Goal: Task Accomplishment & Management: Manage account settings

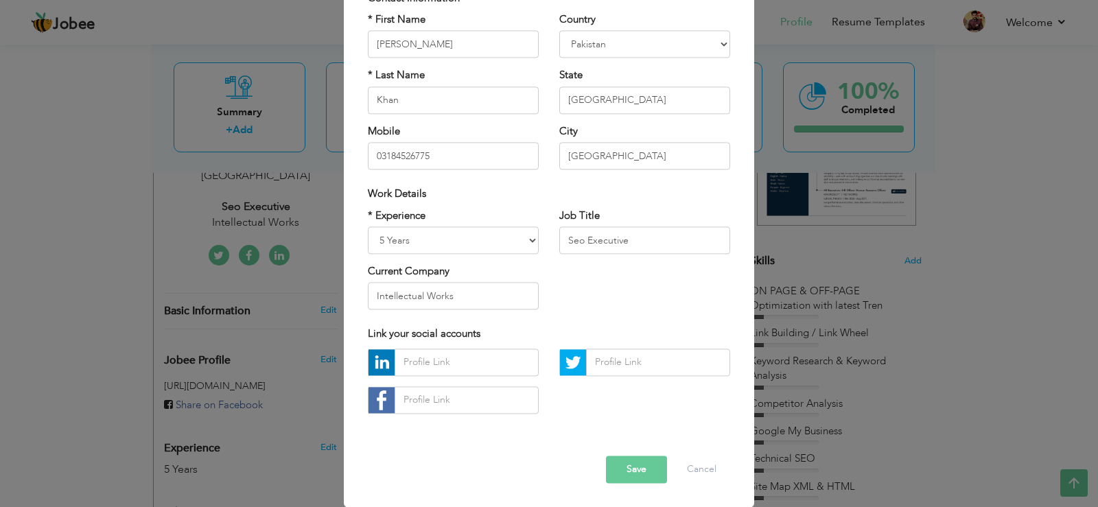
drag, startPoint x: 1064, startPoint y: 452, endPoint x: 1047, endPoint y: 447, distance: 17.2
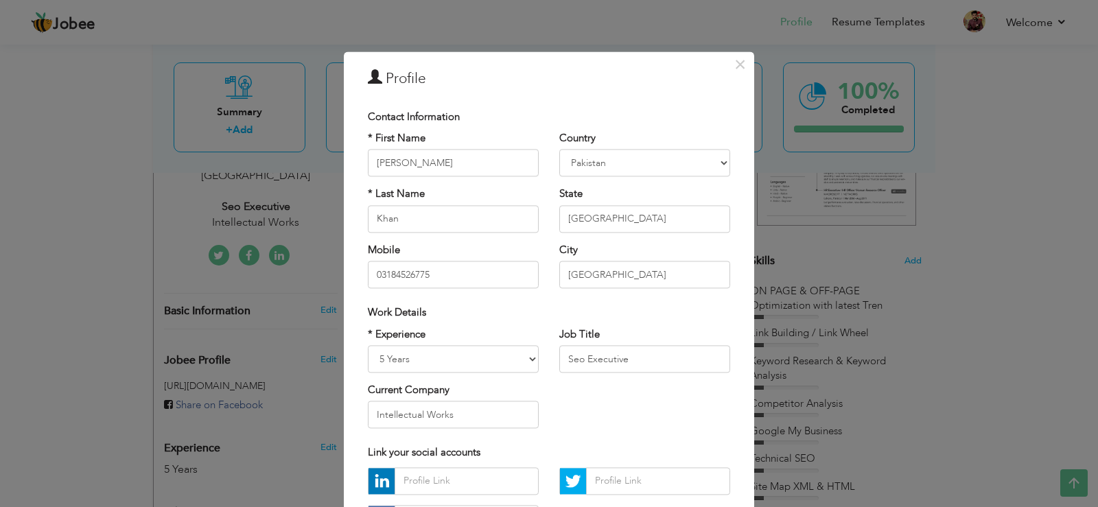
scroll to position [119, 0]
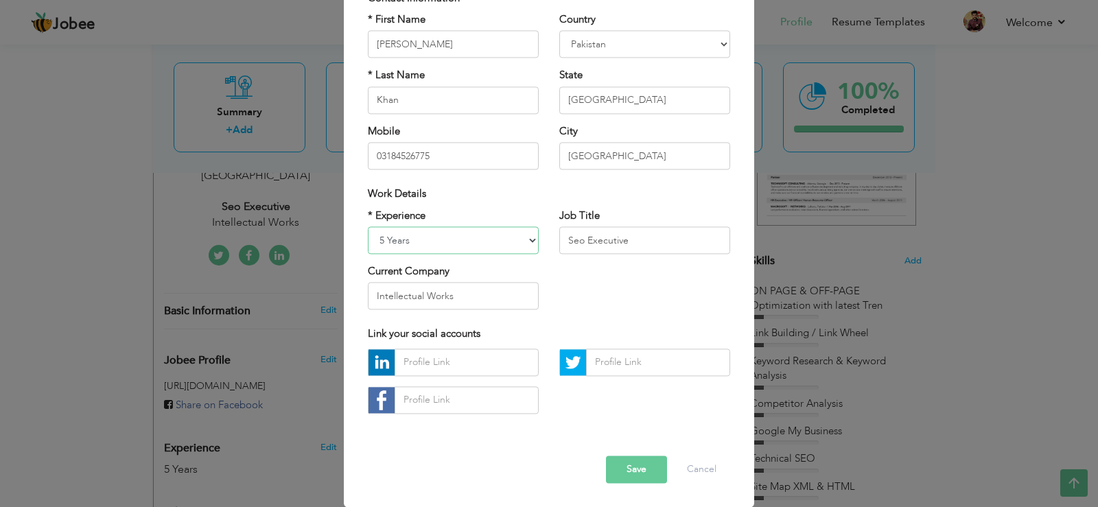
click at [513, 244] on select "Entry Level Less than 1 Year 1 Year 2 Years 3 Years 4 Years 5 Years 6 Years 7 Y…" at bounding box center [453, 239] width 171 height 27
click at [671, 305] on div "* Experience Entry Level Less than 1 Year 1 Year 2 Years 3 Years 4 Years 5 Year…" at bounding box center [549, 265] width 383 height 112
click at [635, 239] on input "Seo Executive" at bounding box center [644, 239] width 171 height 27
click at [652, 474] on button "Save" at bounding box center [636, 469] width 61 height 27
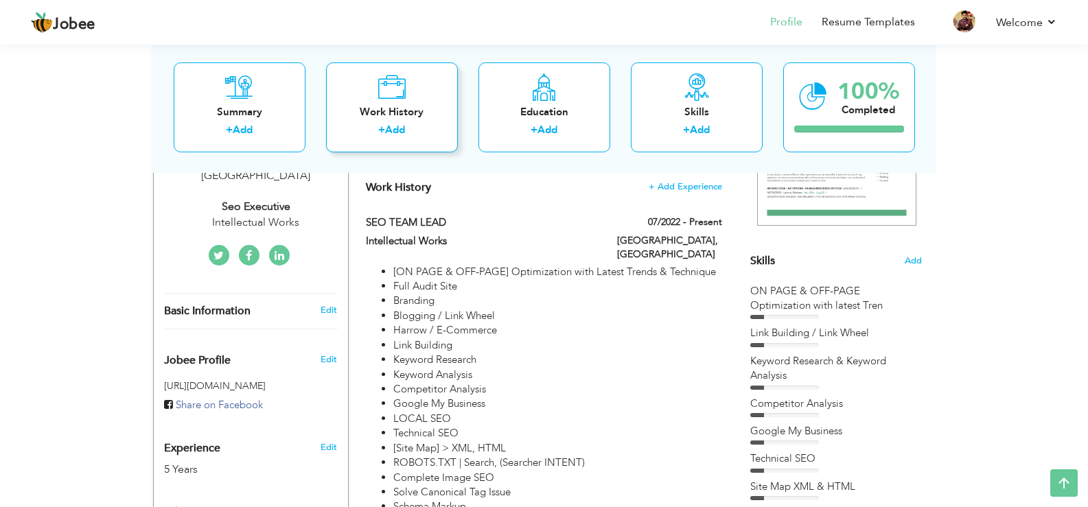
click at [402, 110] on div "Work History" at bounding box center [392, 111] width 110 height 14
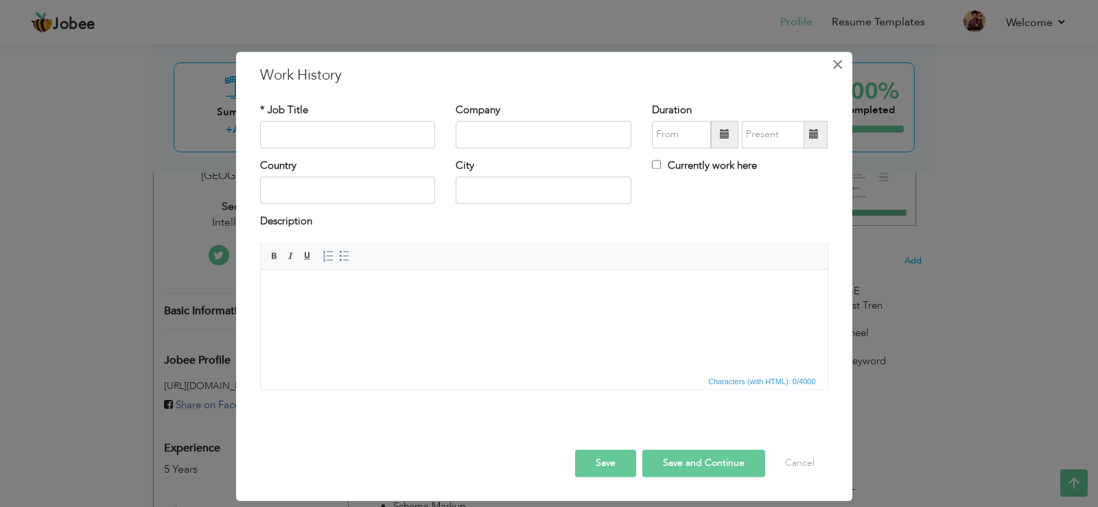
click at [841, 69] on span "×" at bounding box center [838, 64] width 12 height 25
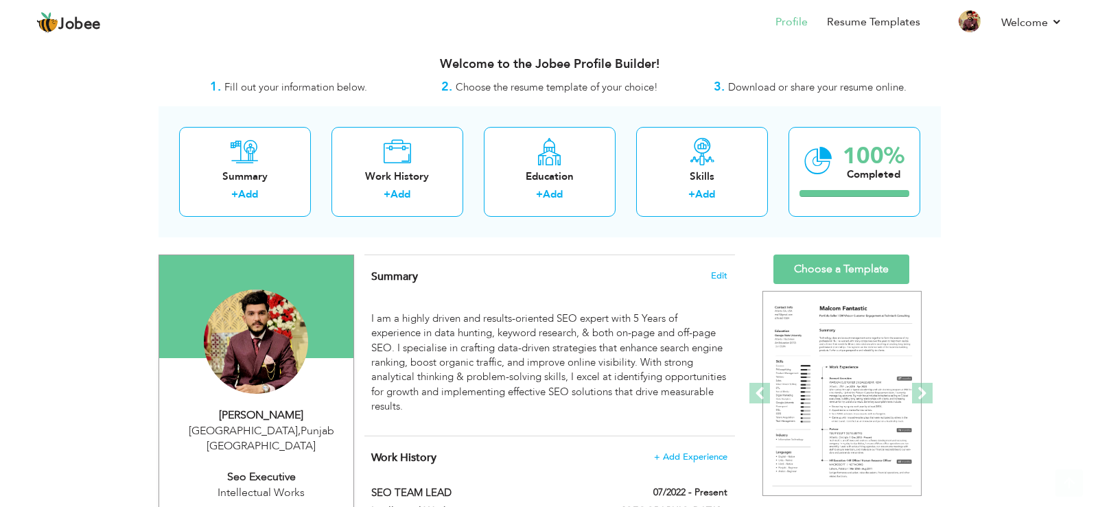
scroll to position [137, 0]
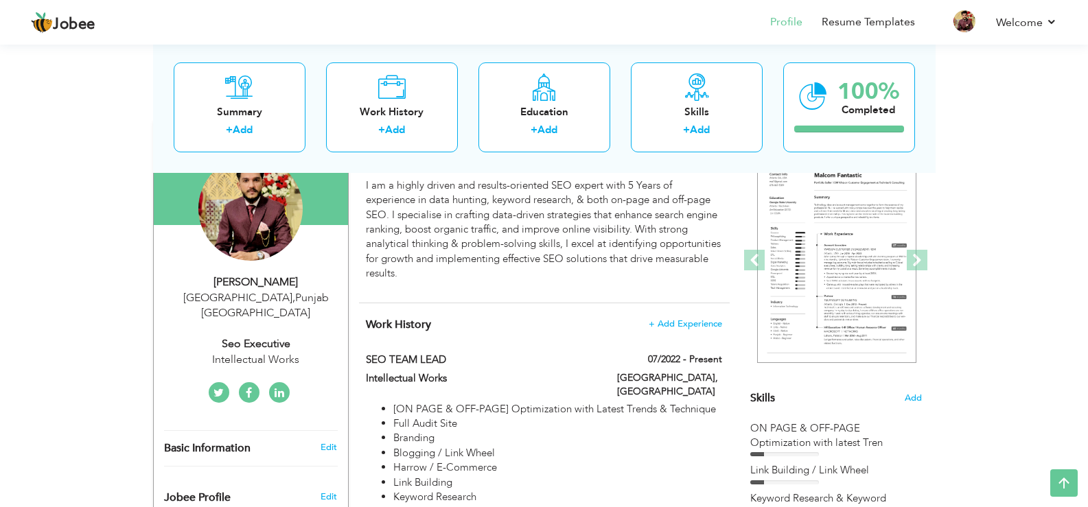
click at [245, 297] on div "Lahore , Punjab Pakistan" at bounding box center [256, 306] width 184 height 32
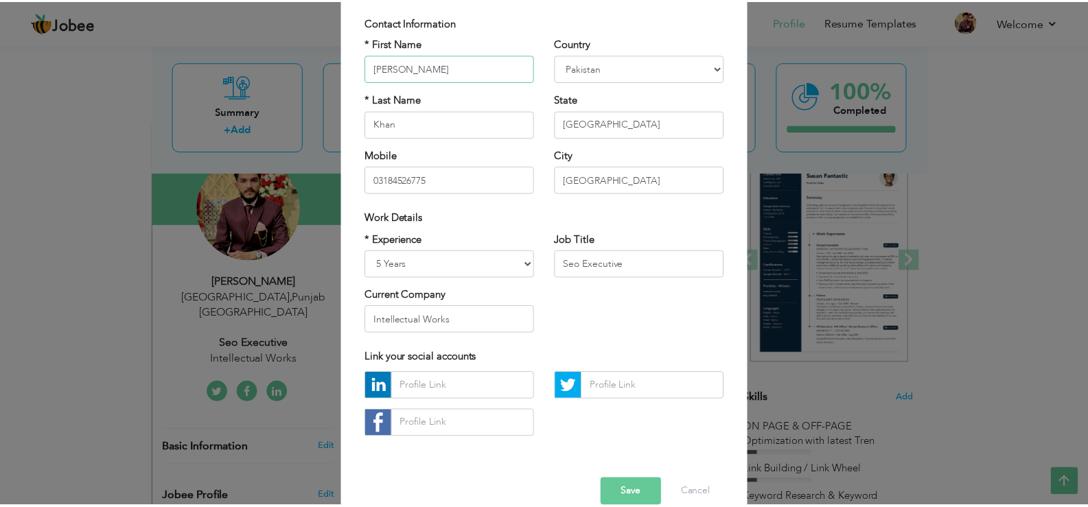
scroll to position [119, 0]
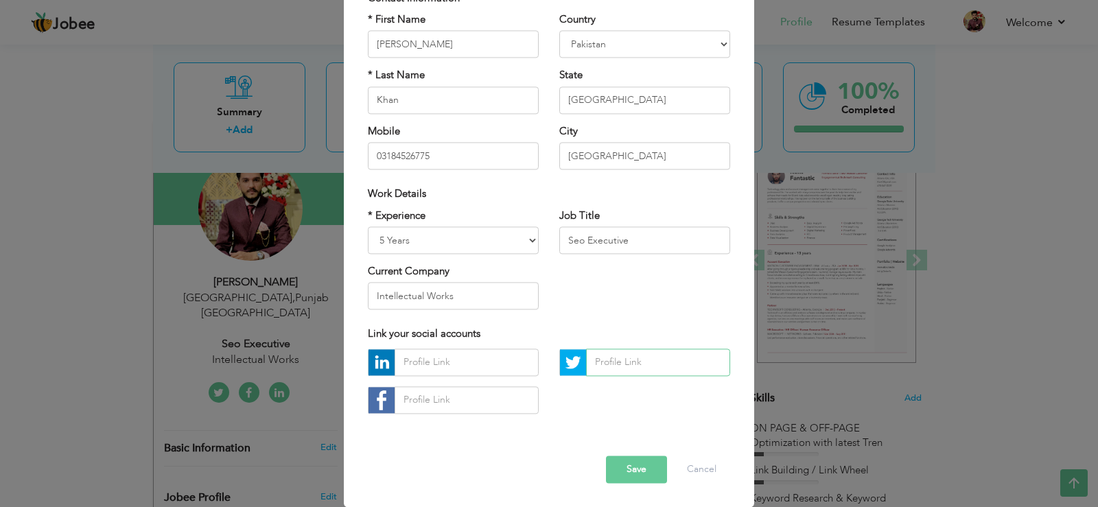
click at [618, 363] on input "text" at bounding box center [658, 362] width 144 height 27
click at [647, 467] on button "Save" at bounding box center [636, 469] width 61 height 27
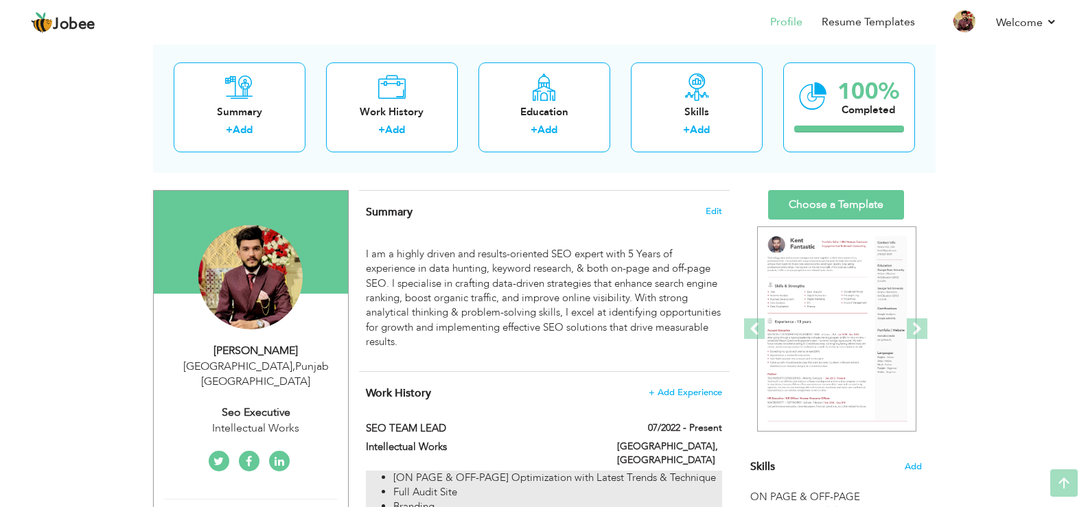
scroll to position [0, 0]
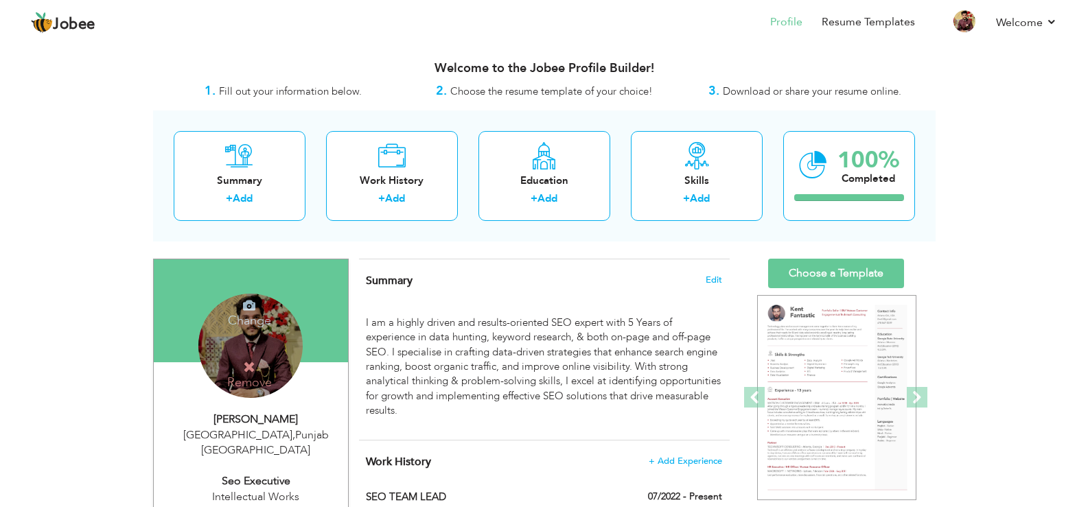
click at [279, 367] on h4 "Remove" at bounding box center [249, 375] width 98 height 30
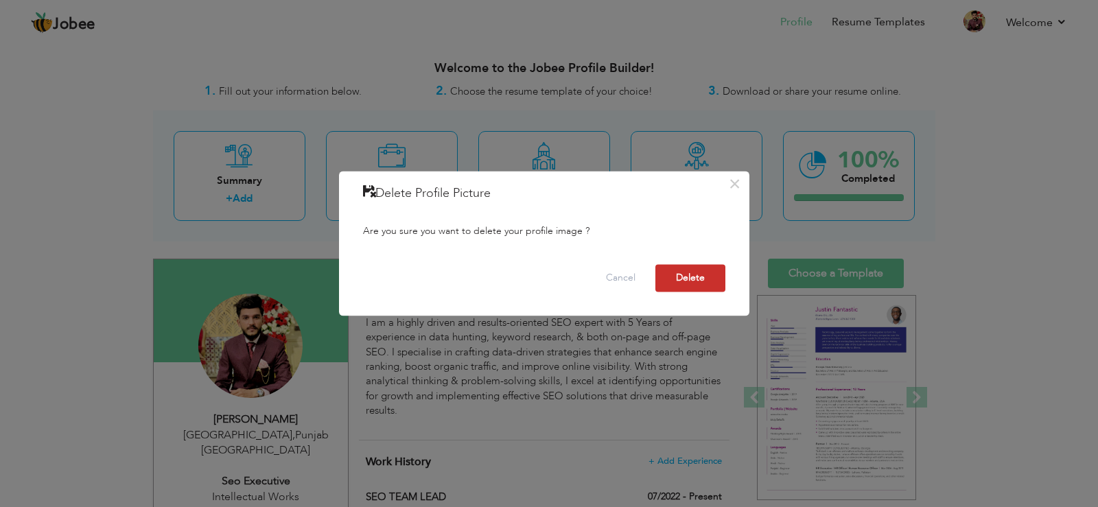
click at [677, 277] on button "Delete" at bounding box center [690, 277] width 70 height 27
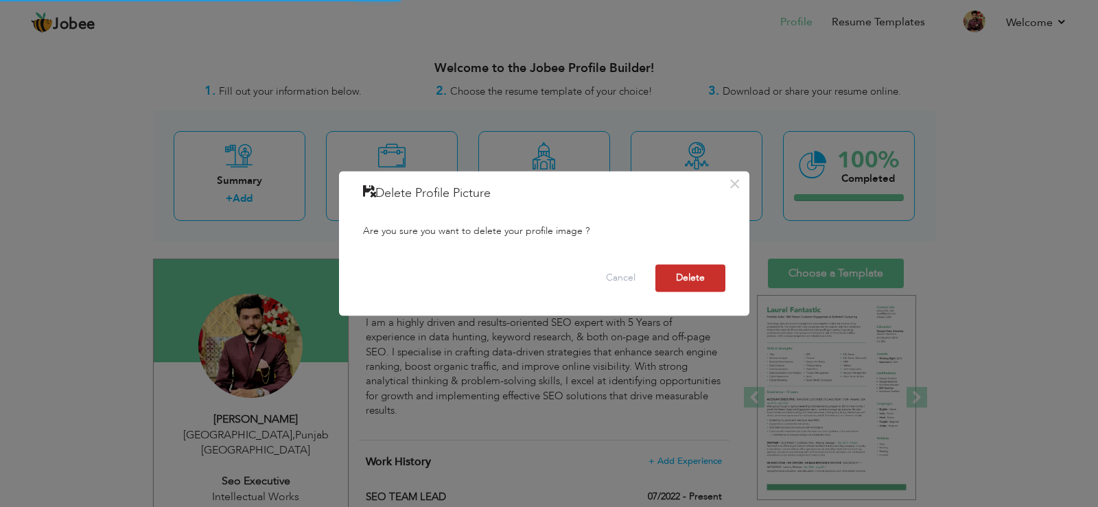
click at [697, 283] on button "Delete" at bounding box center [690, 277] width 70 height 27
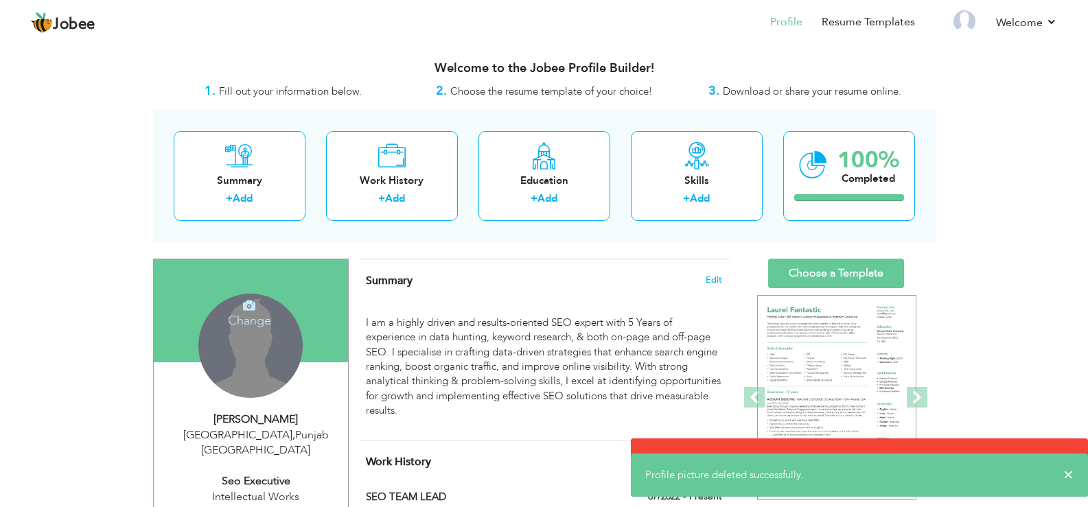
click at [263, 352] on div "Change Remove" at bounding box center [250, 346] width 104 height 104
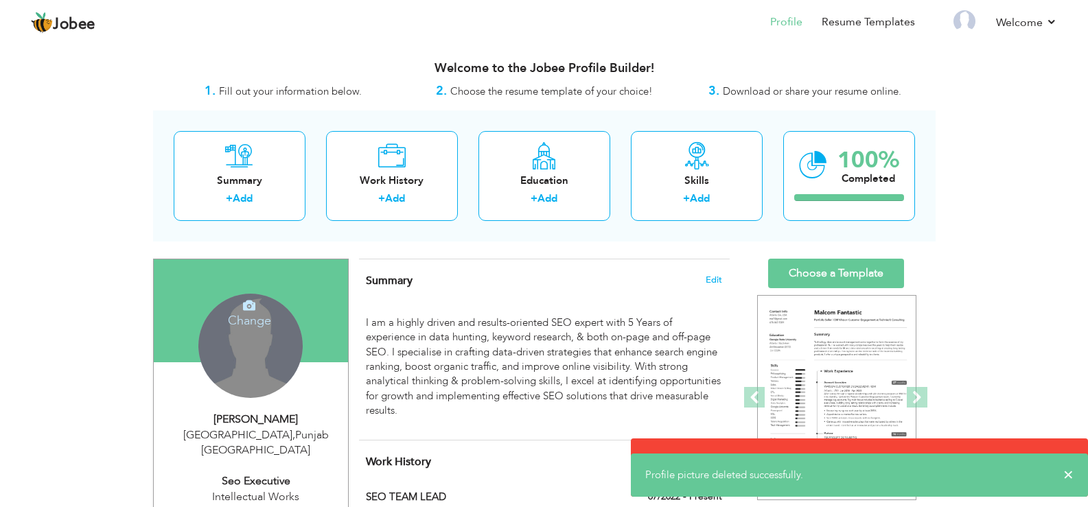
click at [249, 304] on icon at bounding box center [249, 305] width 12 height 12
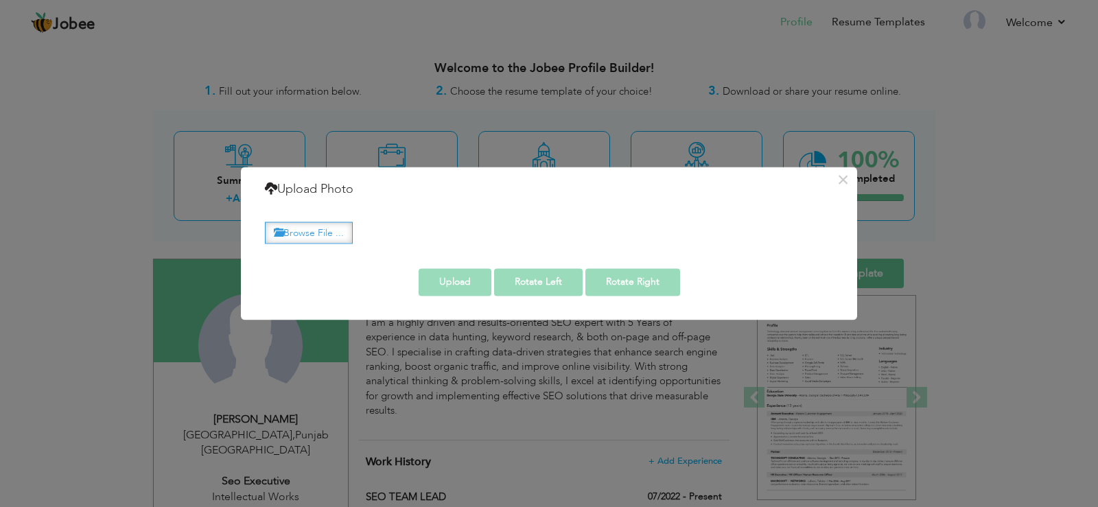
click at [325, 229] on label "Browse File ..." at bounding box center [309, 232] width 88 height 21
click at [0, 0] on input "Browse File ..." at bounding box center [0, 0] width 0 height 0
click at [323, 227] on label "Browse File ..." at bounding box center [309, 232] width 88 height 21
click at [0, 0] on input "Browse File ..." at bounding box center [0, 0] width 0 height 0
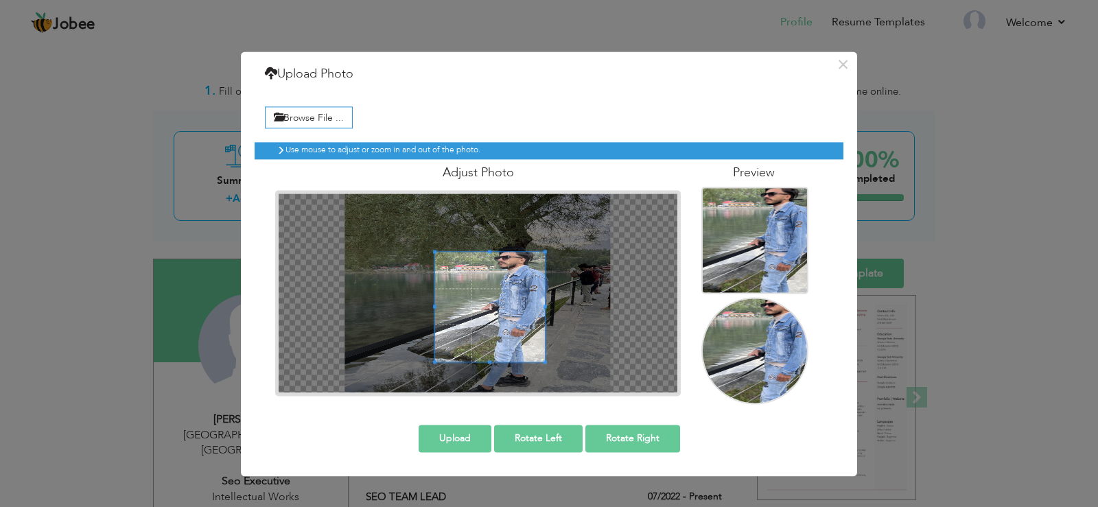
click at [511, 252] on span at bounding box center [490, 307] width 110 height 110
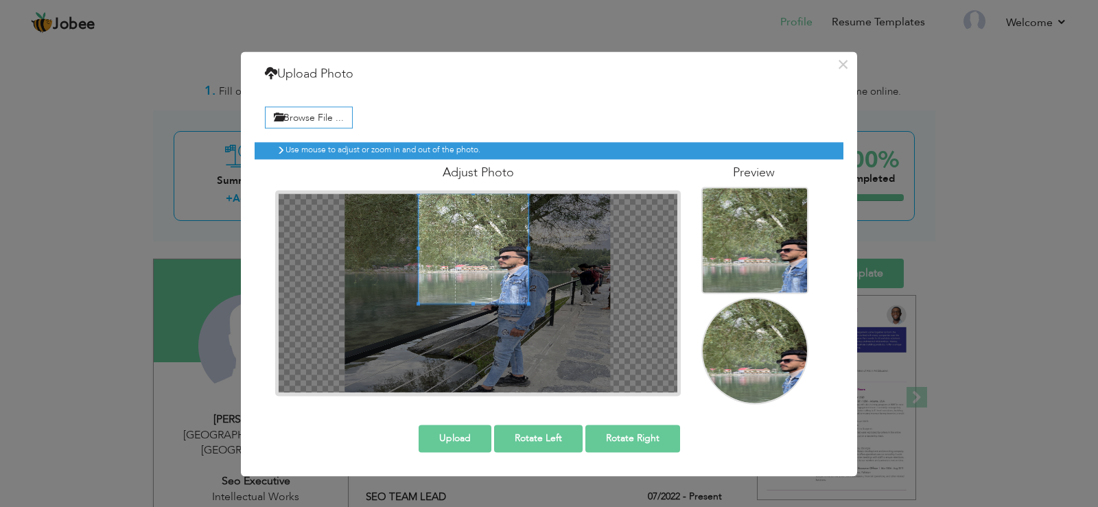
click at [472, 218] on div at bounding box center [478, 293] width 399 height 199
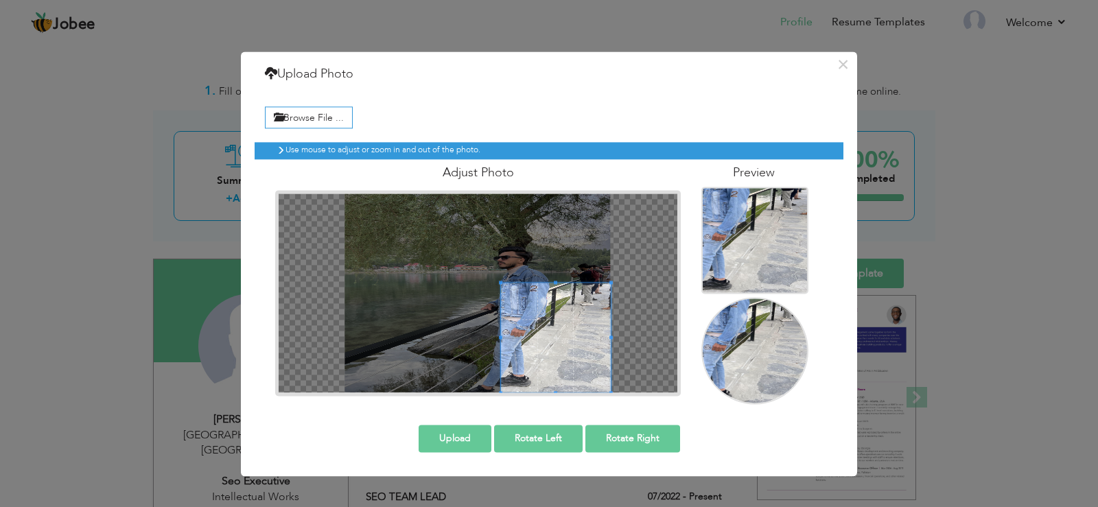
click at [523, 256] on div at bounding box center [478, 293] width 399 height 199
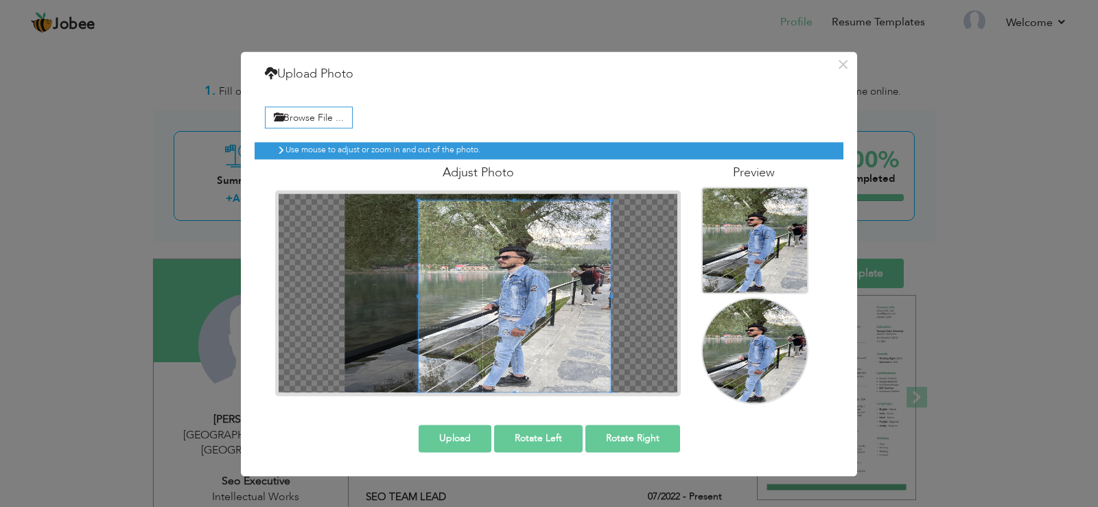
click at [445, 200] on div at bounding box center [515, 296] width 192 height 192
click at [345, 283] on div at bounding box center [478, 293] width 399 height 199
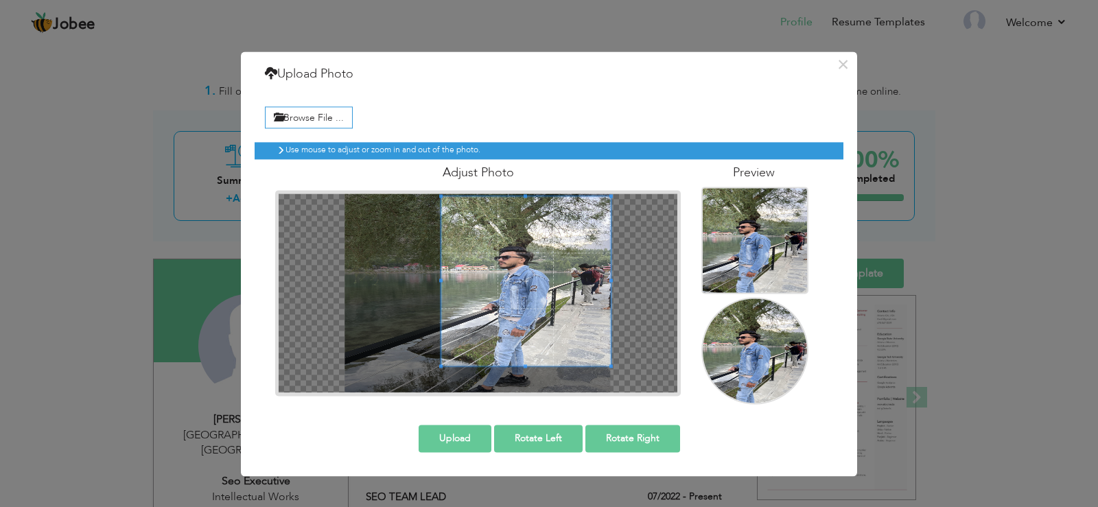
click at [333, 194] on div at bounding box center [478, 293] width 399 height 199
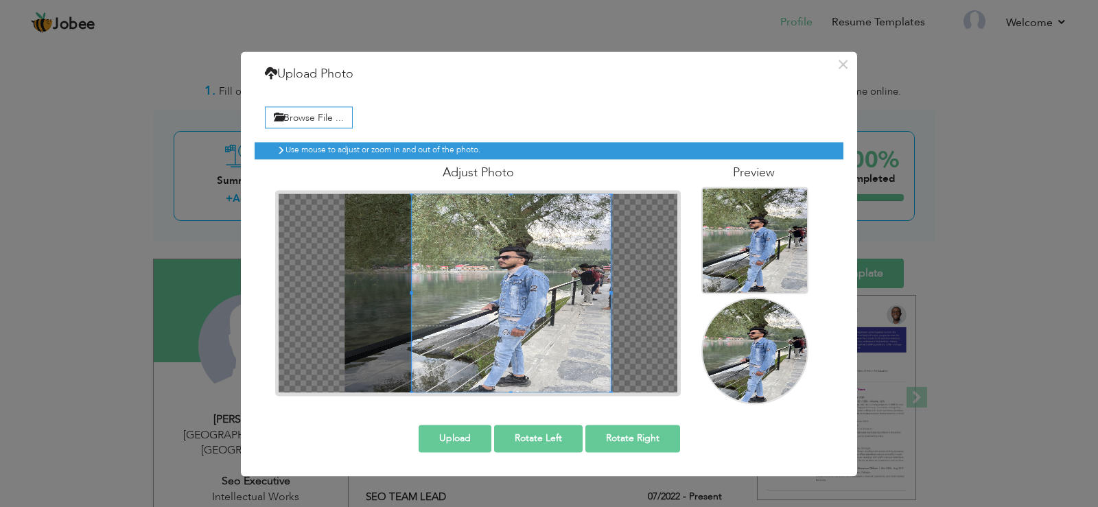
click at [366, 391] on div at bounding box center [478, 293] width 399 height 199
click at [996, 88] on div "× Upload Photo Browse File ..." at bounding box center [549, 253] width 1098 height 507
click at [839, 67] on button "×" at bounding box center [843, 65] width 22 height 22
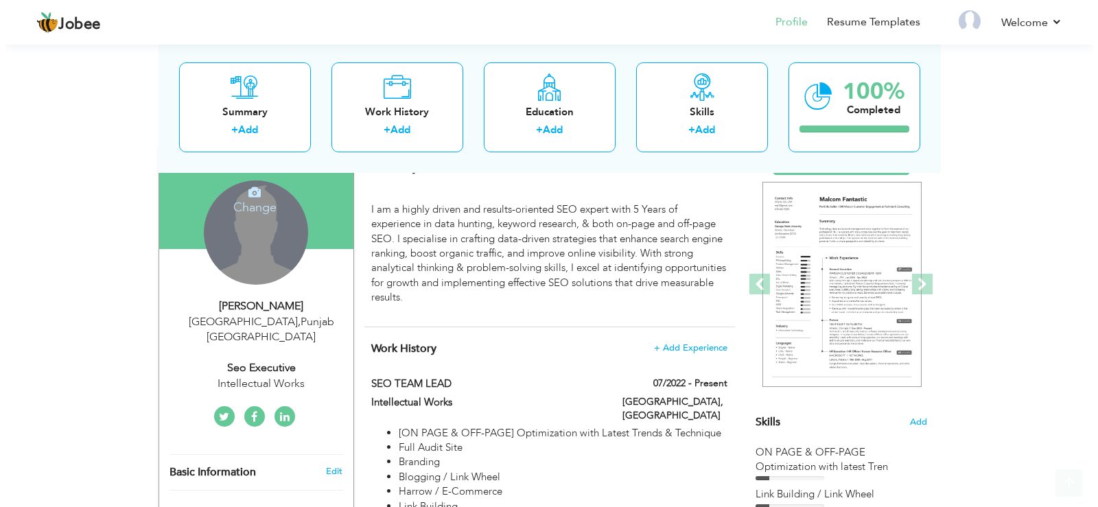
scroll to position [137, 0]
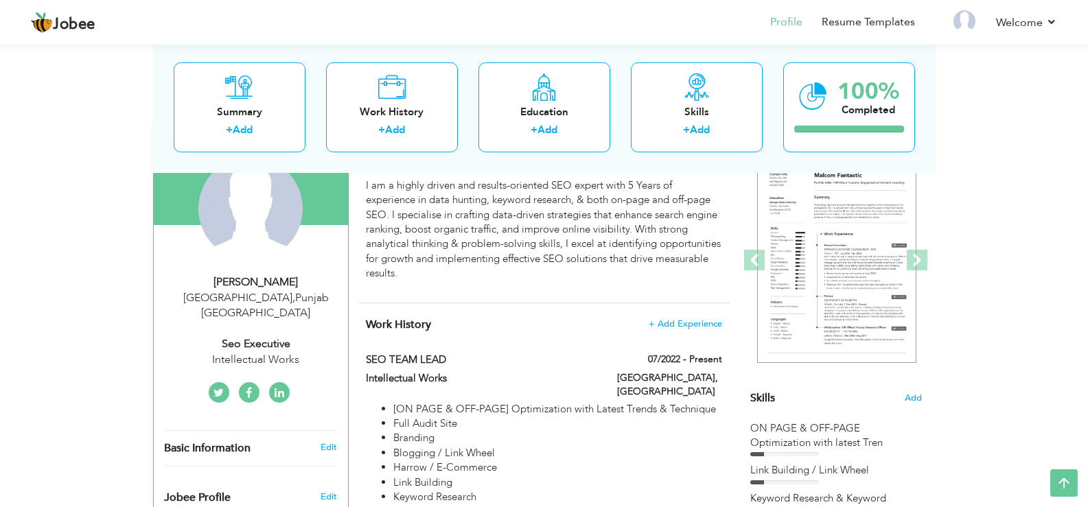
click at [261, 288] on div "Ahmad Khan" at bounding box center [256, 283] width 184 height 16
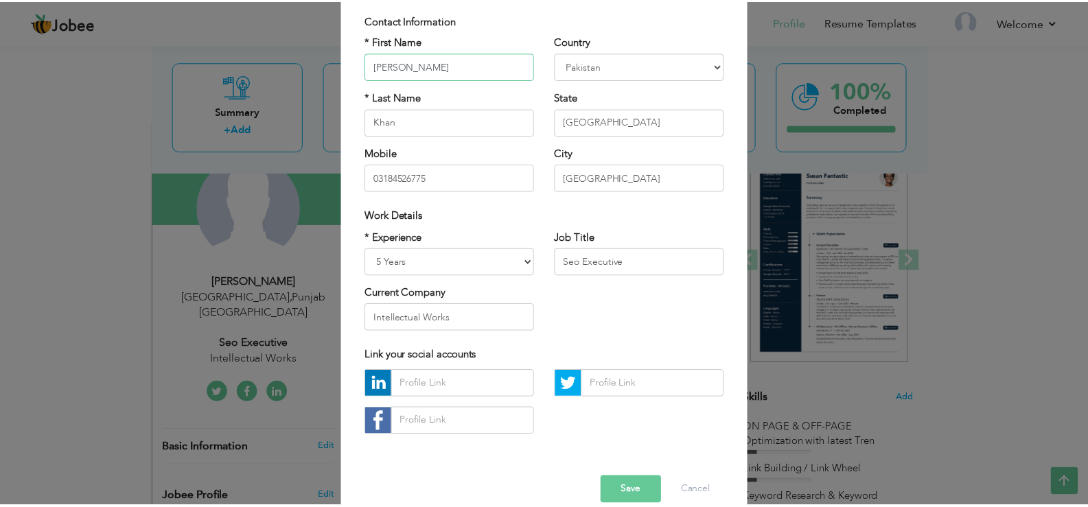
scroll to position [119, 0]
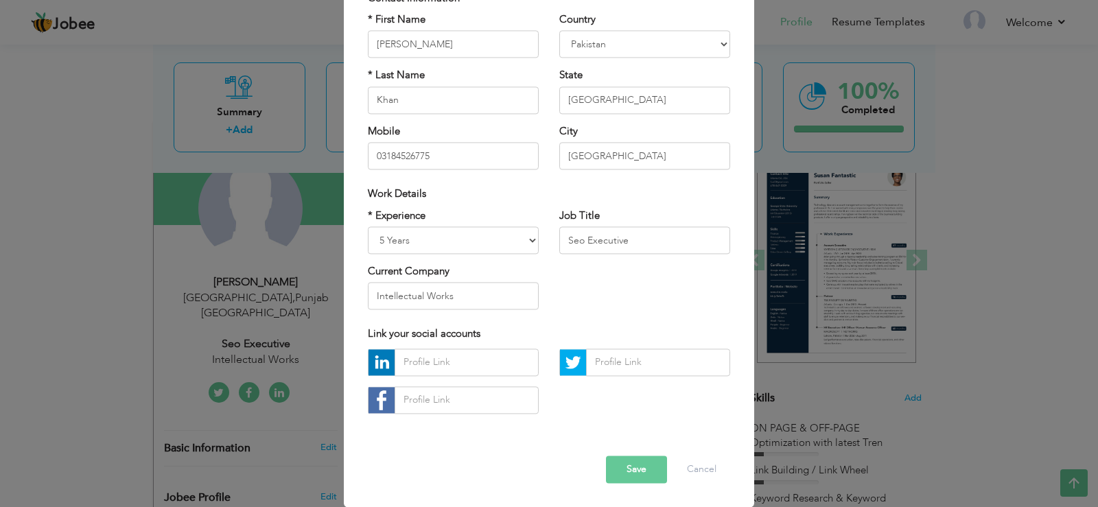
click at [631, 466] on button "Save" at bounding box center [636, 469] width 61 height 27
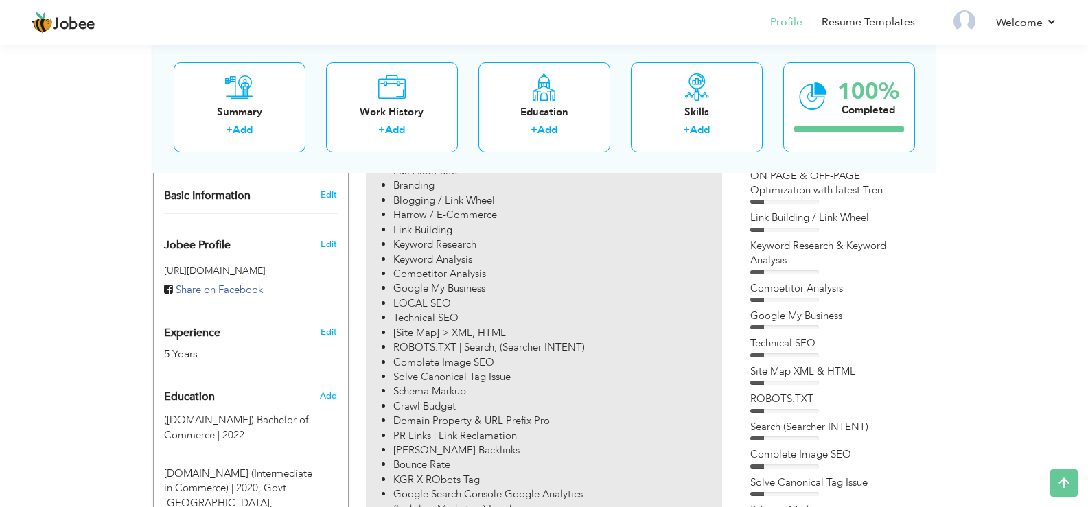
scroll to position [412, 0]
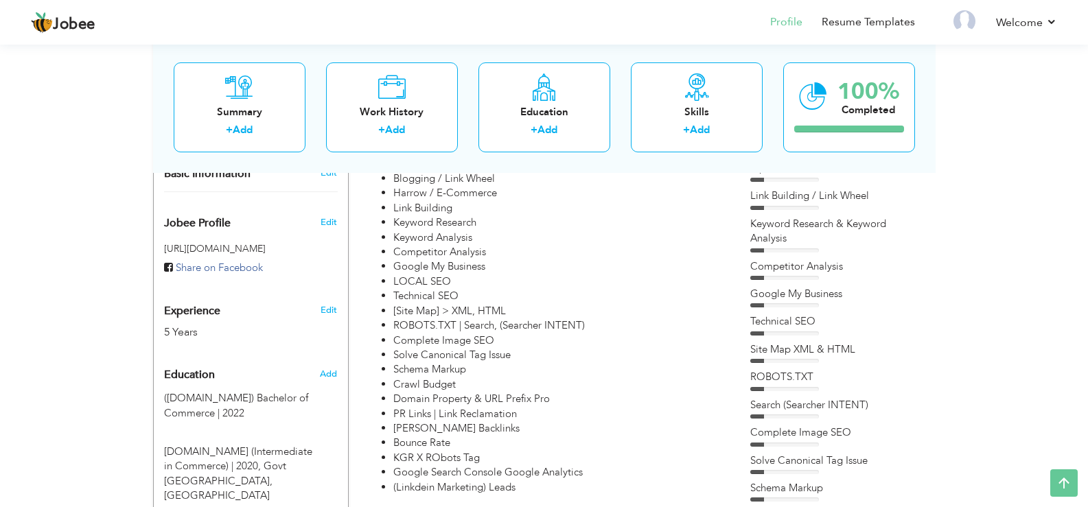
drag, startPoint x: 501, startPoint y: 250, endPoint x: 303, endPoint y: 179, distance: 209.9
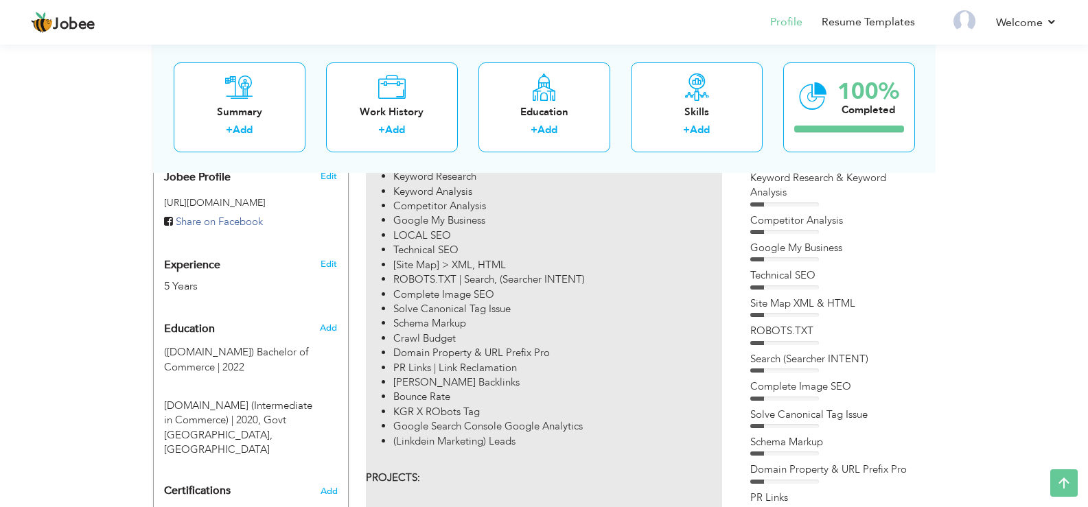
scroll to position [480, 0]
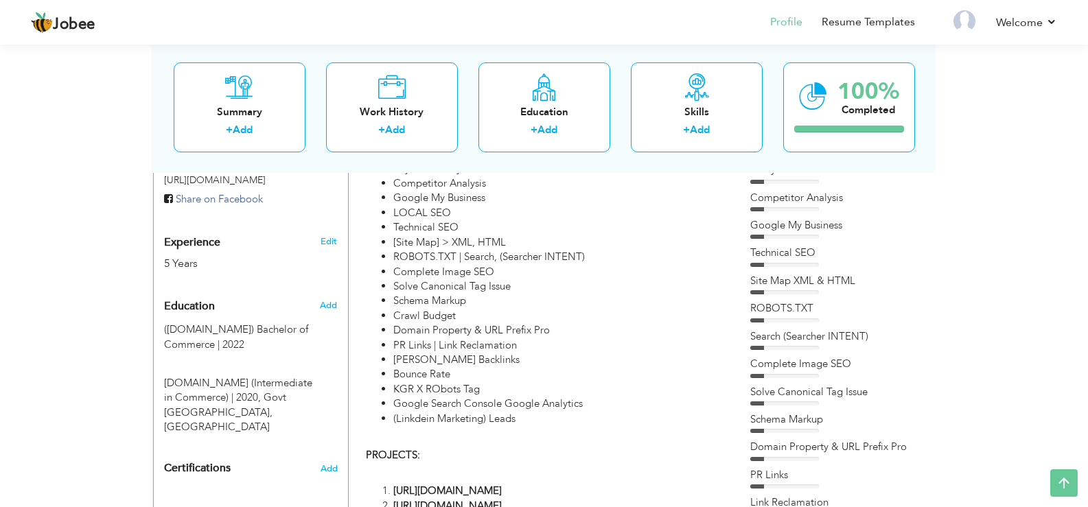
drag, startPoint x: 447, startPoint y: 271, endPoint x: 324, endPoint y: 187, distance: 149.1
click at [324, 192] on div "Share on Facebook" at bounding box center [251, 199] width 174 height 14
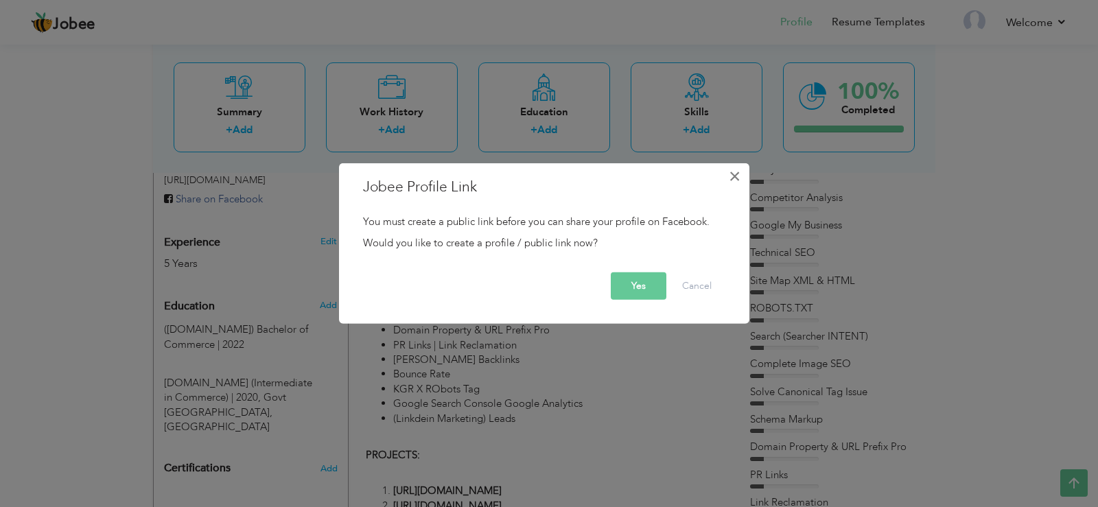
click at [729, 177] on span "×" at bounding box center [735, 175] width 12 height 25
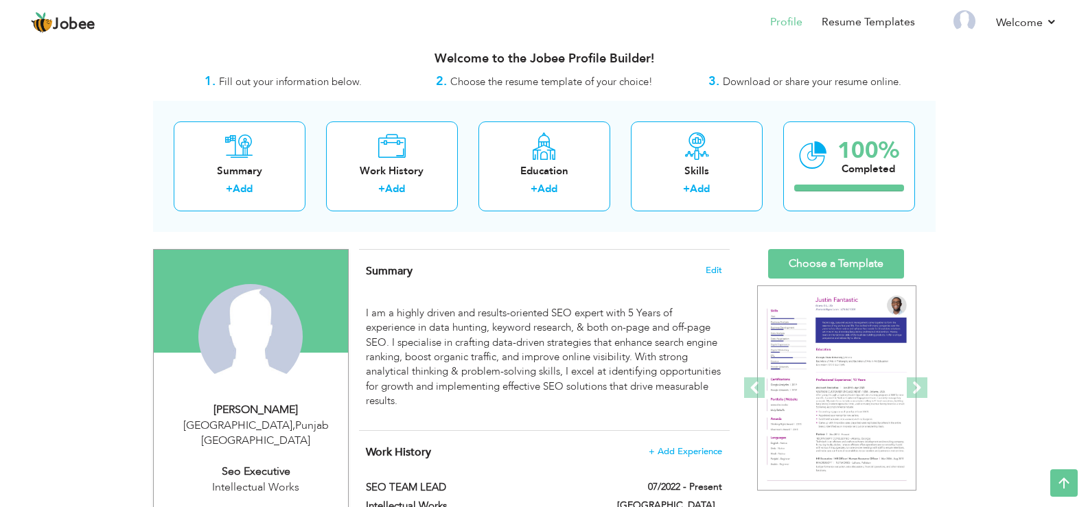
scroll to position [0, 0]
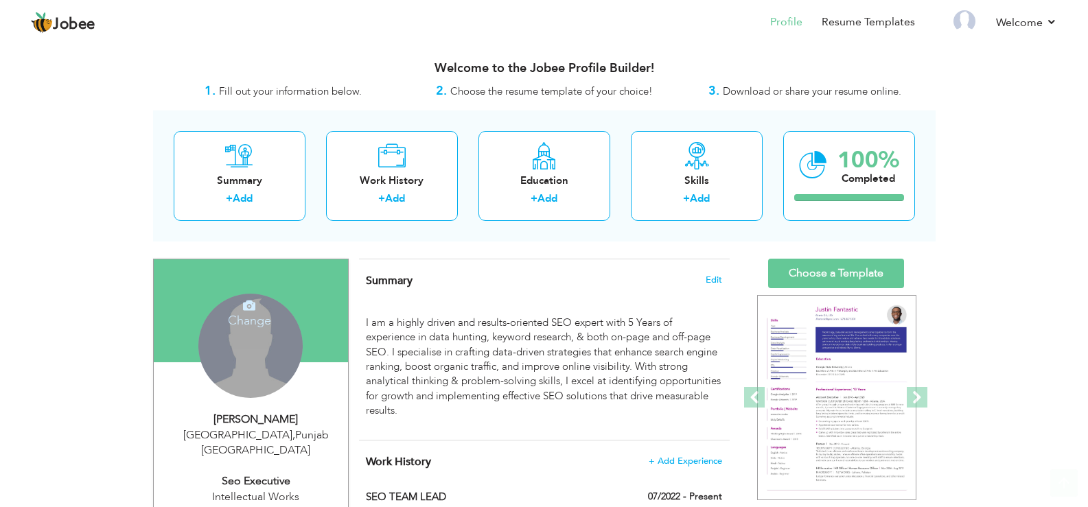
click at [270, 323] on h4 "Change" at bounding box center [249, 311] width 98 height 33
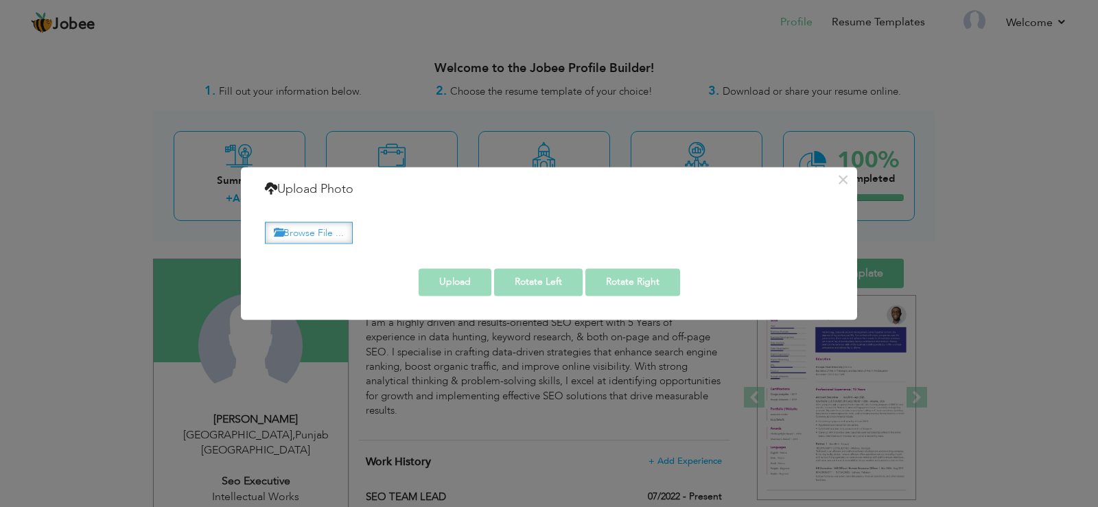
click at [341, 235] on label "Browse File ..." at bounding box center [309, 232] width 88 height 21
click at [0, 0] on input "Browse File ..." at bounding box center [0, 0] width 0 height 0
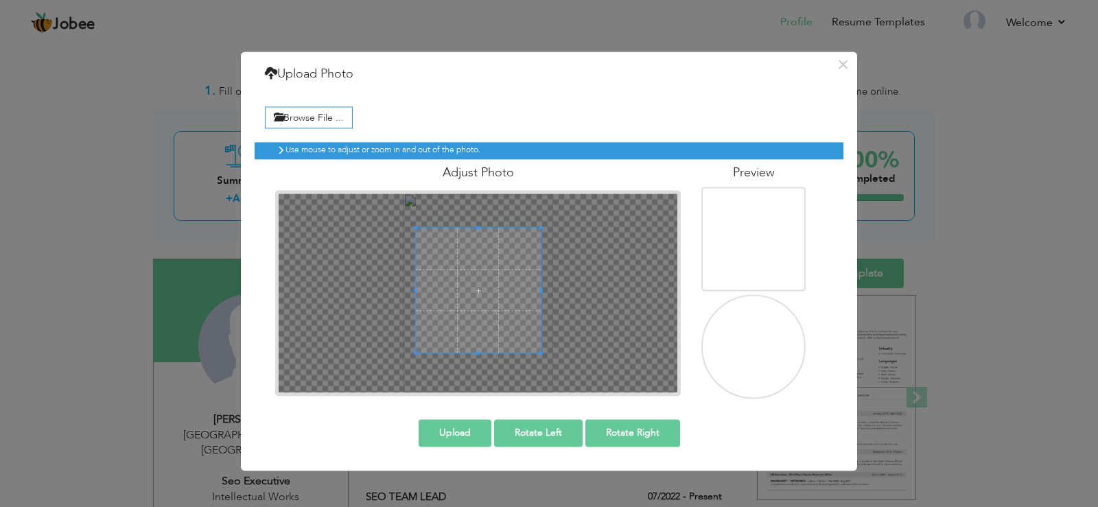
click at [467, 228] on div at bounding box center [478, 290] width 125 height 125
click at [471, 436] on button "Upload" at bounding box center [455, 432] width 73 height 27
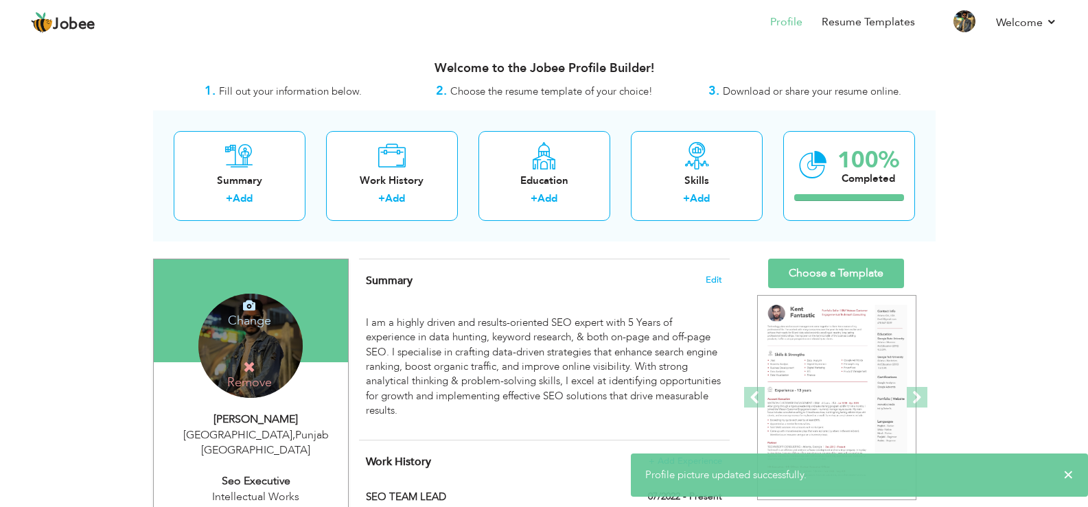
click at [254, 318] on h4 "Change" at bounding box center [249, 311] width 98 height 33
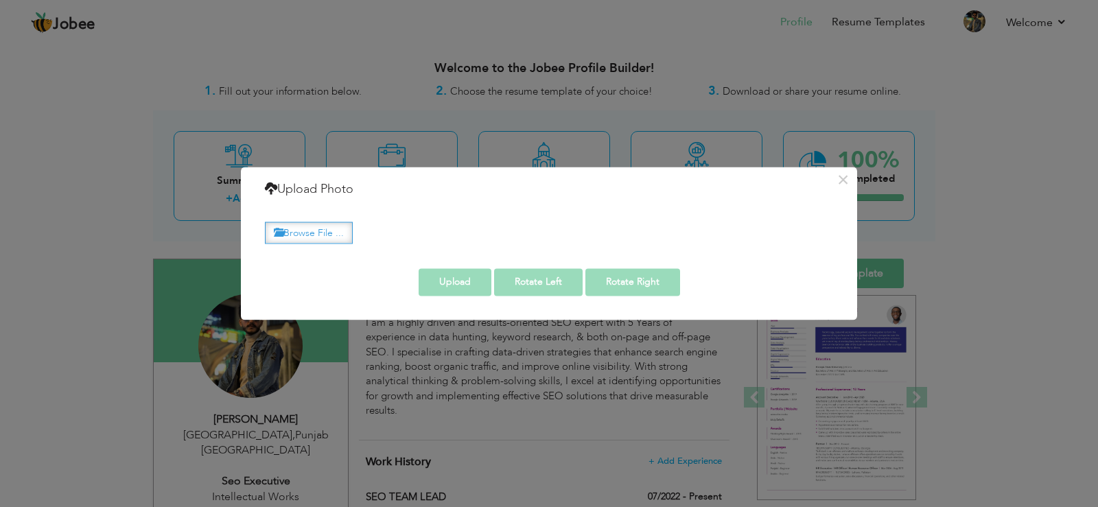
click at [322, 233] on label "Browse File ..." at bounding box center [309, 232] width 88 height 21
click at [0, 0] on input "Browse File ..." at bounding box center [0, 0] width 0 height 0
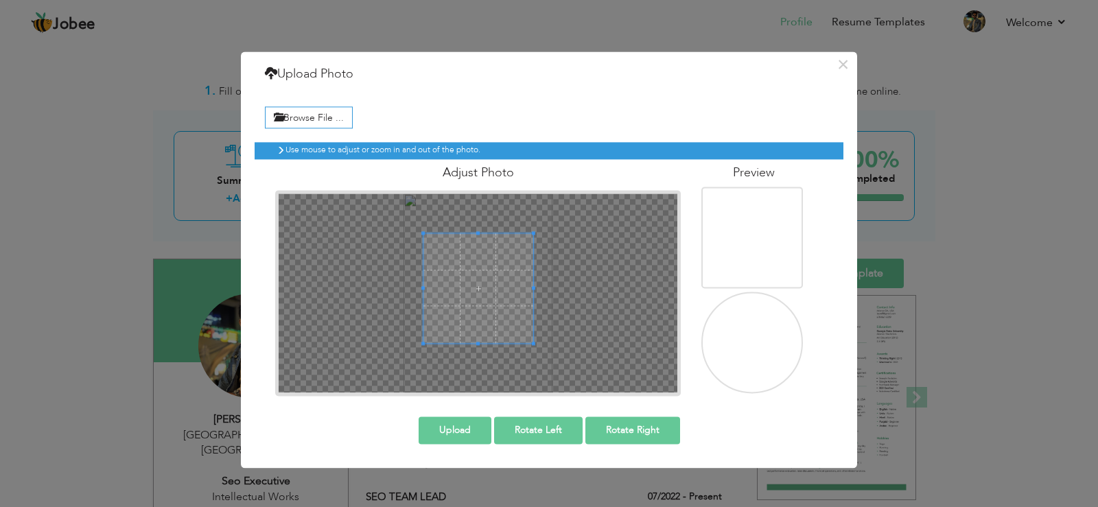
click at [471, 325] on div at bounding box center [478, 288] width 110 height 110
click at [474, 327] on div at bounding box center [478, 288] width 110 height 110
click at [478, 308] on div at bounding box center [478, 288] width 110 height 110
click at [480, 329] on div at bounding box center [478, 288] width 110 height 110
click at [482, 316] on div at bounding box center [478, 288] width 110 height 110
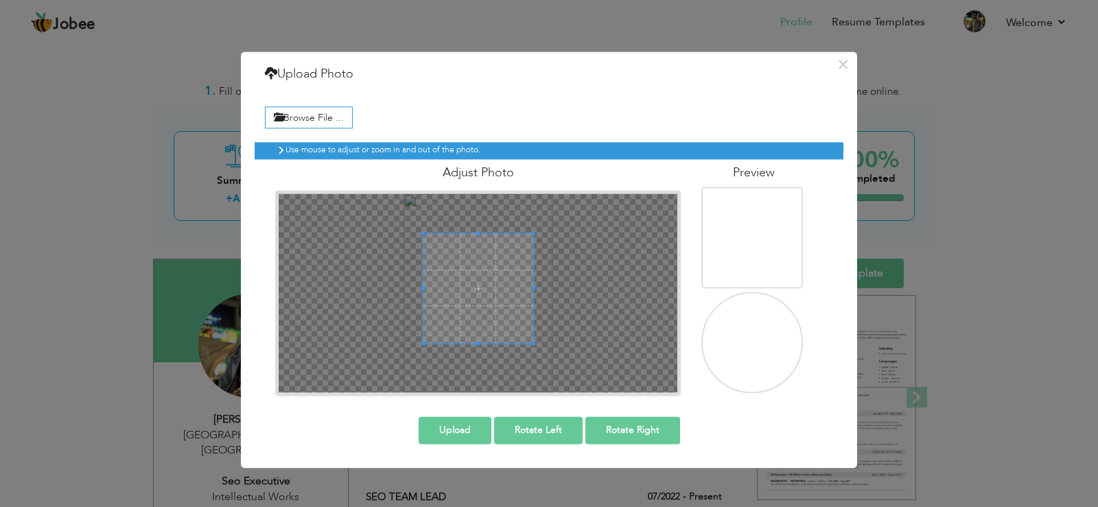
click at [476, 316] on div at bounding box center [478, 288] width 110 height 110
click at [477, 322] on div at bounding box center [478, 288] width 110 height 110
click at [478, 332] on div at bounding box center [478, 288] width 110 height 110
click at [484, 243] on span at bounding box center [479, 280] width 110 height 110
click at [467, 423] on button "Upload" at bounding box center [455, 430] width 73 height 27
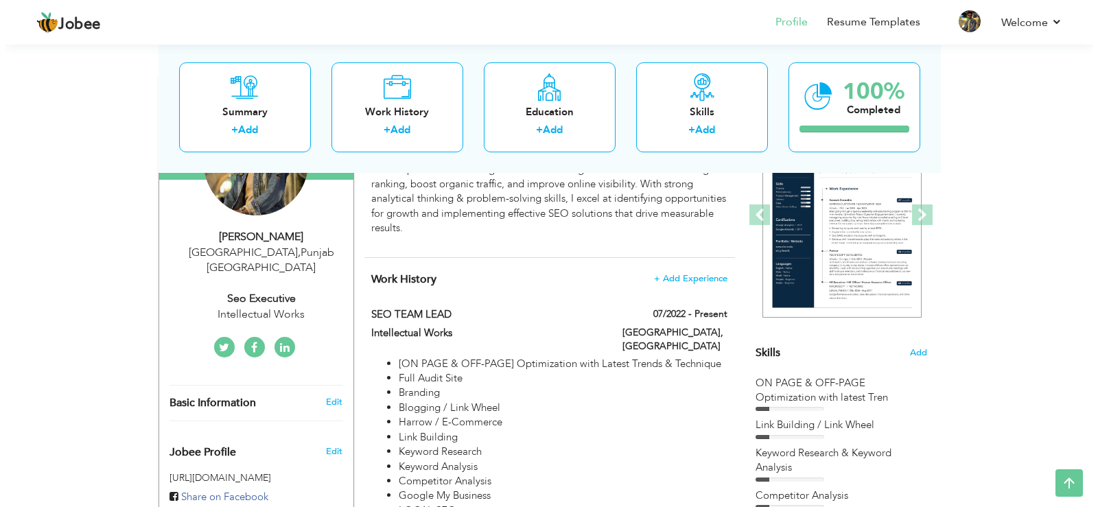
scroll to position [137, 0]
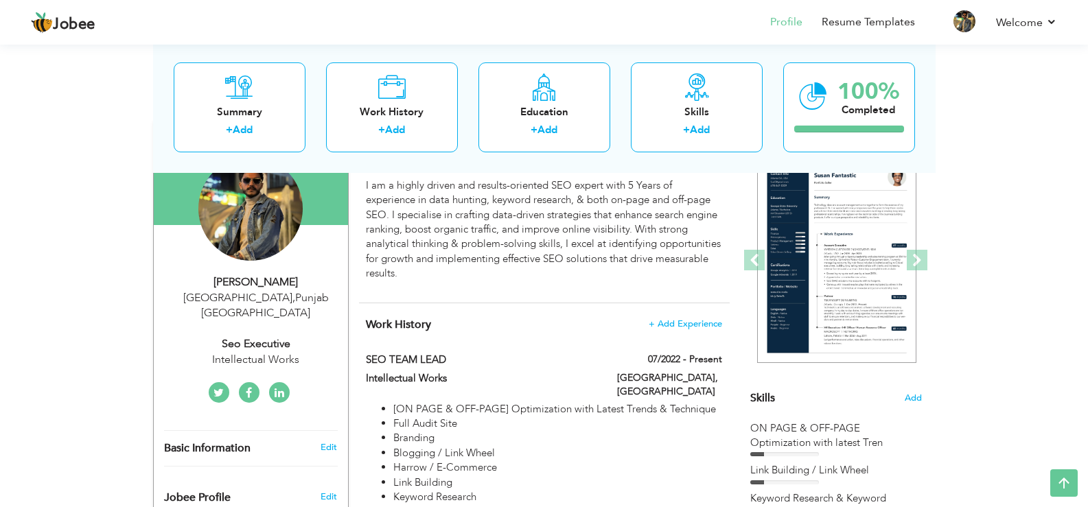
click at [279, 277] on div "Ahmad Khan" at bounding box center [256, 283] width 184 height 16
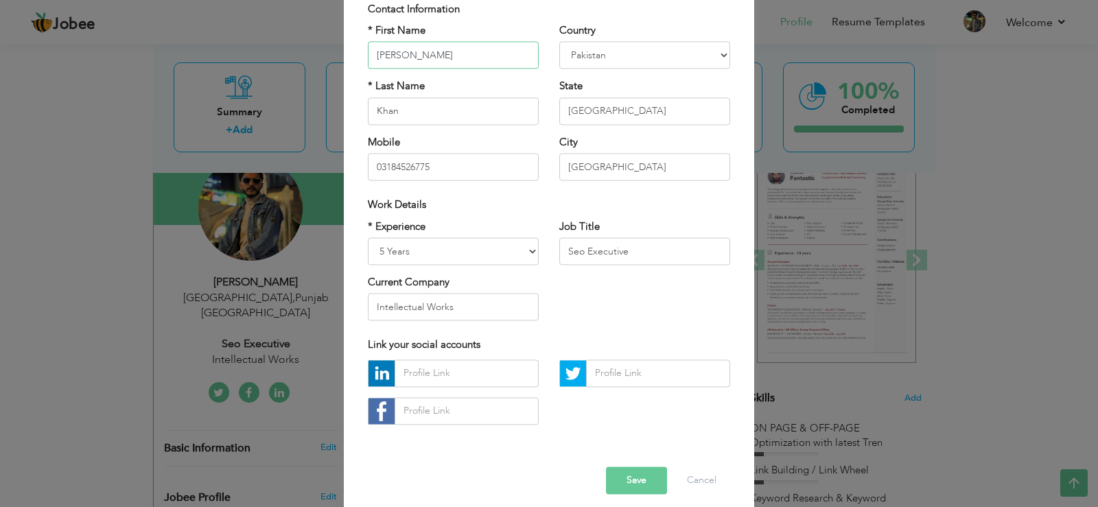
scroll to position [119, 0]
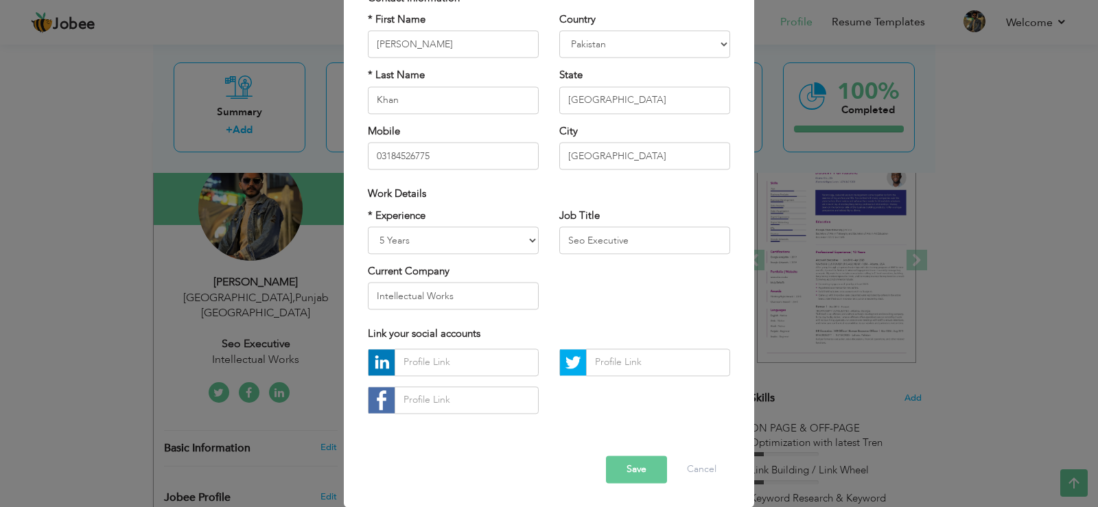
click at [623, 467] on button "Save" at bounding box center [636, 469] width 61 height 27
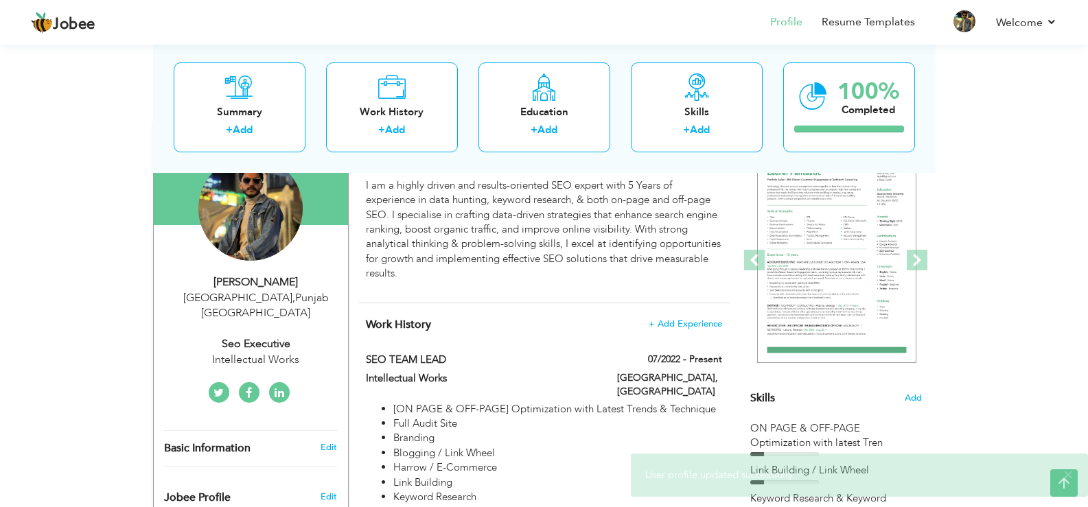
click at [263, 281] on div "Ahmad Khan" at bounding box center [256, 283] width 184 height 16
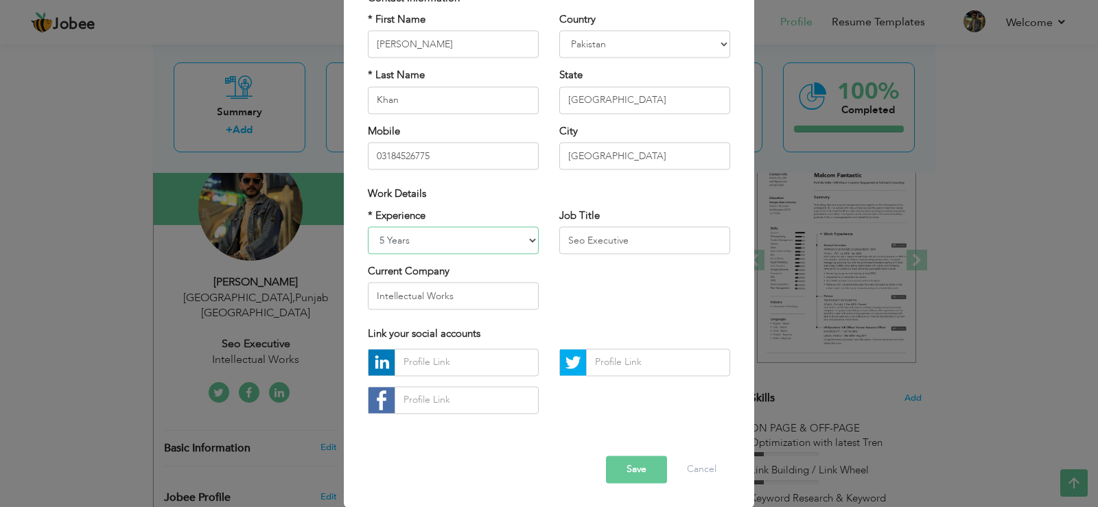
click at [447, 239] on select "Entry Level Less than 1 Year 1 Year 2 Years 3 Years 4 Years 5 Years 6 Years 7 Y…" at bounding box center [453, 239] width 171 height 27
select select "number:5"
click at [368, 226] on select "Entry Level Less than 1 Year 1 Year 2 Years 3 Years 4 Years 5 Years 6 Years 7 Y…" at bounding box center [453, 239] width 171 height 27
click at [612, 250] on input "Seo Executive" at bounding box center [644, 239] width 171 height 27
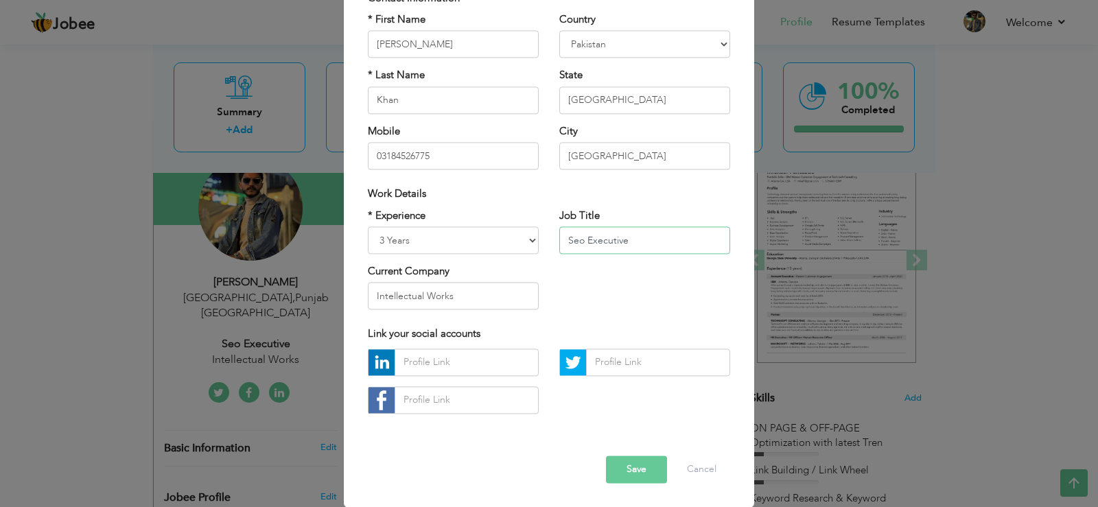
click at [612, 250] on input "Seo Executive" at bounding box center [644, 239] width 171 height 27
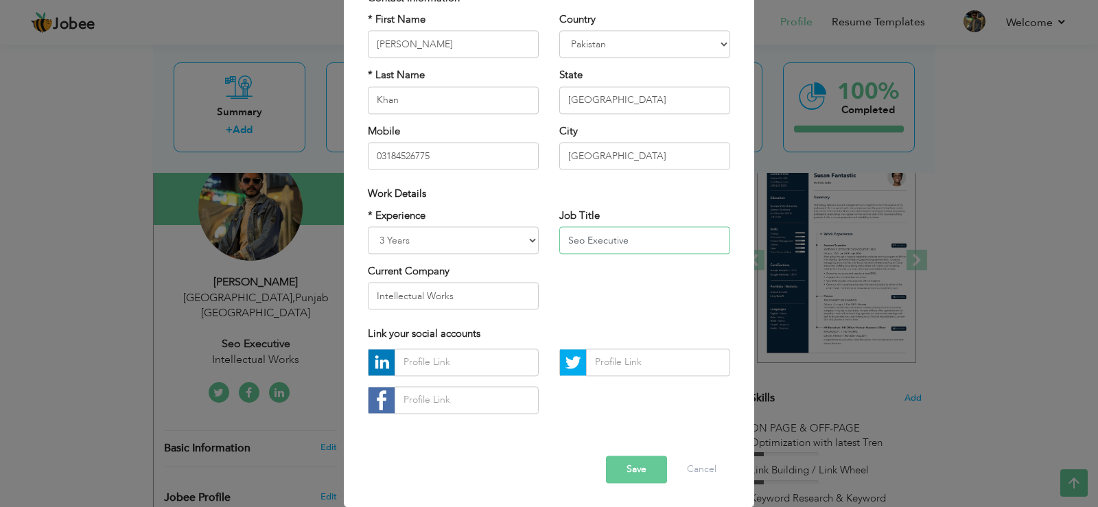
click at [609, 247] on input "Seo Executive" at bounding box center [644, 239] width 171 height 27
drag, startPoint x: 583, startPoint y: 241, endPoint x: 793, endPoint y: 273, distance: 212.5
click at [793, 273] on div "× Profile Contact Information * First Name Ahmad * Last Name Khan U.K" at bounding box center [549, 253] width 1098 height 507
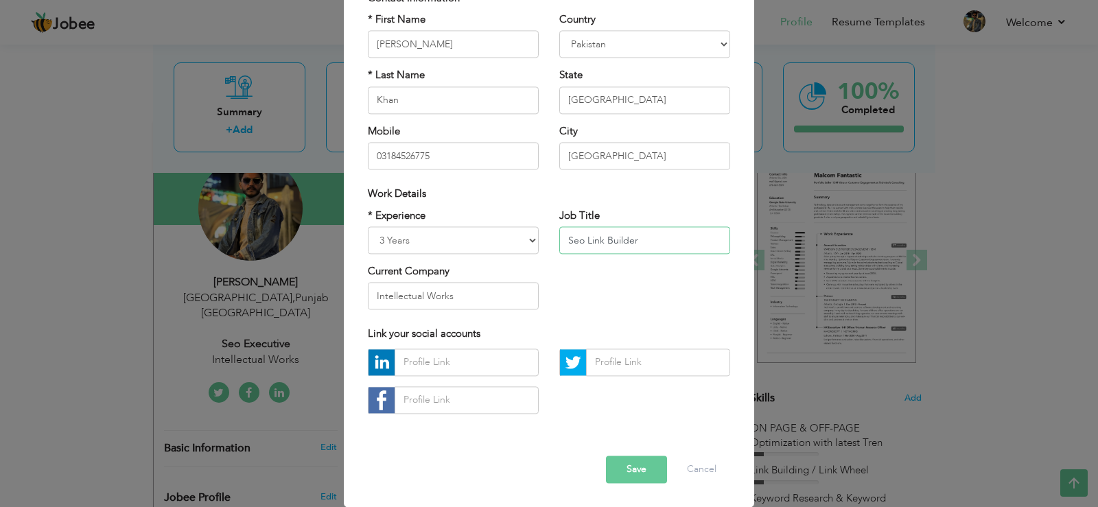
type input "Seo Link Builder"
click at [629, 467] on button "Save" at bounding box center [636, 469] width 61 height 27
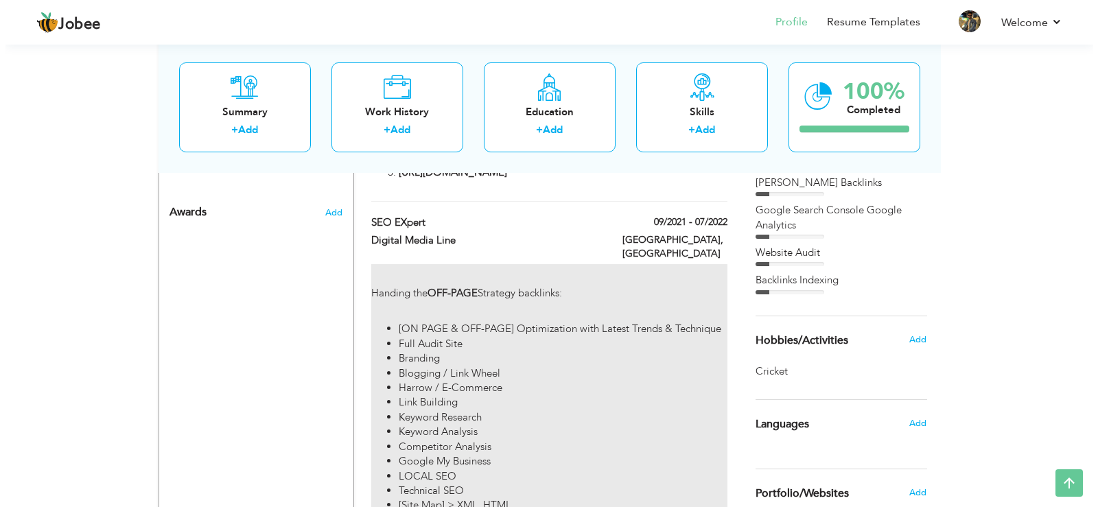
scroll to position [824, 0]
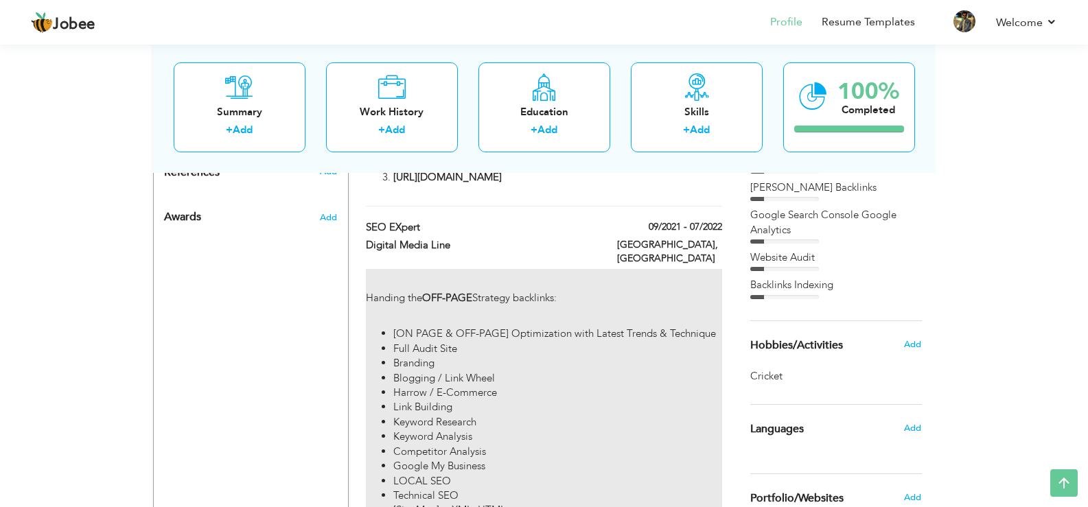
click at [579, 269] on div "Handing the OFF-PAGE Strategy backlinks: [ON PAGE & OFF-PAGE] Optimization with…" at bounding box center [544, 514] width 356 height 491
type input "SEO EXpert"
type input "Digital Media Line"
type input "09/2021"
type input "07/2022"
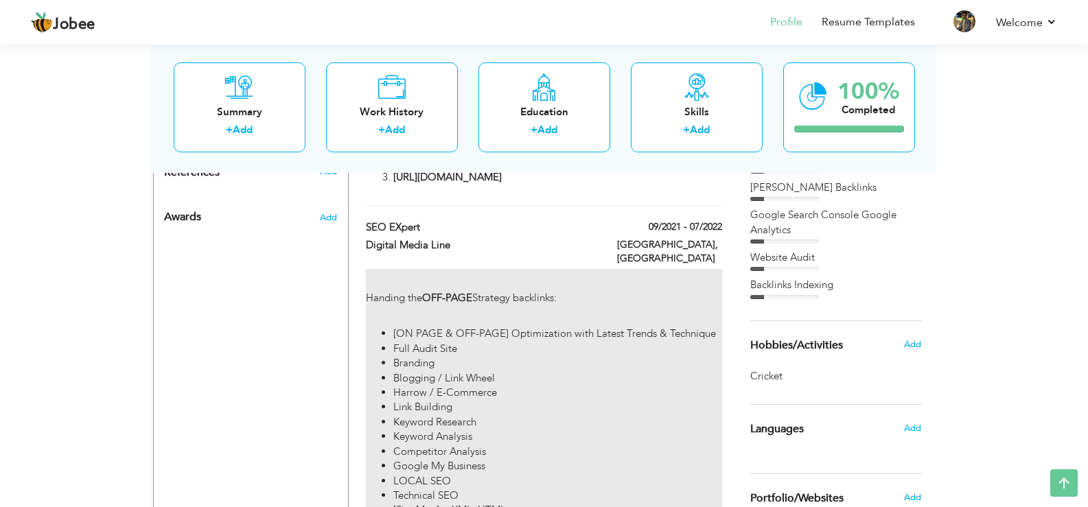
type input "Pakistan"
type input "Lahore"
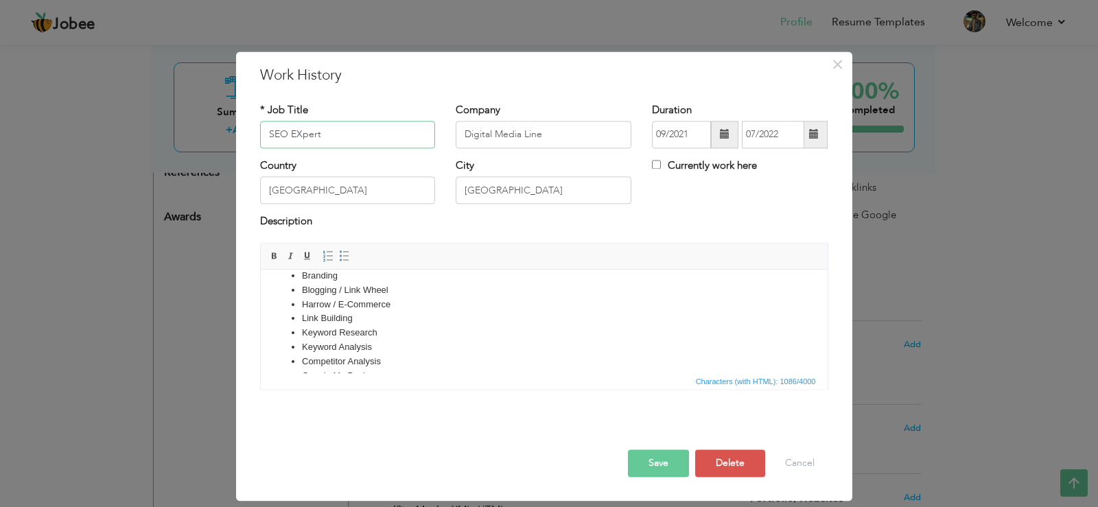
scroll to position [137, 0]
drag, startPoint x: 327, startPoint y: 143, endPoint x: 290, endPoint y: 138, distance: 37.4
click at [290, 138] on input "SEO EXpert" at bounding box center [348, 134] width 176 height 27
click at [294, 136] on input "SEO link builder" at bounding box center [348, 134] width 176 height 27
click at [294, 137] on input "SEO link builder" at bounding box center [348, 134] width 176 height 27
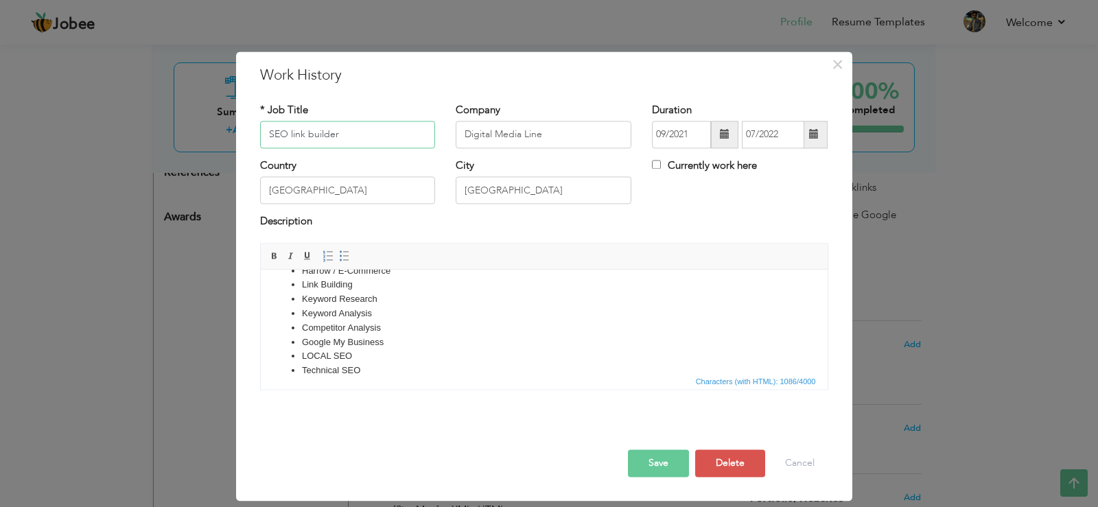
click at [292, 138] on input "SEO link builder" at bounding box center [348, 134] width 176 height 27
click at [317, 132] on input "SEO Link builder" at bounding box center [348, 134] width 176 height 27
click at [682, 461] on button "Save" at bounding box center [658, 463] width 61 height 27
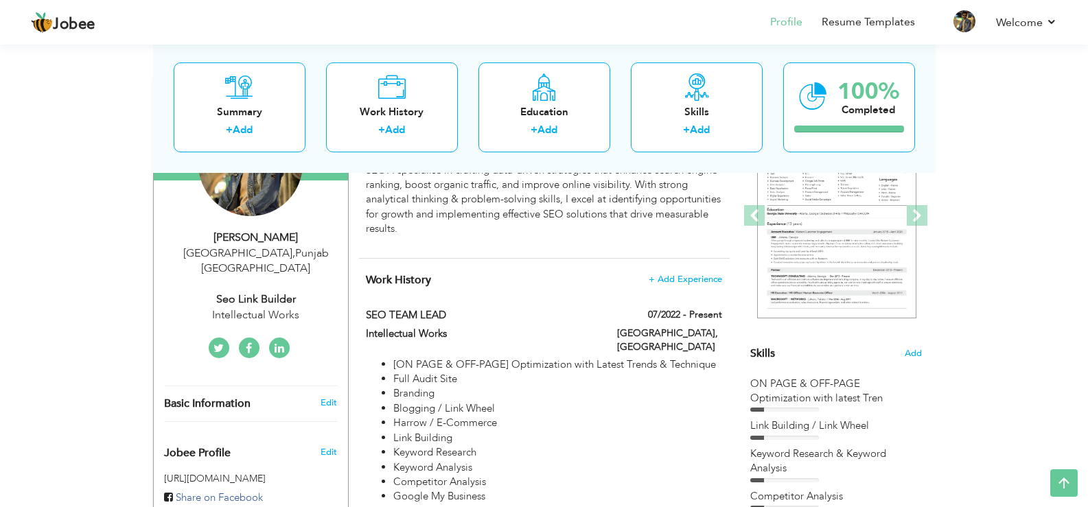
scroll to position [206, 0]
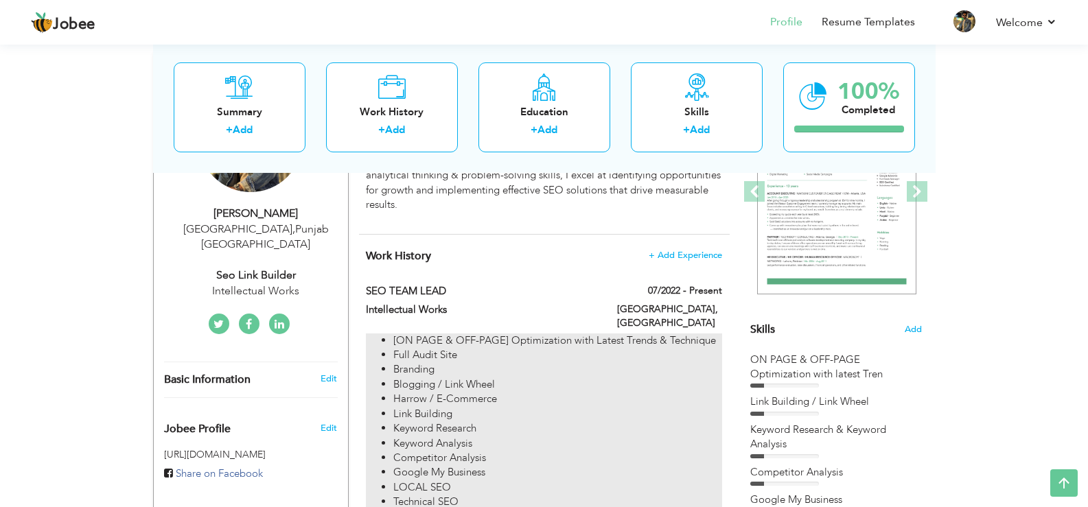
drag, startPoint x: 582, startPoint y: 386, endPoint x: 496, endPoint y: 474, distance: 123.3
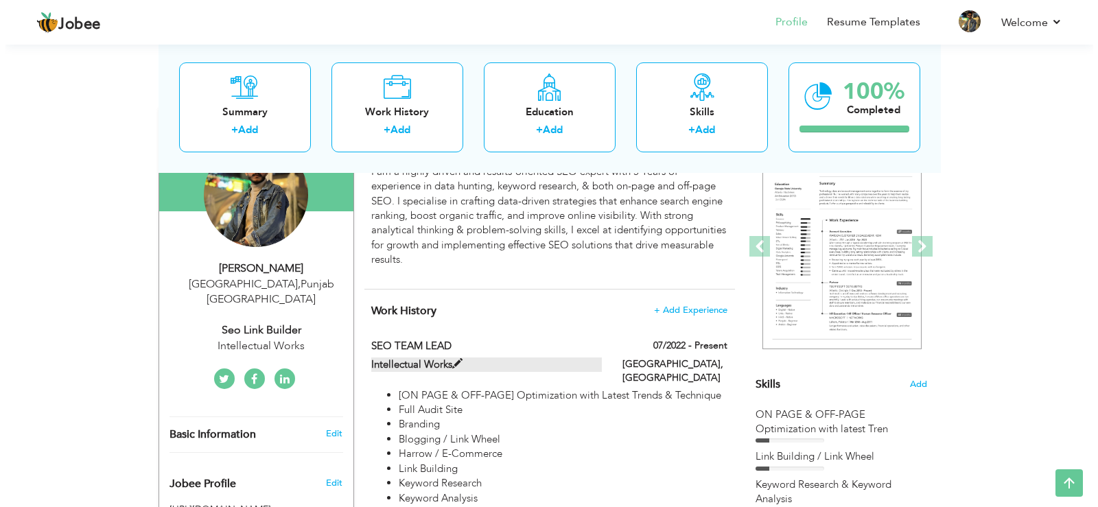
scroll to position [69, 0]
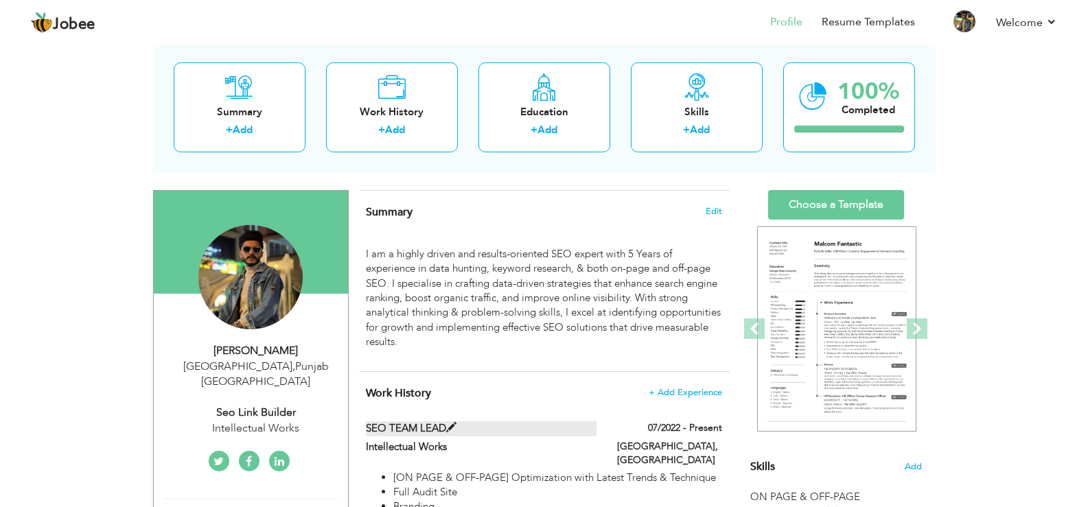
click at [455, 424] on span at bounding box center [451, 428] width 10 height 10
type input "SEO TEAM LEAD"
type input "Intellectual Works"
type input "07/2022"
checkbox input "true"
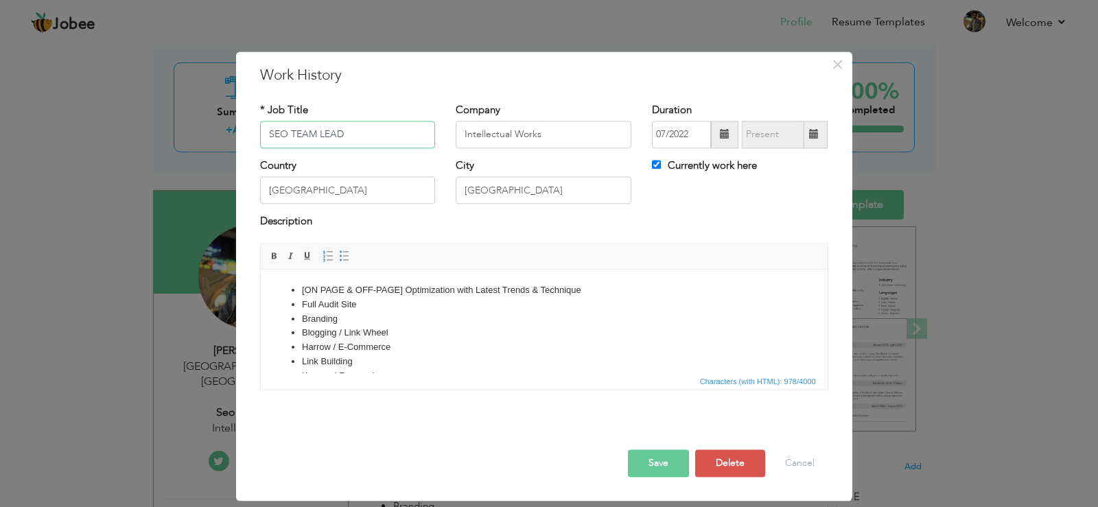
click at [335, 126] on input "SEO TEAM LEAD" at bounding box center [348, 134] width 176 height 27
type input "Link Bulider Expert"
drag, startPoint x: 353, startPoint y: 288, endPoint x: 303, endPoint y: 282, distance: 49.8
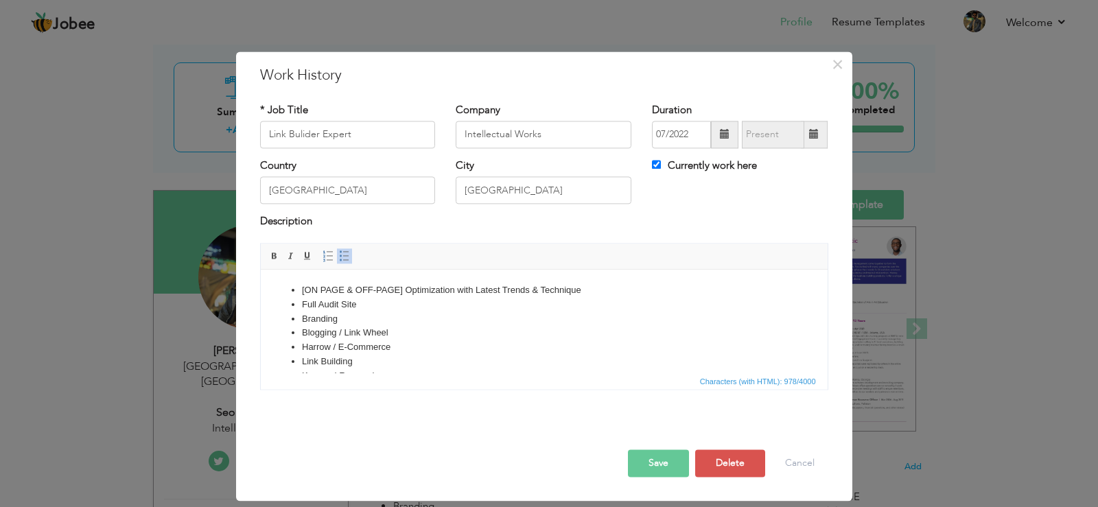
click at [303, 282] on html "[ON PAGE & OFF-PAGE] Optimization with Latest Trends & Technique Full Audit Sit…" at bounding box center [543, 514] width 567 height 488
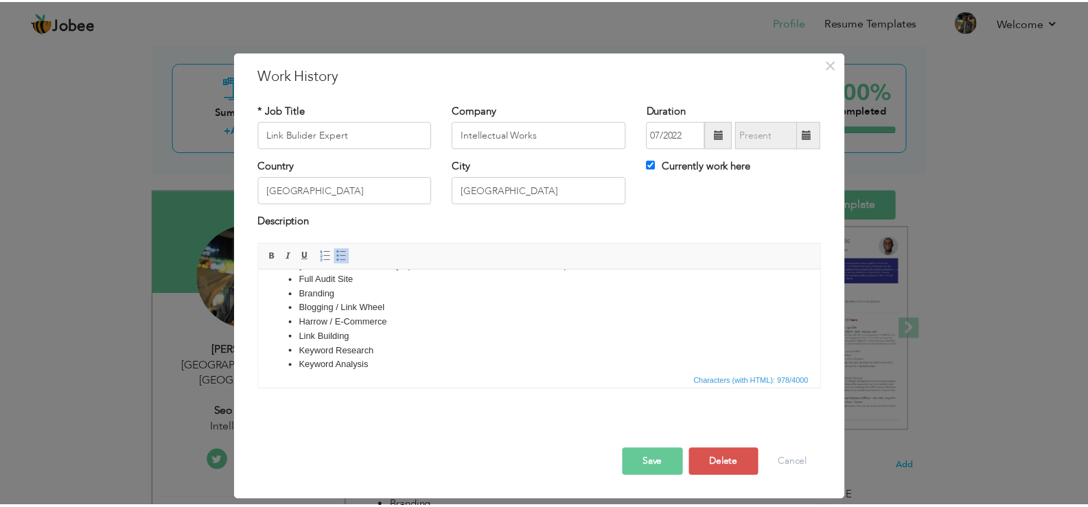
scroll to position [0, 0]
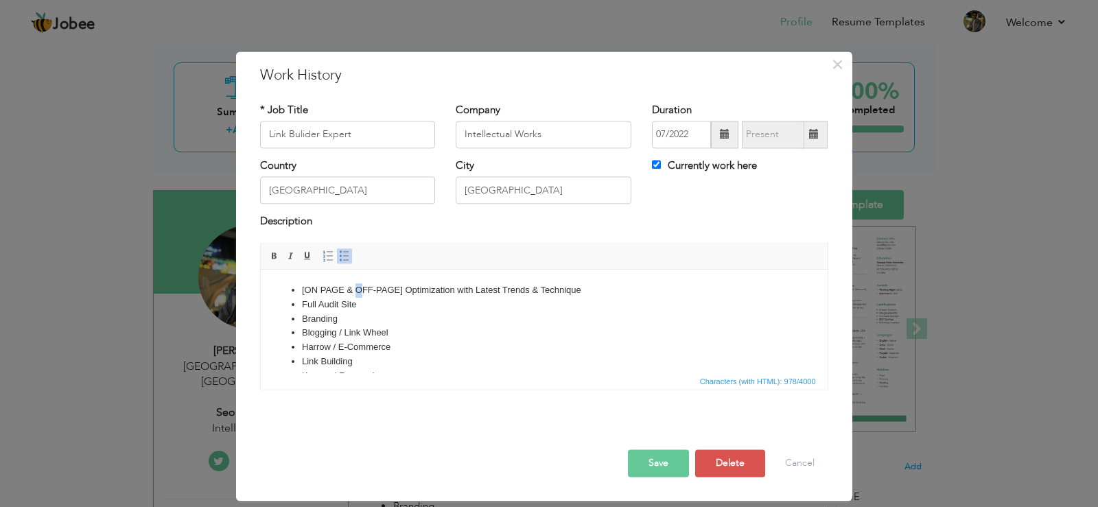
click at [356, 285] on li "[ON PAGE & OFF-PAGE] Optimization with Latest Trends & Technique" at bounding box center [543, 290] width 485 height 14
click at [358, 289] on li "[ON PAGE & OFF-PAGE] Optimization with Latest Trends & Technique" at bounding box center [543, 290] width 485 height 14
drag, startPoint x: 355, startPoint y: 286, endPoint x: 304, endPoint y: 284, distance: 50.8
click at [304, 284] on li "[ON PAGE & OFF-PAGE] Optimization with Latest Trends & Technique" at bounding box center [543, 290] width 485 height 14
click at [657, 463] on button "Save" at bounding box center [658, 463] width 61 height 27
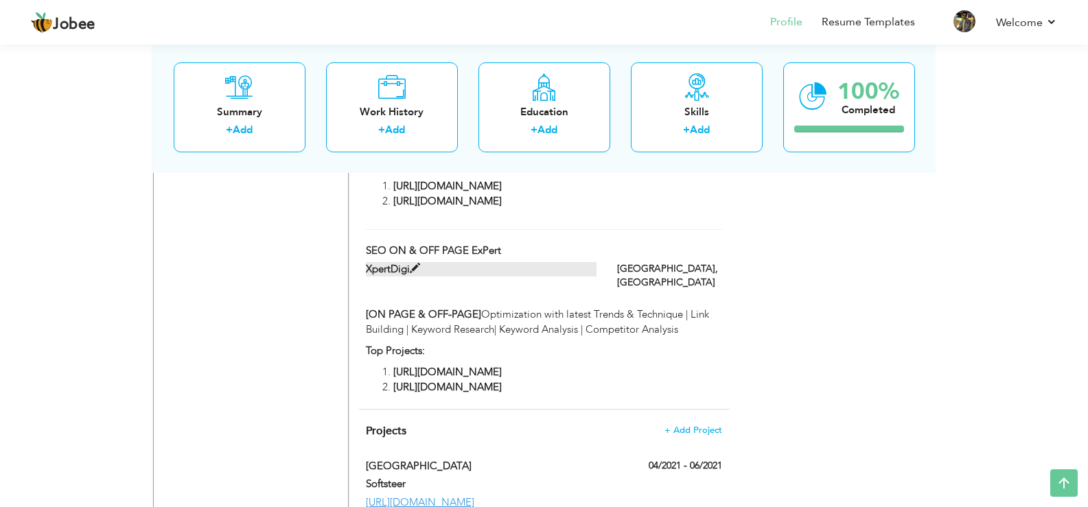
scroll to position [1373, 0]
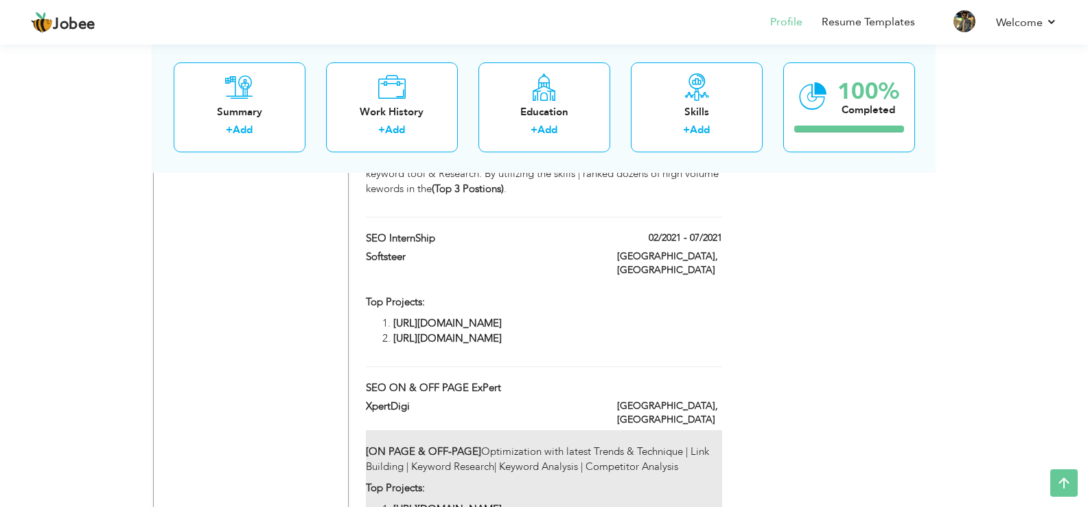
click at [673, 430] on p "[ON PAGE & OFF-PAGE] Optimization with latest Trends & Technique | Link Buildin…" at bounding box center [544, 452] width 356 height 44
type input "SEO ON & OFF PAGE ExPert"
type input "XpertDigi"
checkbox input "false"
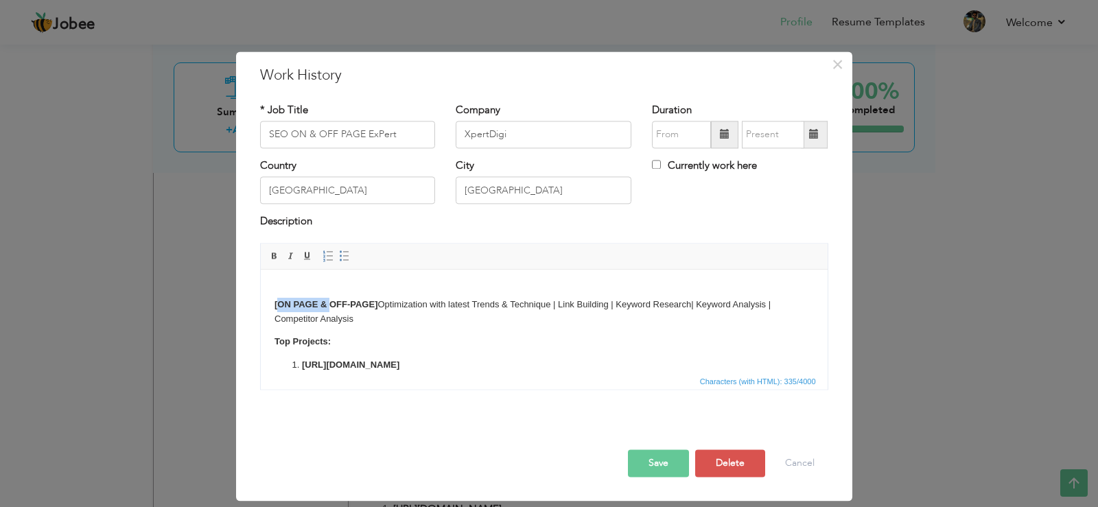
drag, startPoint x: 329, startPoint y: 301, endPoint x: 279, endPoint y: 299, distance: 49.5
click at [279, 299] on strong "[ON PAGE & OFF-PAGE]" at bounding box center [325, 304] width 103 height 10
click at [655, 456] on button "Save" at bounding box center [658, 463] width 61 height 27
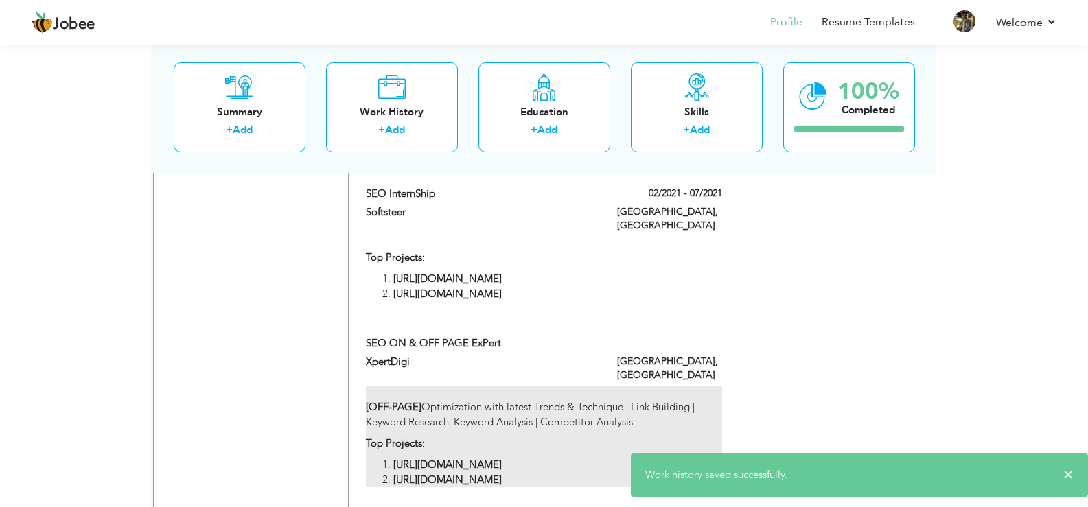
scroll to position [1441, 0]
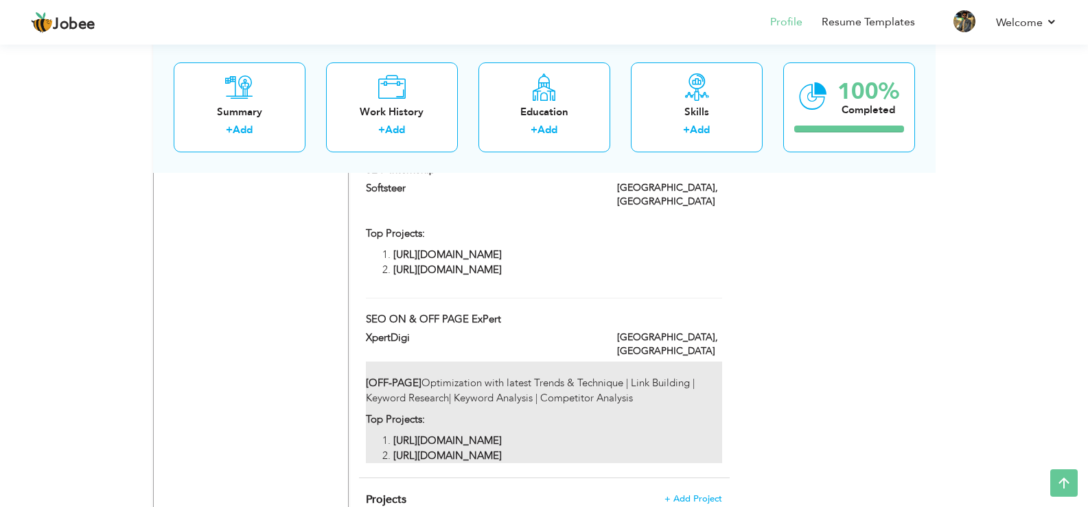
click at [434, 362] on p "[OFF-PAGE] Optimization with latest Trends & Technique | Link Building | Keywor…" at bounding box center [544, 384] width 356 height 44
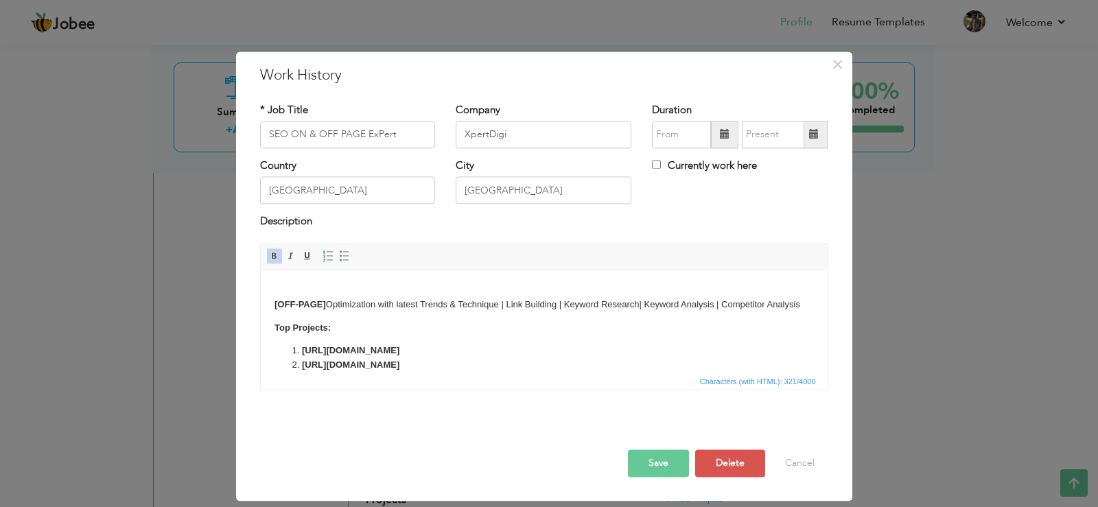
click at [681, 463] on button "Save" at bounding box center [658, 463] width 61 height 27
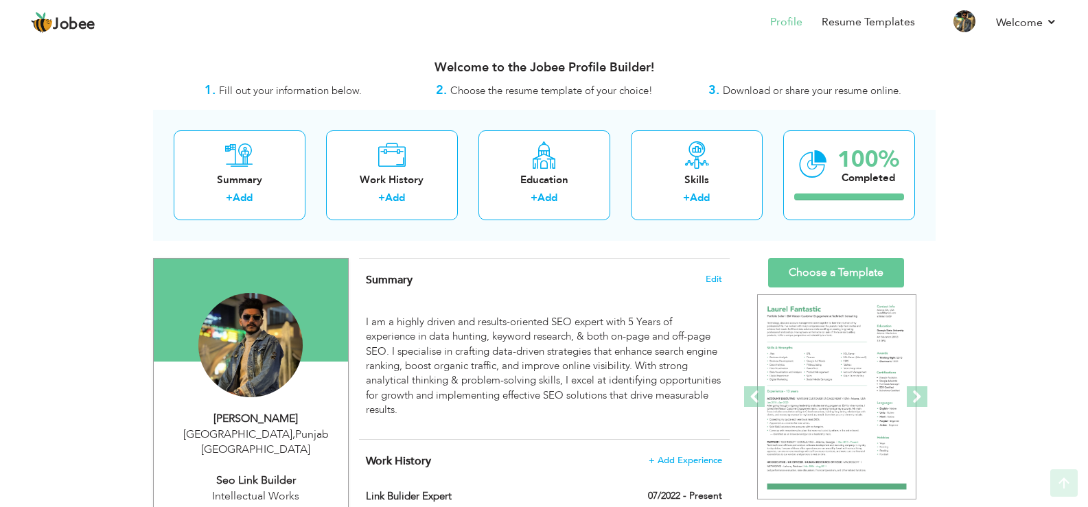
scroll to position [0, 0]
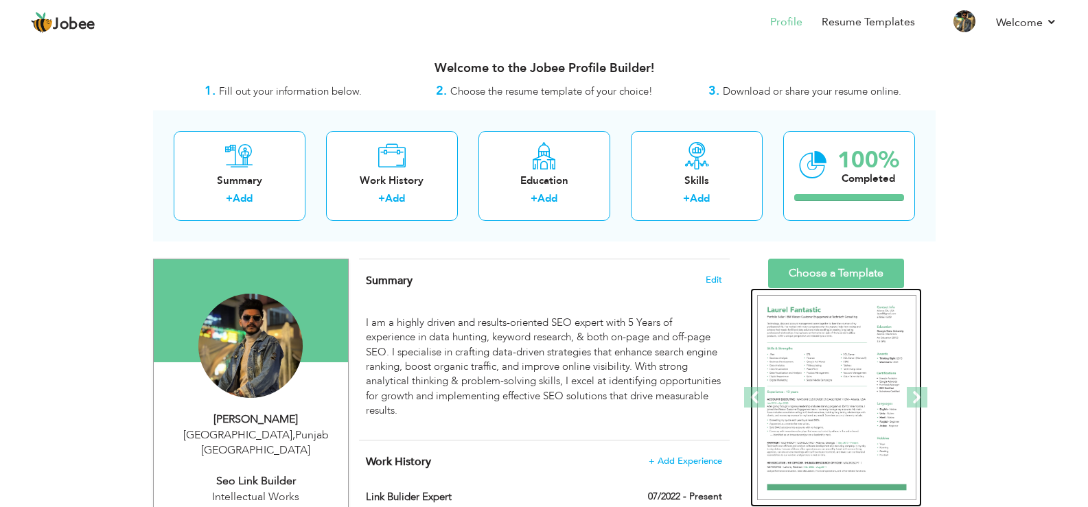
click at [842, 358] on img at bounding box center [836, 398] width 159 height 206
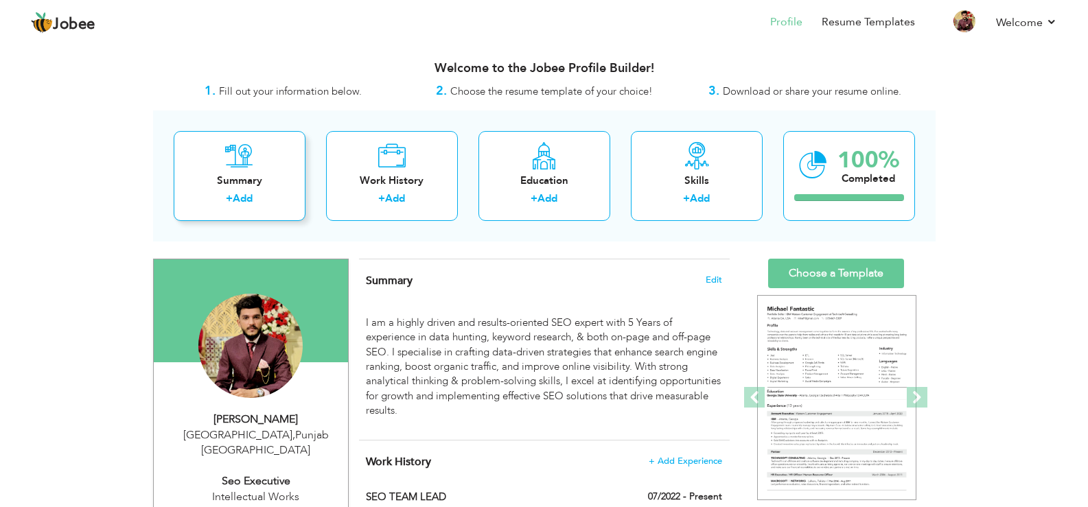
click at [260, 191] on div "+ Add" at bounding box center [240, 200] width 110 height 18
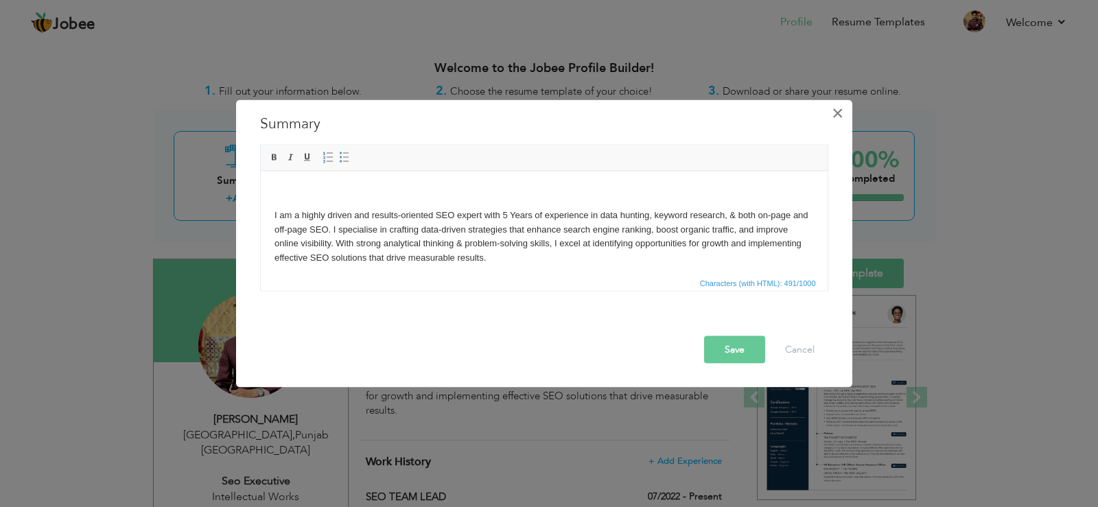
click at [834, 117] on span "×" at bounding box center [838, 112] width 12 height 25
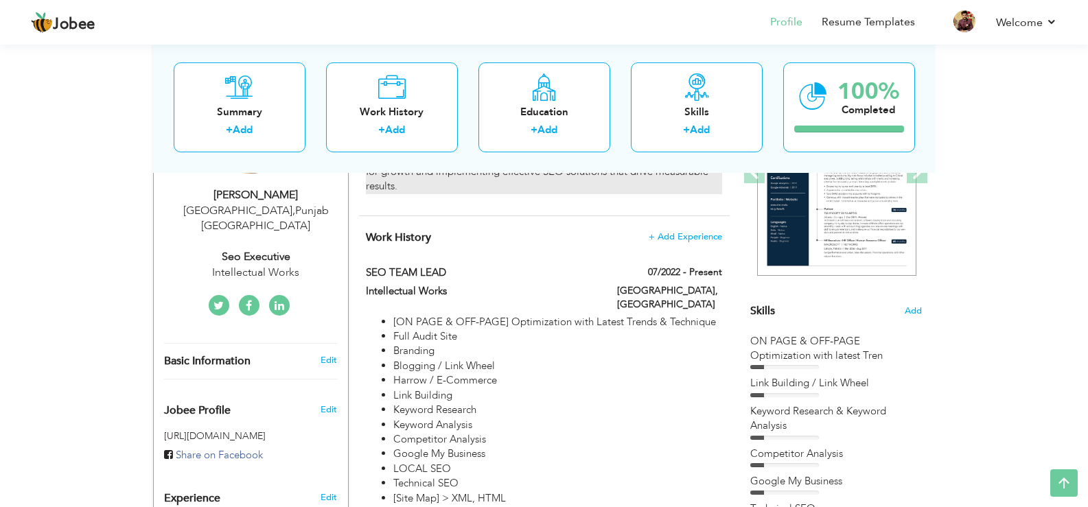
scroll to position [275, 0]
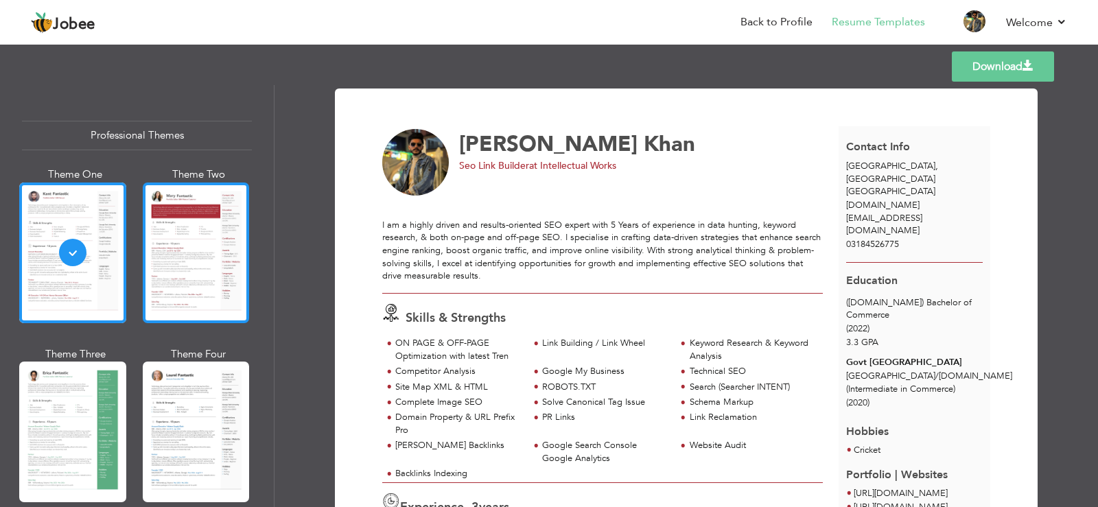
click at [206, 242] on div at bounding box center [196, 253] width 107 height 141
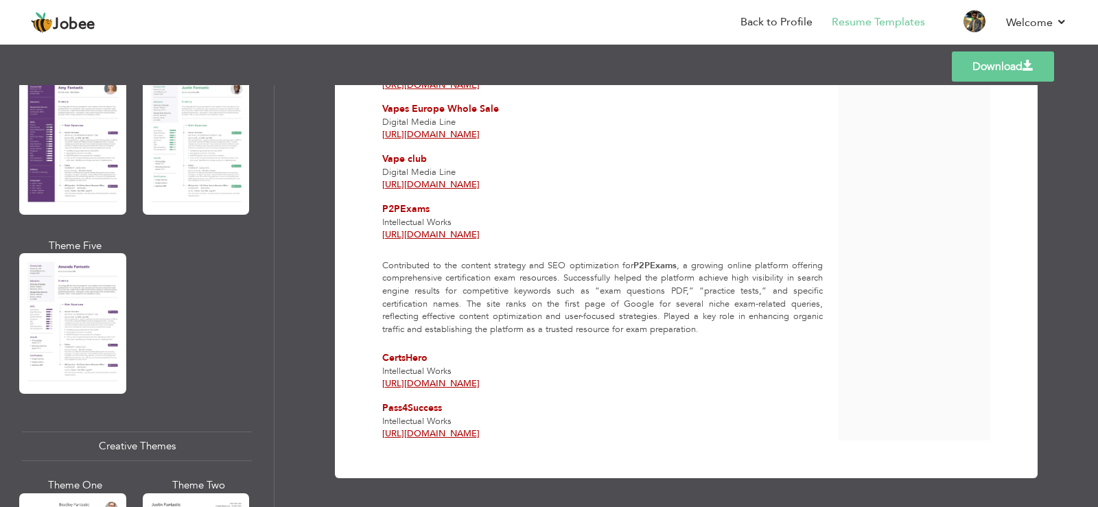
scroll to position [1304, 0]
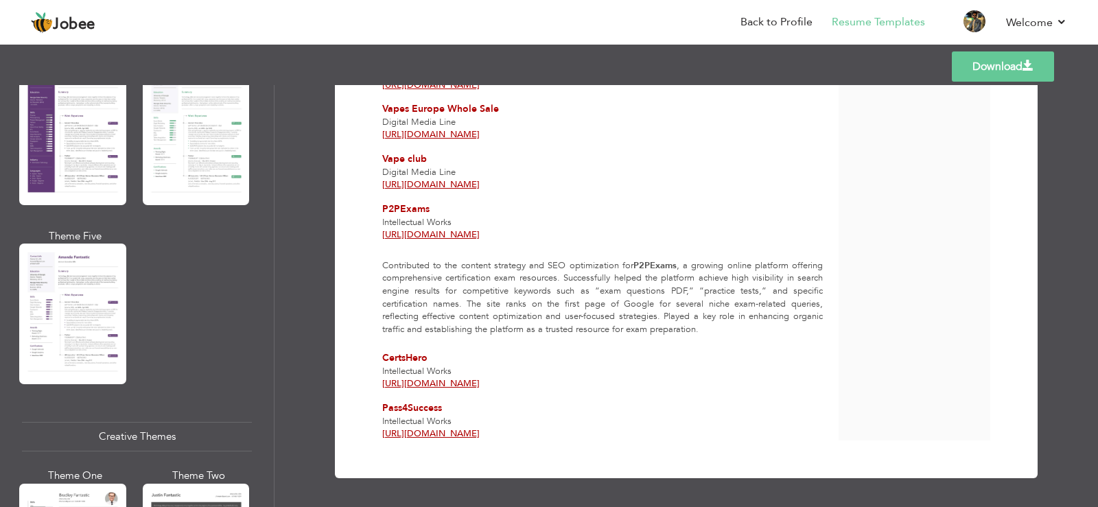
click at [1004, 69] on link "Download" at bounding box center [1003, 66] width 102 height 30
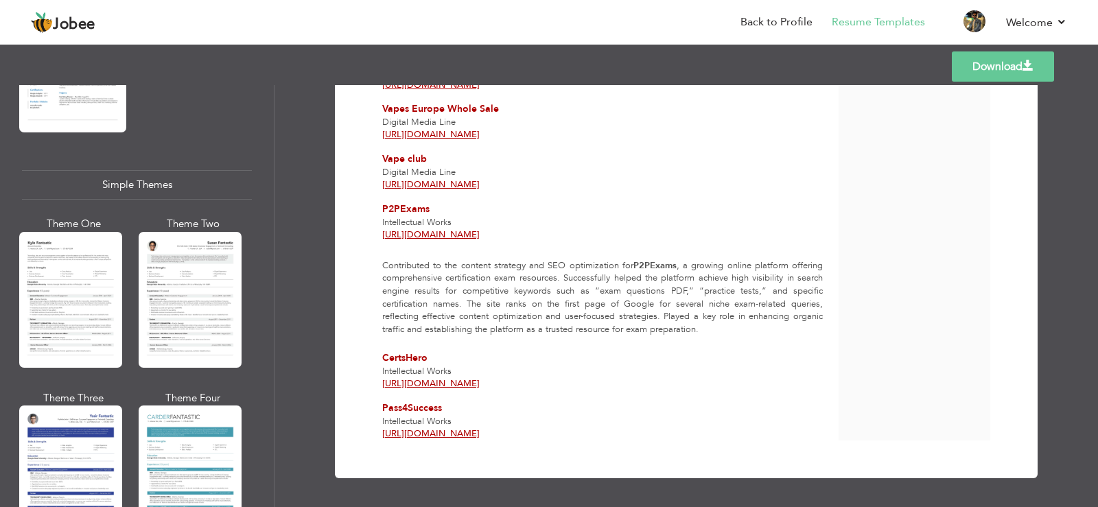
scroll to position [2376, 0]
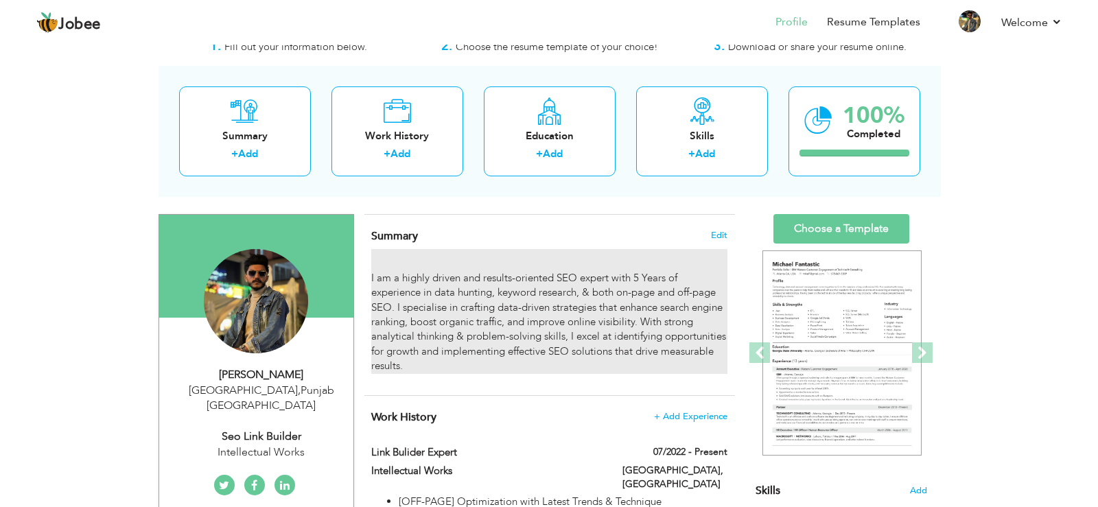
scroll to position [69, 0]
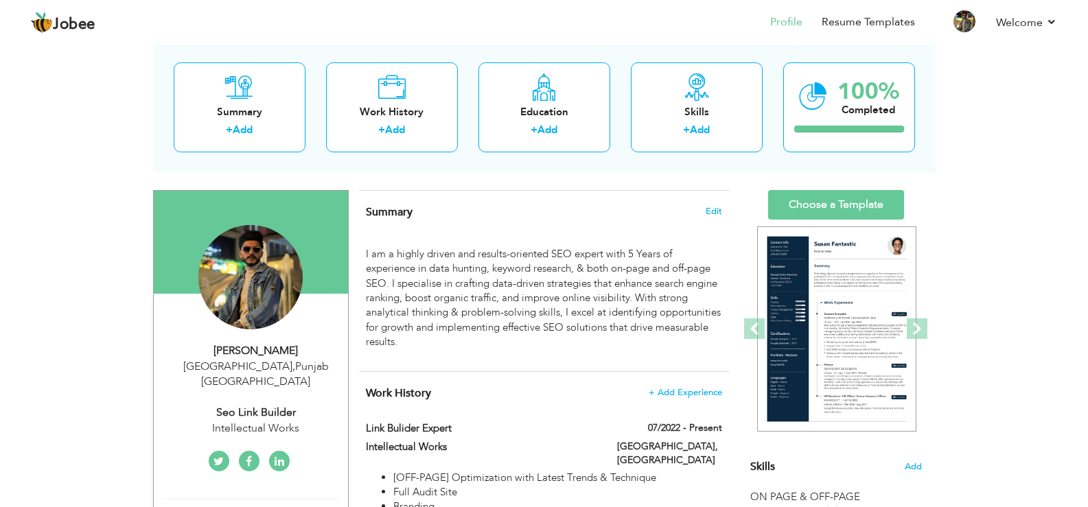
drag, startPoint x: 357, startPoint y: 235, endPoint x: 437, endPoint y: 351, distance: 140.7
click at [710, 213] on span "Edit" at bounding box center [714, 212] width 16 height 10
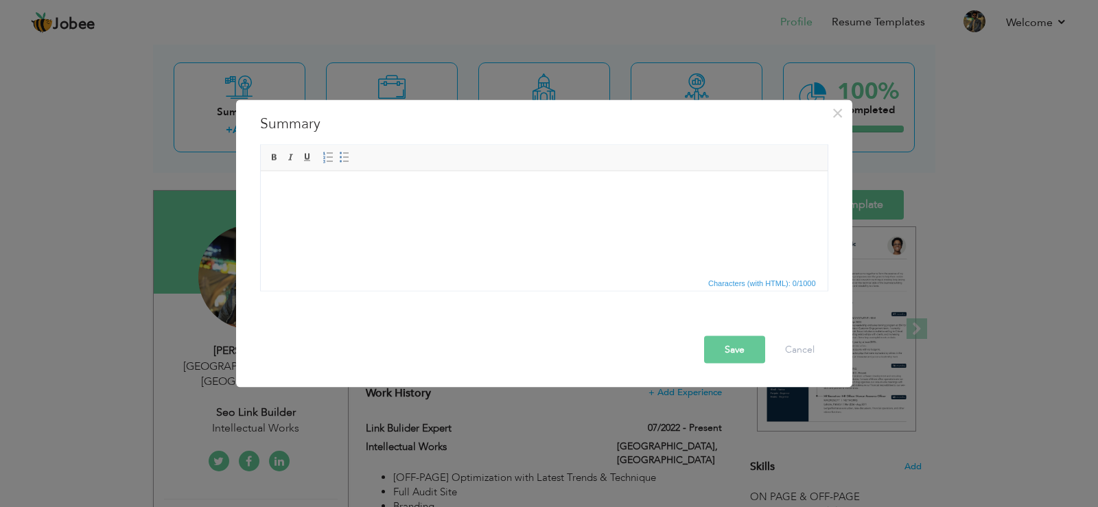
click at [526, 171] on html at bounding box center [543, 171] width 567 height 0
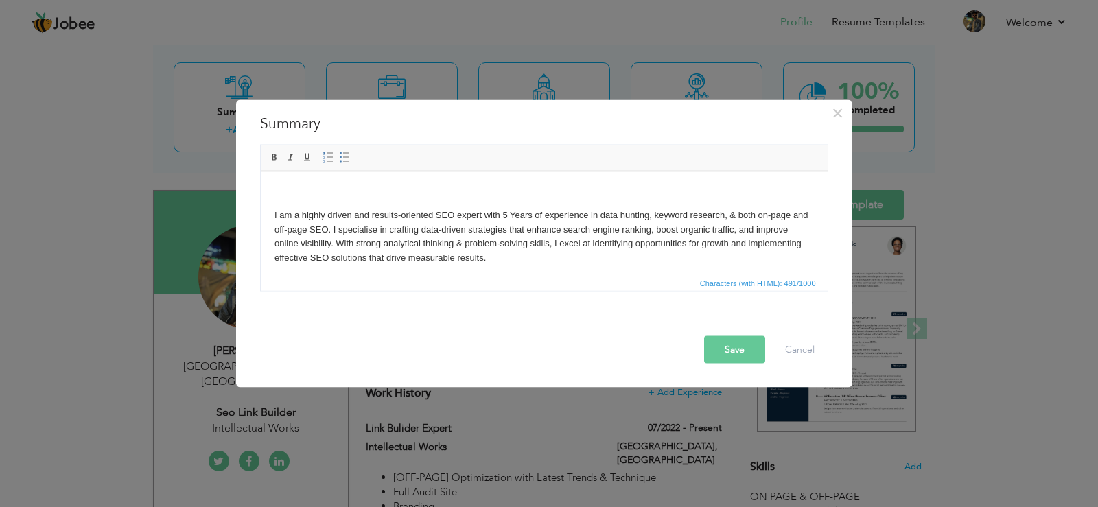
click at [560, 233] on p "I am a highly driven and results-oriented SEO expert with 5 Years of experience…" at bounding box center [543, 236] width 539 height 57
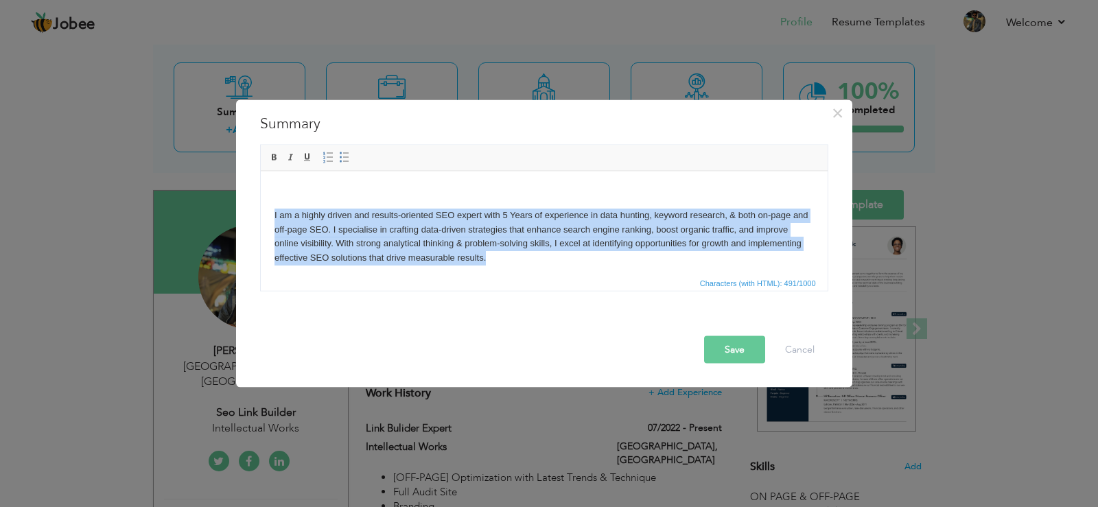
drag, startPoint x: 554, startPoint y: 261, endPoint x: 263, endPoint y: 206, distance: 296.1
click at [263, 206] on html "I am a highly driven and results-oriented SEO expert with 5 Years of experience…" at bounding box center [543, 225] width 567 height 108
copy p "I am a highly driven and results-oriented SEO expert with 5 Years of experience…"
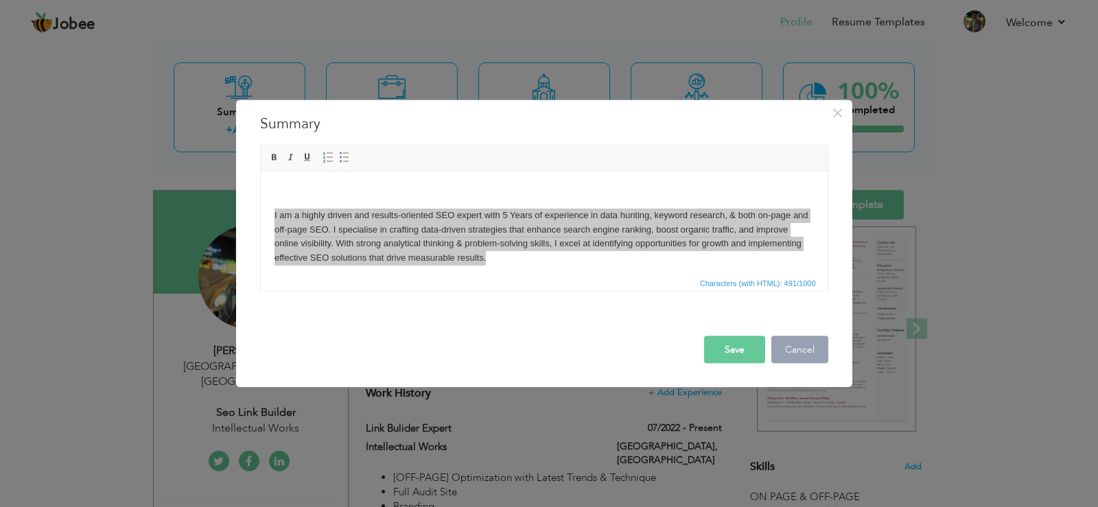
click at [798, 345] on button "Cancel" at bounding box center [799, 349] width 57 height 27
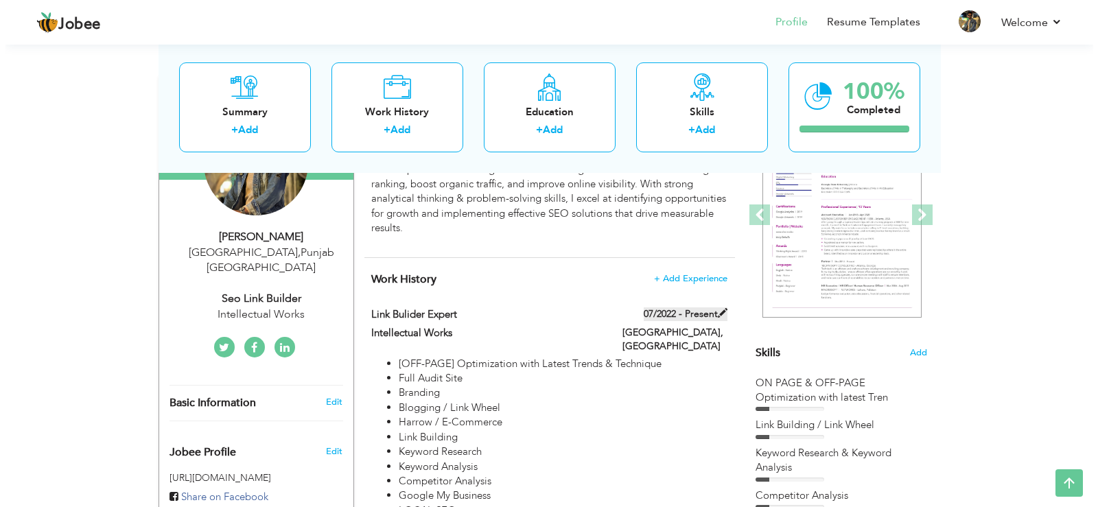
scroll to position [206, 0]
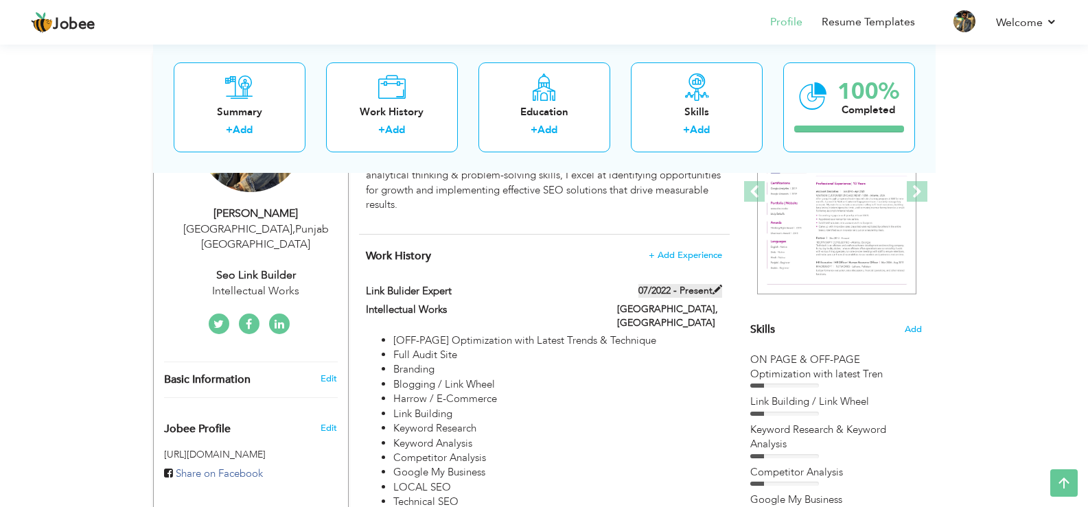
click at [717, 289] on span at bounding box center [717, 290] width 10 height 10
type input "Link Bulider Expert"
type input "Intellectual Works"
type input "07/2022"
type input "Pakistan"
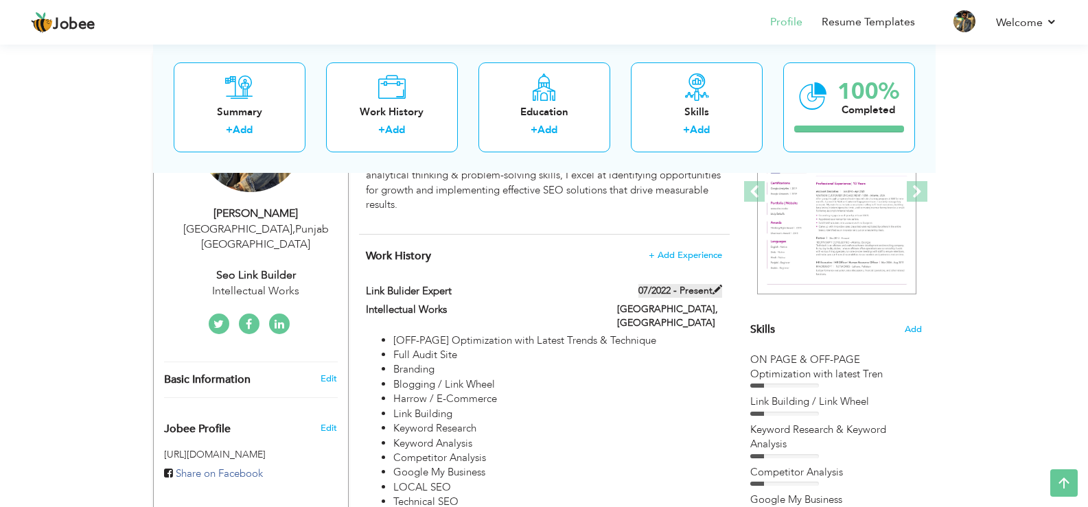
type input "Lahore"
checkbox input "true"
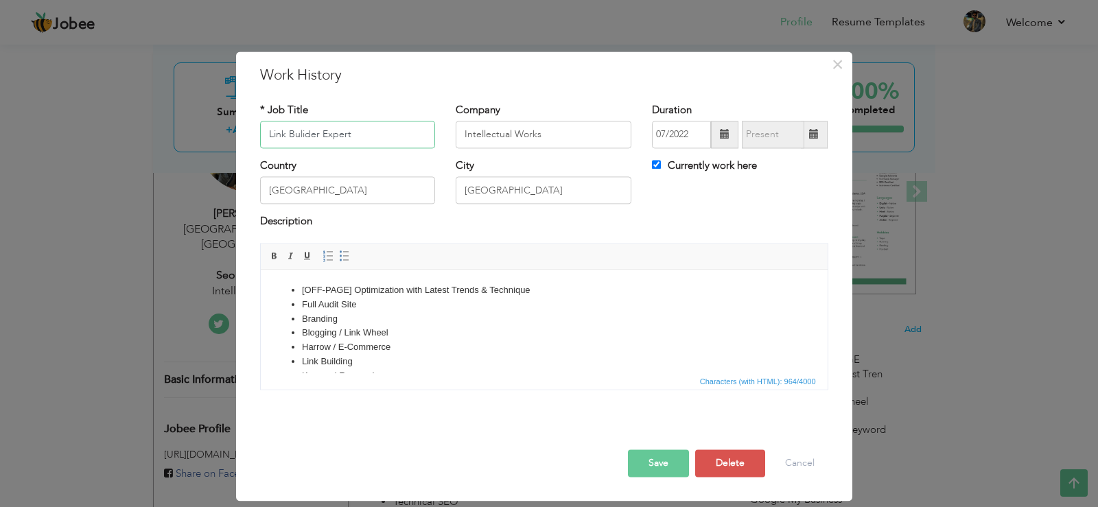
scroll to position [69, 0]
click at [450, 323] on li "Keyword Analysis" at bounding box center [543, 322] width 485 height 14
copy body "[OFF-PAGE] Optimization with Latest Trends & Technique Full Audit Site Branding…"
click at [383, 333] on li "Blogging / Link Wheel" at bounding box center [543, 333] width 485 height 14
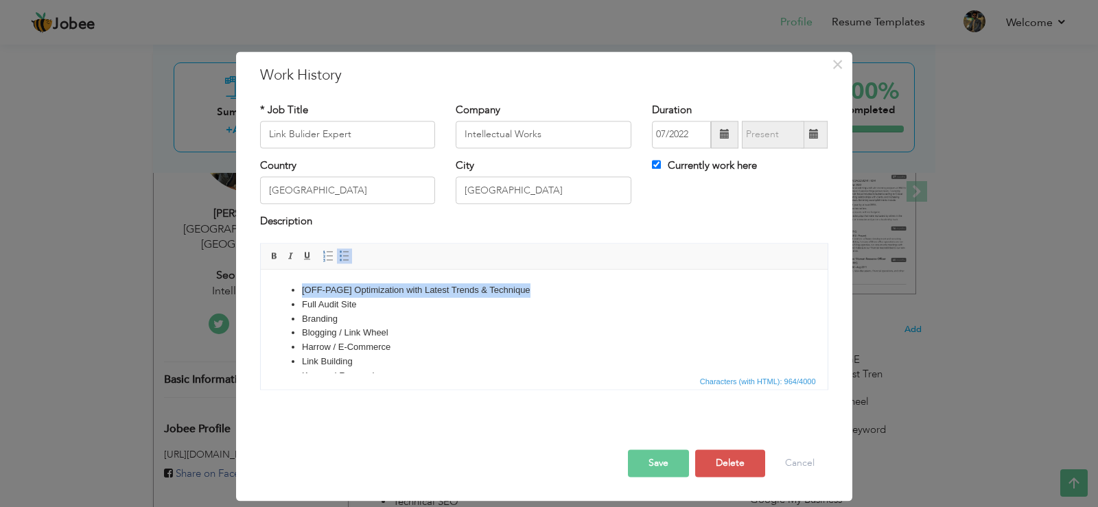
drag, startPoint x: 535, startPoint y: 288, endPoint x: 293, endPoint y: 284, distance: 242.3
click at [301, 284] on li "[OFF-PAGE] Optimization with Latest Trends & Technique" at bounding box center [543, 290] width 485 height 14
copy li "[OFF-PAGE] Optimization with Latest Trends & Technique"
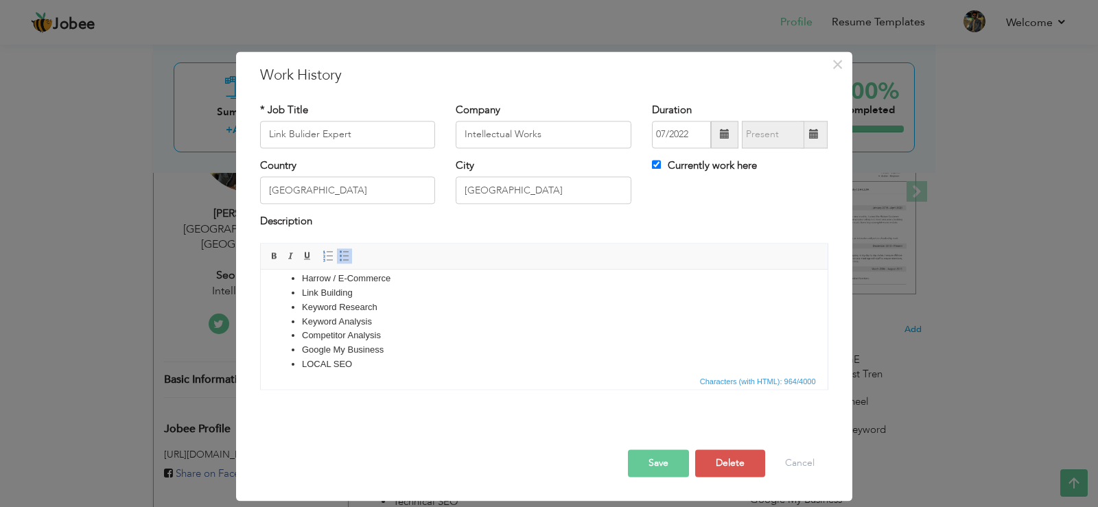
click at [336, 287] on li "Link Building" at bounding box center [543, 293] width 485 height 14
click at [383, 327] on li "Keyword Analysis" at bounding box center [543, 322] width 485 height 14
copy ul "Link Building Keyword Research Keyword Analysis Competitor Analysis"
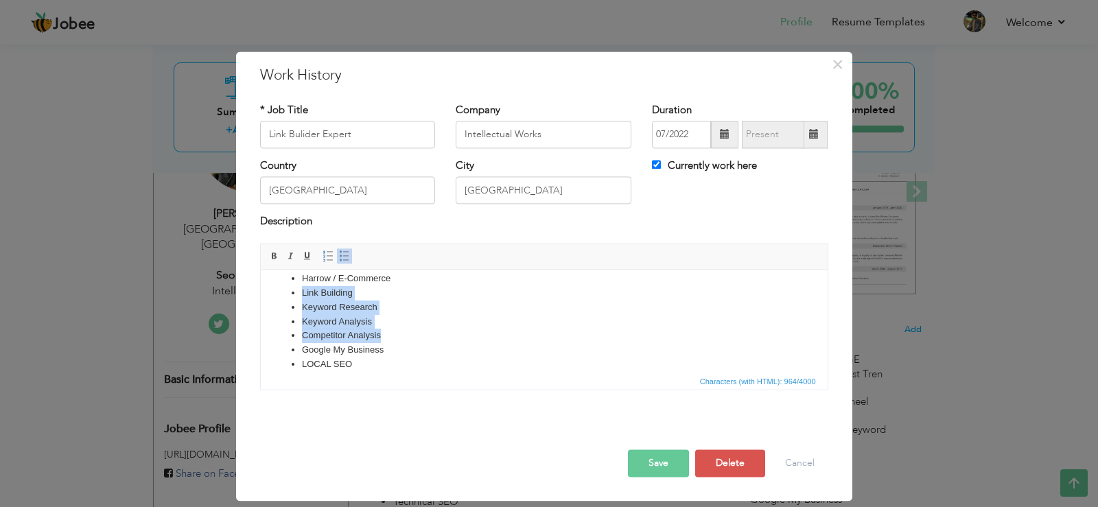
drag, startPoint x: 390, startPoint y: 336, endPoint x: 294, endPoint y: 286, distance: 108.7
click at [294, 286] on ul "[OFF-PAGE] Optimization with Latest Trends & Technique Full Audit Site Branding…" at bounding box center [543, 393] width 539 height 357
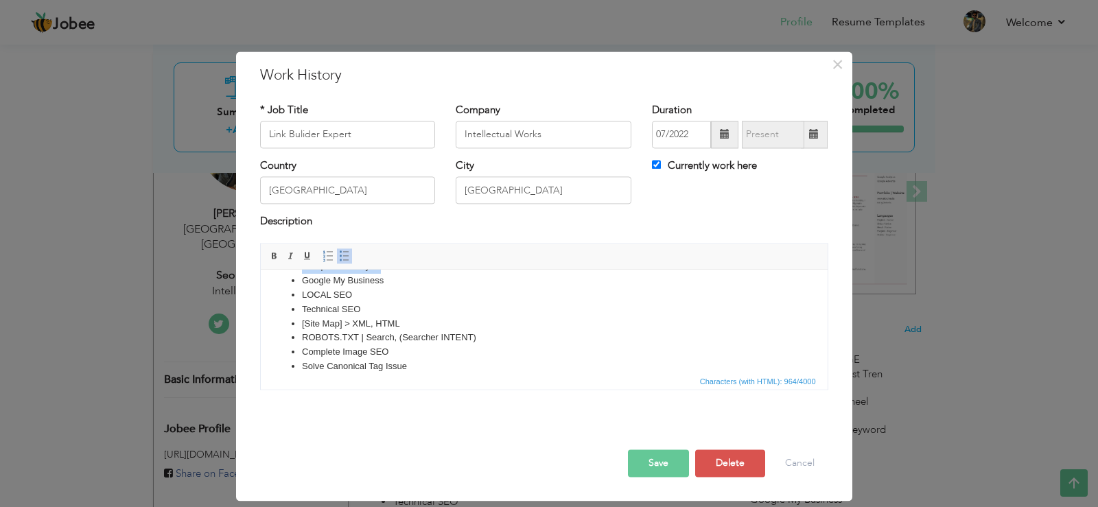
scroll to position [137, 0]
drag, startPoint x: 373, startPoint y: 294, endPoint x: 294, endPoint y: 292, distance: 79.0
click at [301, 292] on li "LOCAL SEO" at bounding box center [543, 296] width 485 height 14
copy li "LOCAL SEO"
click at [806, 458] on button "Cancel" at bounding box center [799, 463] width 57 height 27
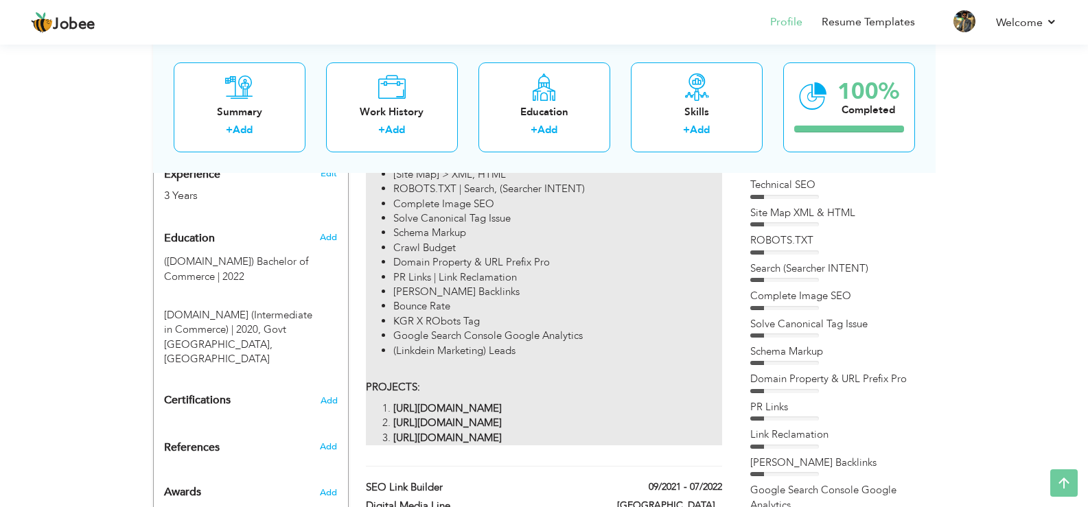
scroll to position [549, 0]
click at [505, 371] on p "PROJECTS:" at bounding box center [544, 379] width 356 height 30
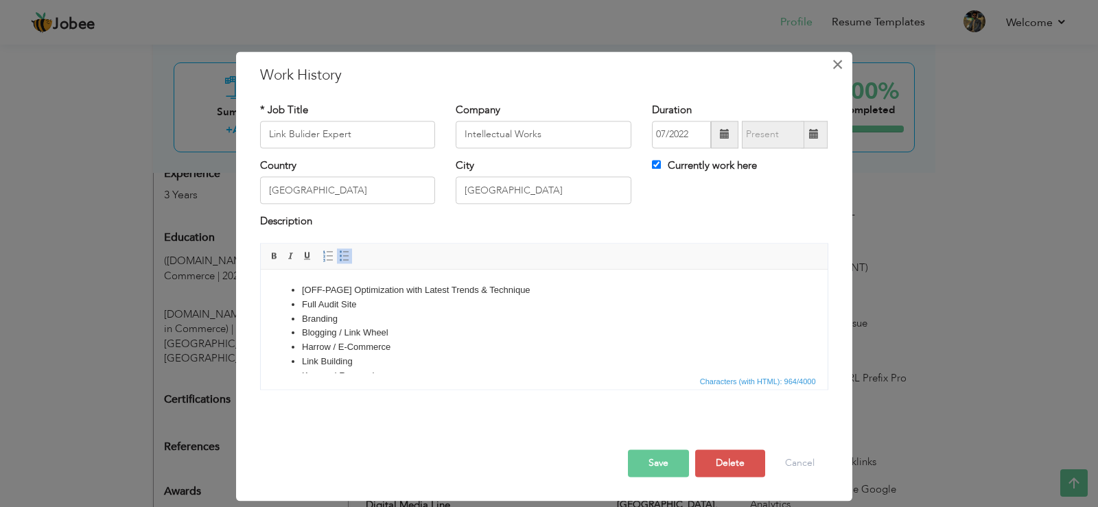
click at [837, 68] on span "×" at bounding box center [838, 64] width 12 height 25
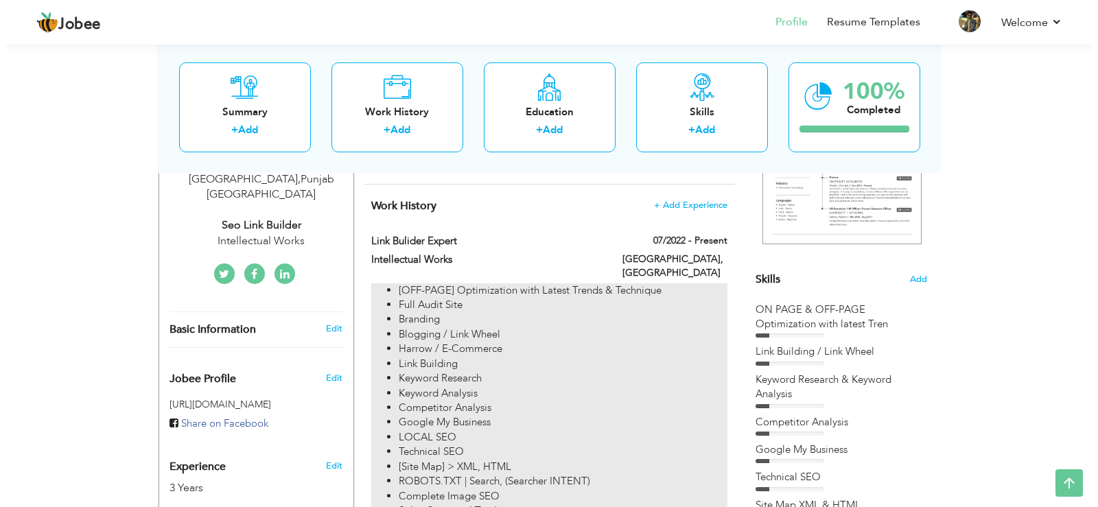
scroll to position [137, 0]
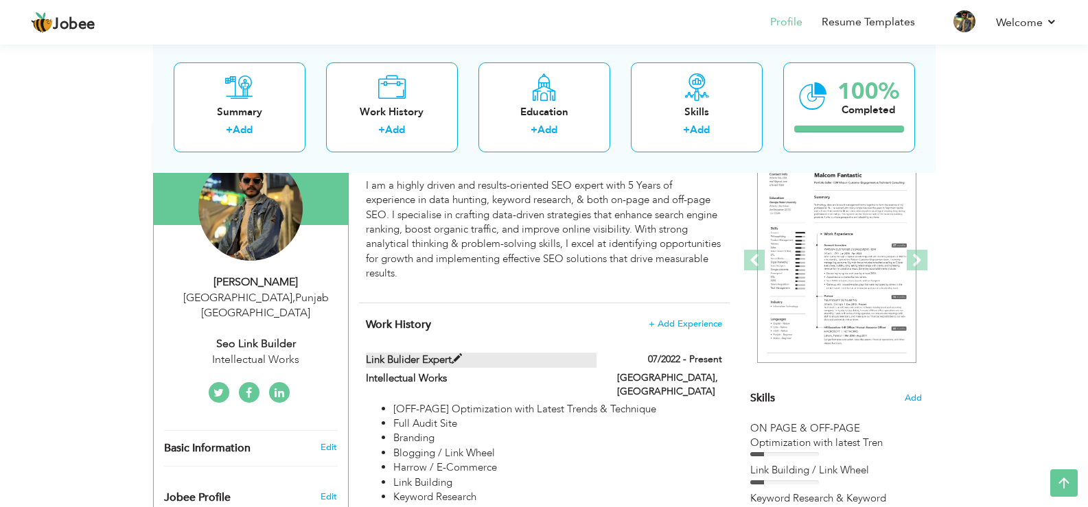
click at [454, 358] on span at bounding box center [457, 359] width 10 height 10
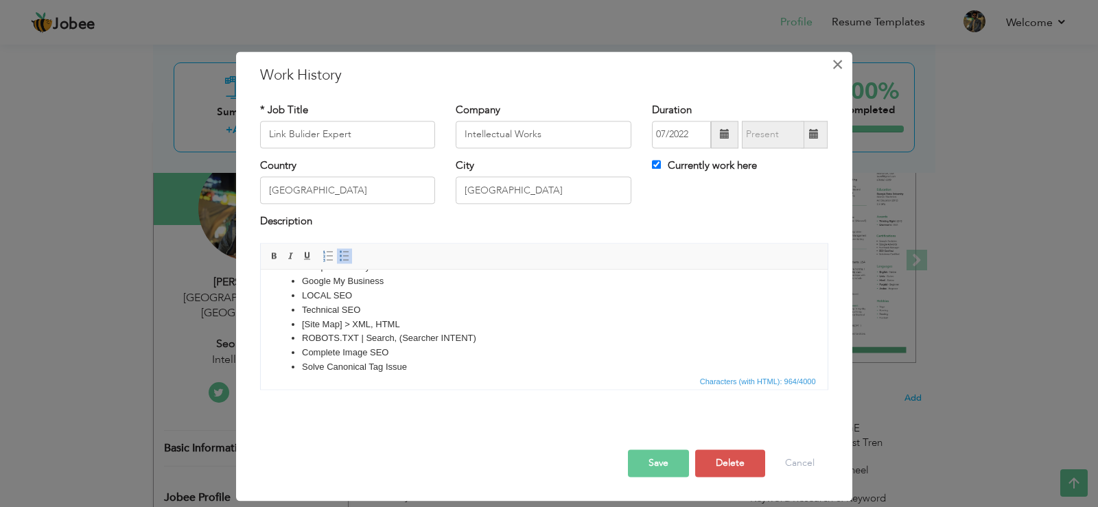
click at [835, 63] on span "×" at bounding box center [838, 64] width 12 height 25
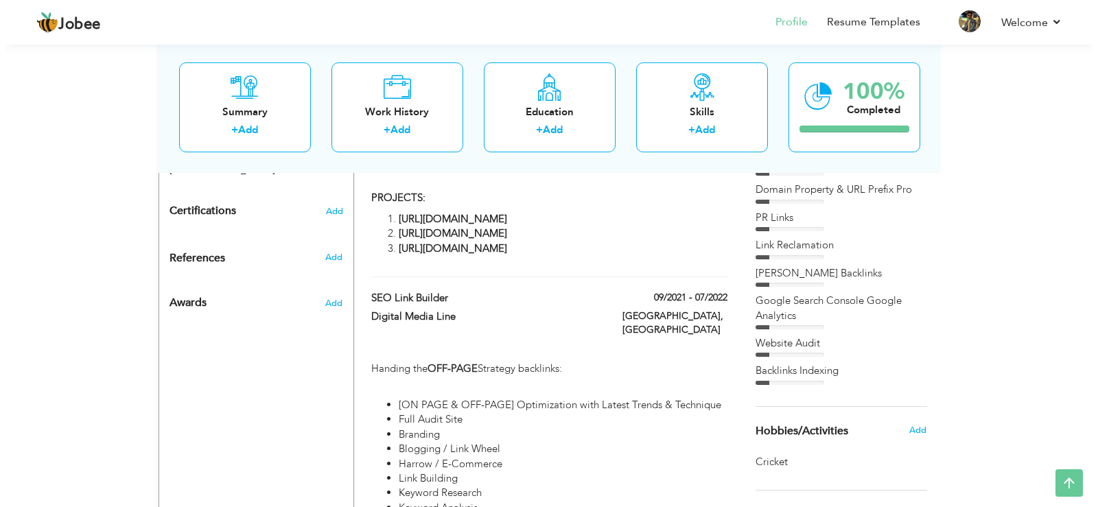
scroll to position [813, 0]
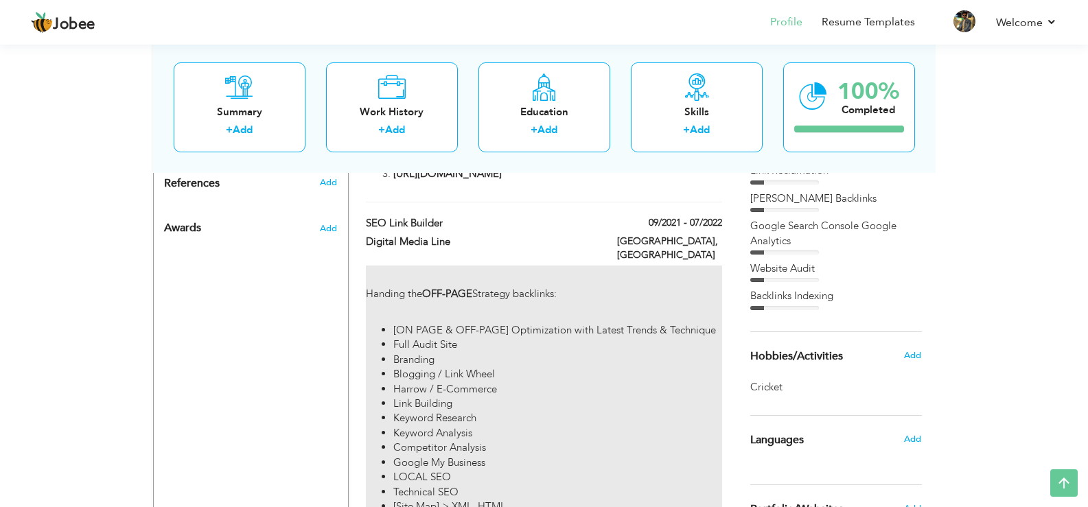
click at [557, 287] on p "Handing the OFF-PAGE Strategy backlinks:" at bounding box center [544, 302] width 356 height 30
type input "SEO Link Builder"
type input "Digital Media Line"
type input "09/2021"
type input "07/2022"
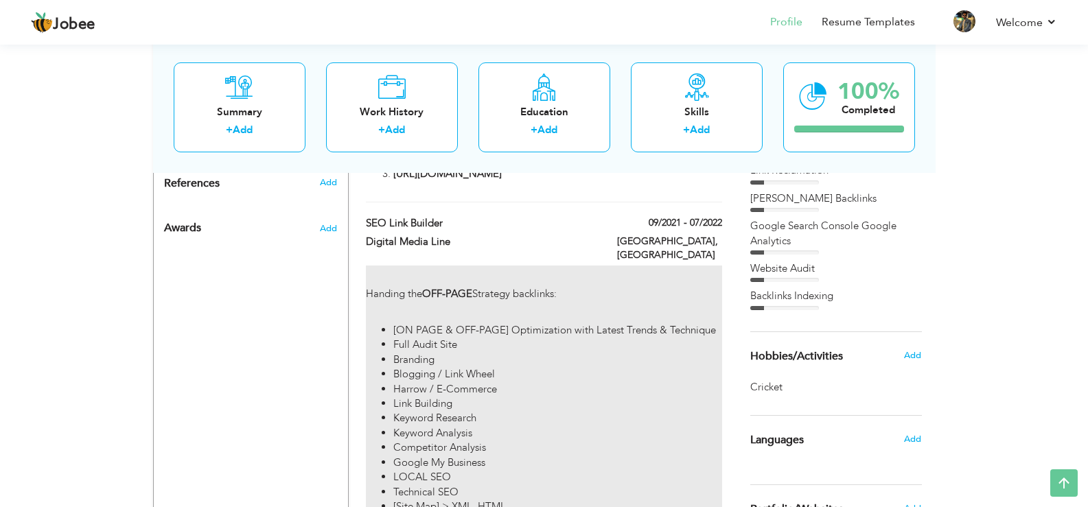
checkbox input "false"
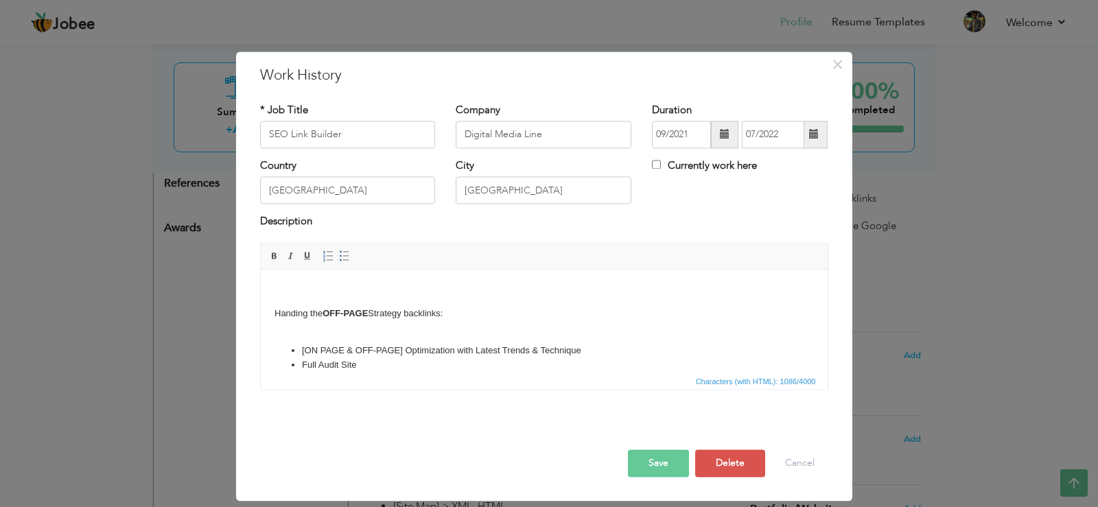
copy p "Handing the OFF-PAGE Strategy backlinks:"
drag, startPoint x: 463, startPoint y: 305, endPoint x: 520, endPoint y: 579, distance: 279.6
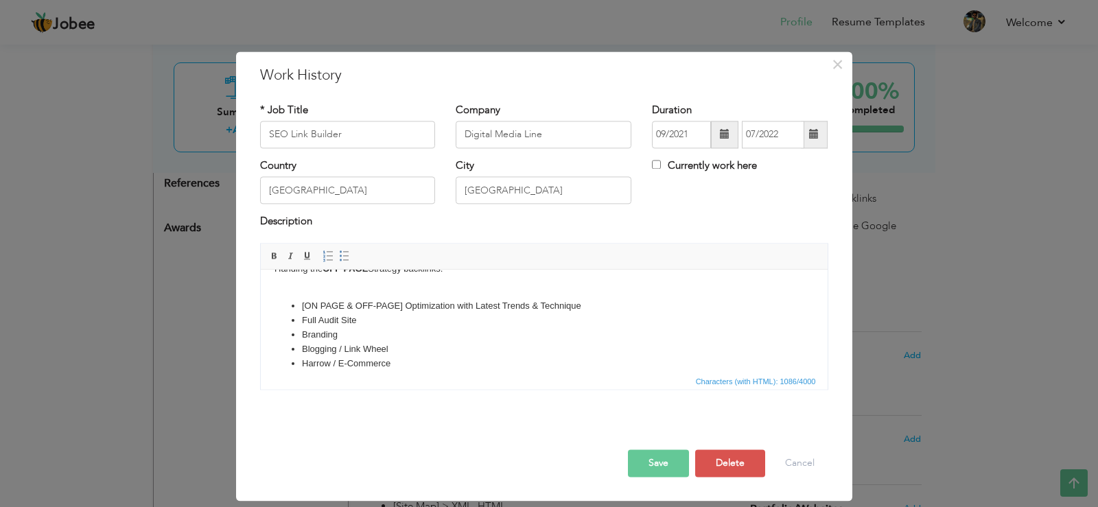
scroll to position [69, 0]
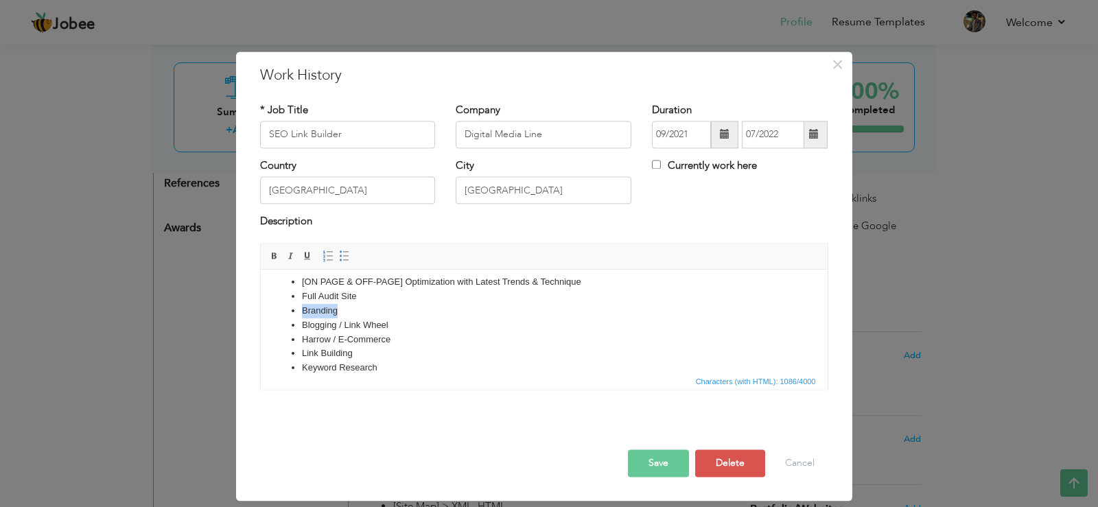
drag, startPoint x: 302, startPoint y: 307, endPoint x: 377, endPoint y: 305, distance: 74.8
click at [377, 305] on li "Branding" at bounding box center [543, 311] width 485 height 14
copy li "Branding"
click at [321, 324] on li "Blogging / Link Wheel" at bounding box center [543, 325] width 485 height 14
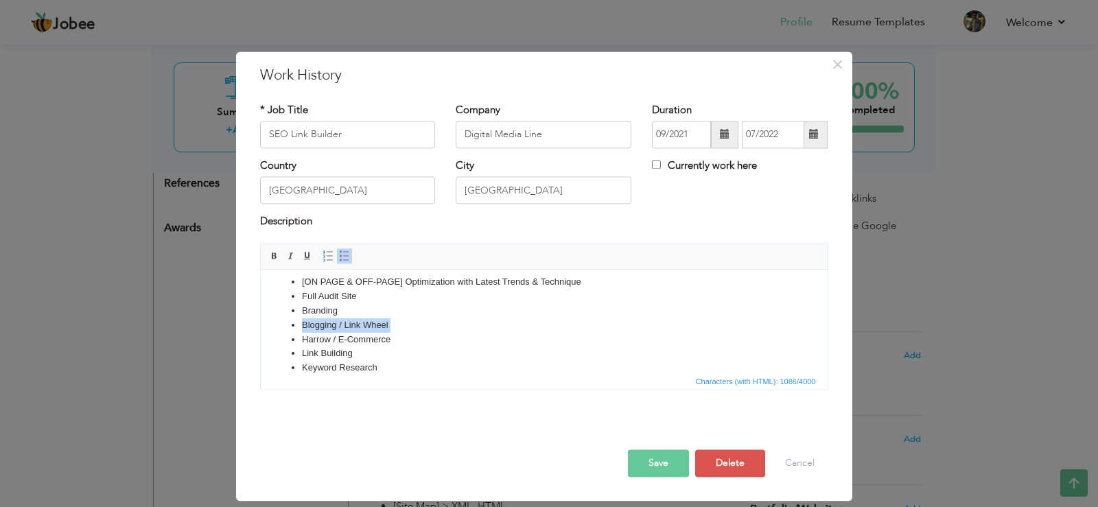
click at [321, 324] on li "Blogging / Link Wheel" at bounding box center [543, 325] width 485 height 14
click at [369, 336] on li "Harrow / E-Commerce" at bounding box center [543, 340] width 485 height 14
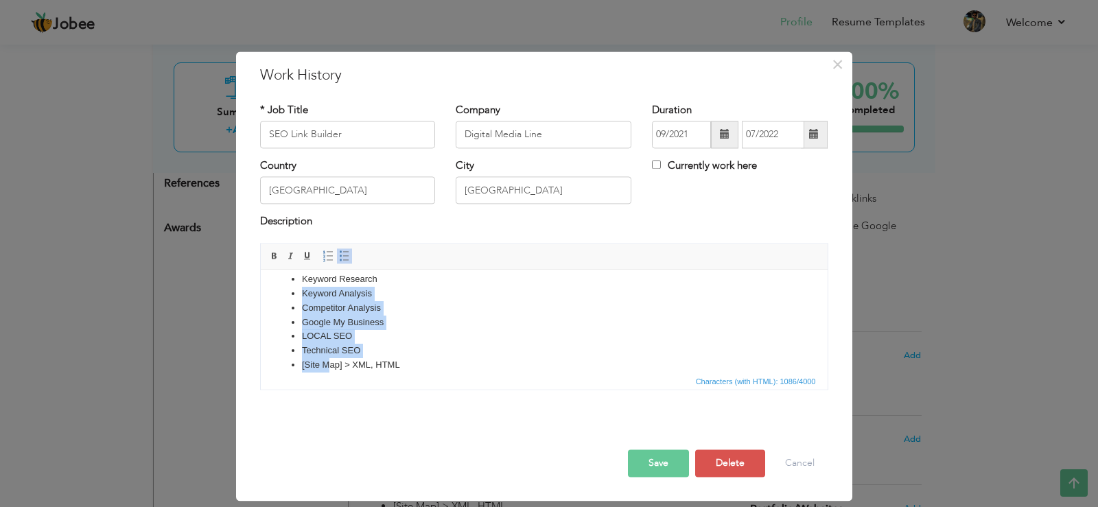
scroll to position [161, 0]
drag, startPoint x: 381, startPoint y: 365, endPoint x: 313, endPoint y: 335, distance: 74.4
click at [313, 335] on ul "[ON PAGE & OFF-PAGE] Optimization with Latest Trends & Technique Full Audit Sit…" at bounding box center [543, 361] width 539 height 357
click at [431, 324] on li "Google My Business" at bounding box center [543, 319] width 485 height 14
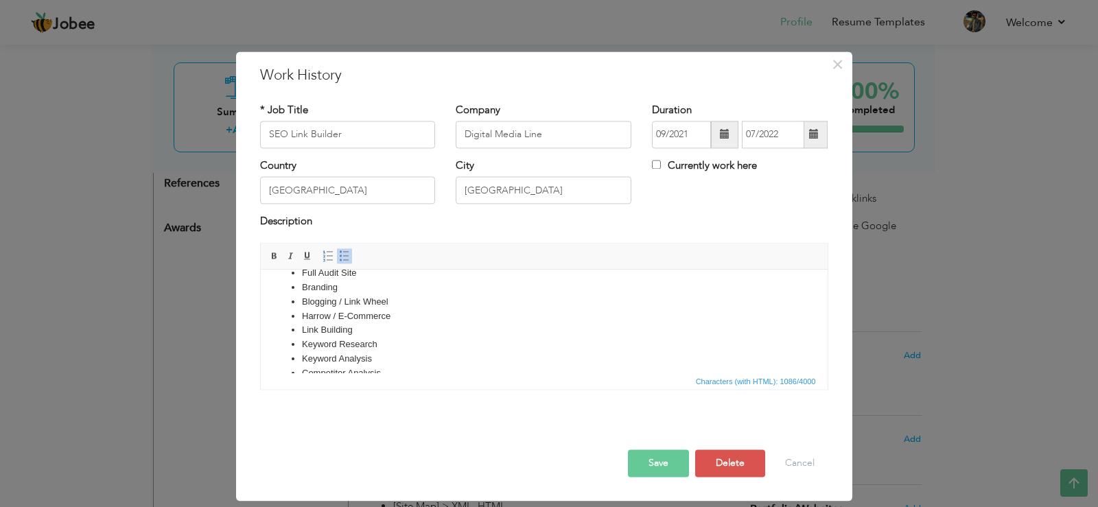
click at [392, 360] on li "Keyword Analysis" at bounding box center [543, 359] width 485 height 14
click at [393, 367] on li "Competitor Analysis" at bounding box center [543, 374] width 485 height 14
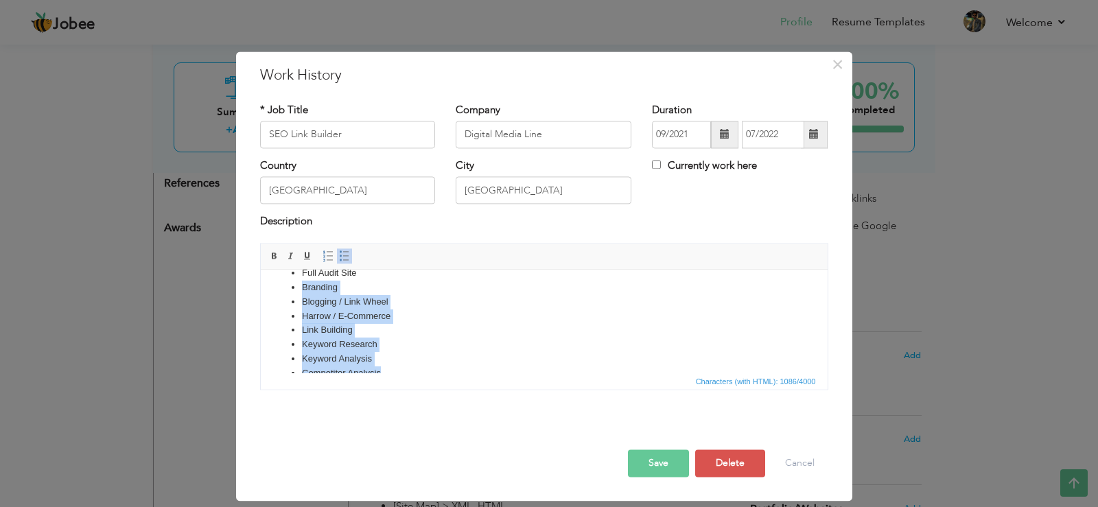
click at [301, 290] on li "Branding" at bounding box center [543, 288] width 485 height 14
copy ul "Branding Blogging / Link Wheel Harrow / E-Commerce Link Building Keyword Resear…"
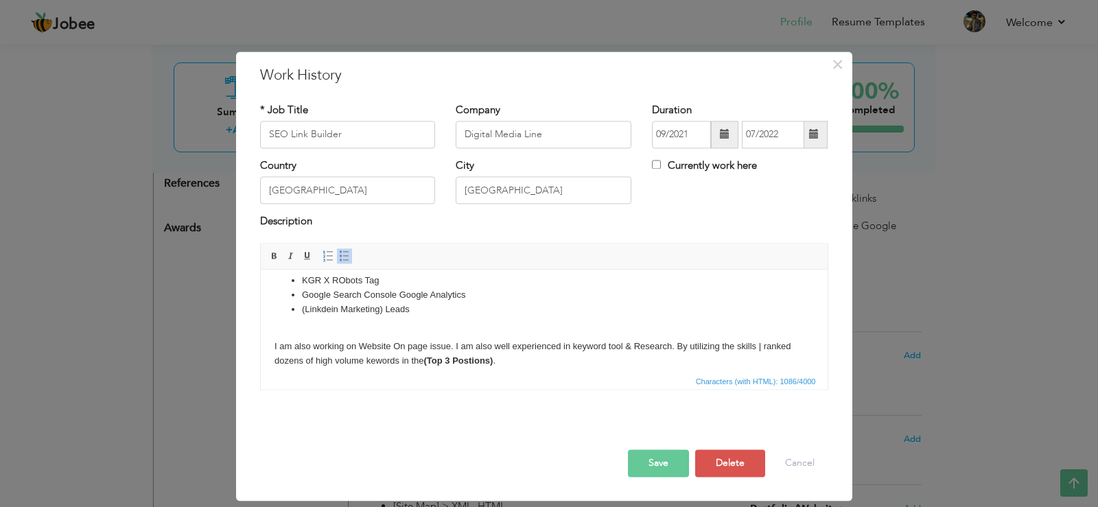
scroll to position [394, 0]
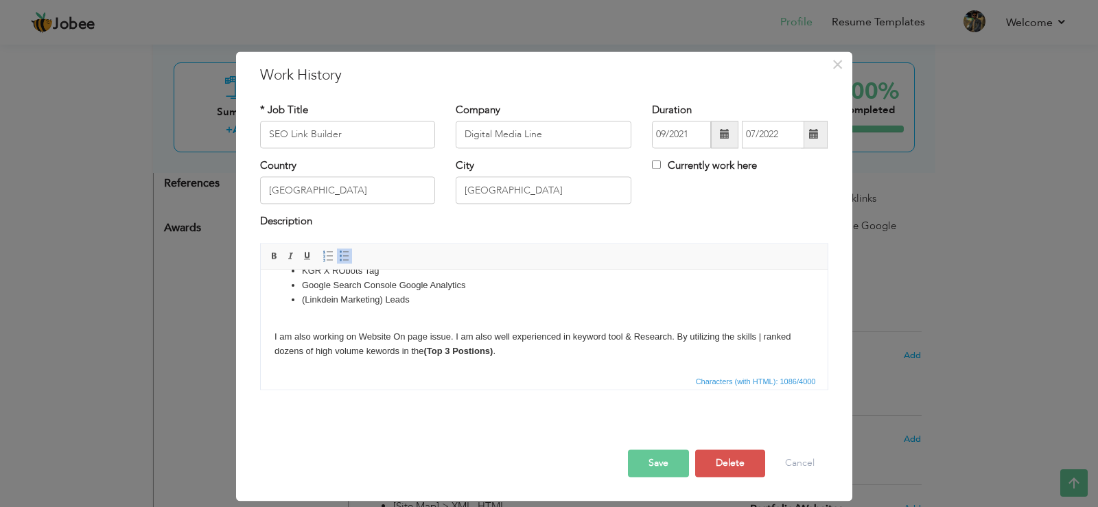
click at [428, 329] on p "I am also working on Website On page issue. I am also well experienced in keywo…" at bounding box center [543, 337] width 539 height 43
click at [434, 341] on p "I am also working on Website On page issue. I am also well experienced in keywo…" at bounding box center [543, 337] width 539 height 43
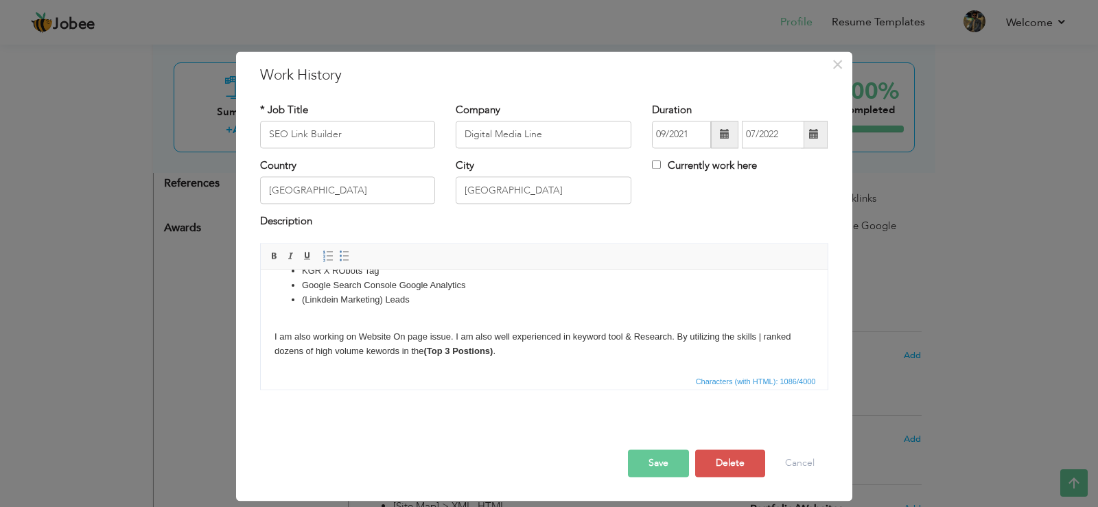
click at [434, 341] on p "I am also working on Website On page issue. I am also well experienced in keywo…" at bounding box center [543, 337] width 539 height 43
click at [426, 338] on p "I am also working on Website On page issue. I am also well experienced in keywo…" at bounding box center [543, 337] width 539 height 43
click at [375, 337] on p "I am also working on Website On page issue. I am also well experienced in keywo…" at bounding box center [543, 337] width 539 height 43
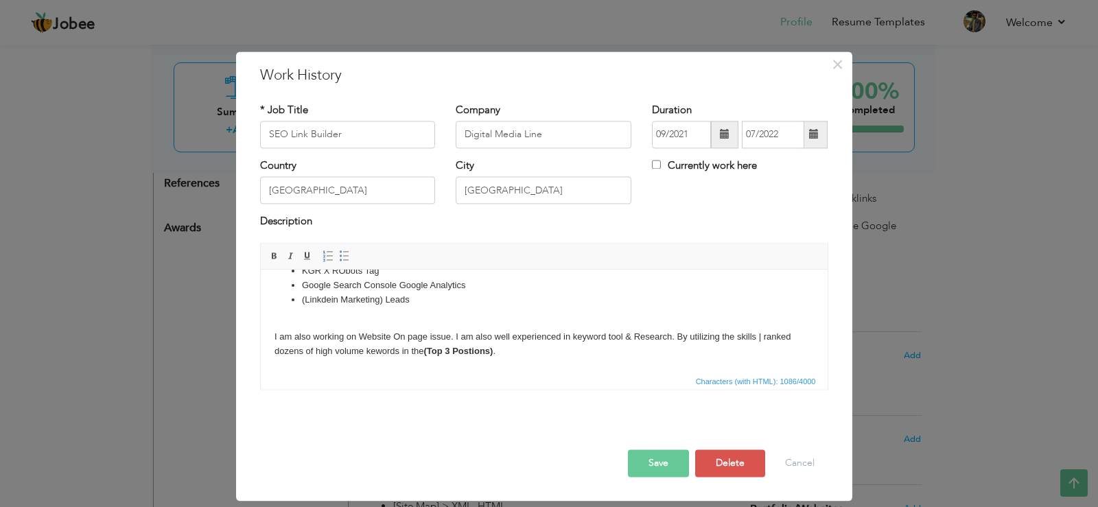
click at [500, 342] on p "I am also working on Website On page issue. I am also well experienced in keywo…" at bounding box center [543, 337] width 539 height 43
click at [510, 352] on p "I am also working on Website On page issue. I am also well experienced in keywo…" at bounding box center [543, 337] width 539 height 43
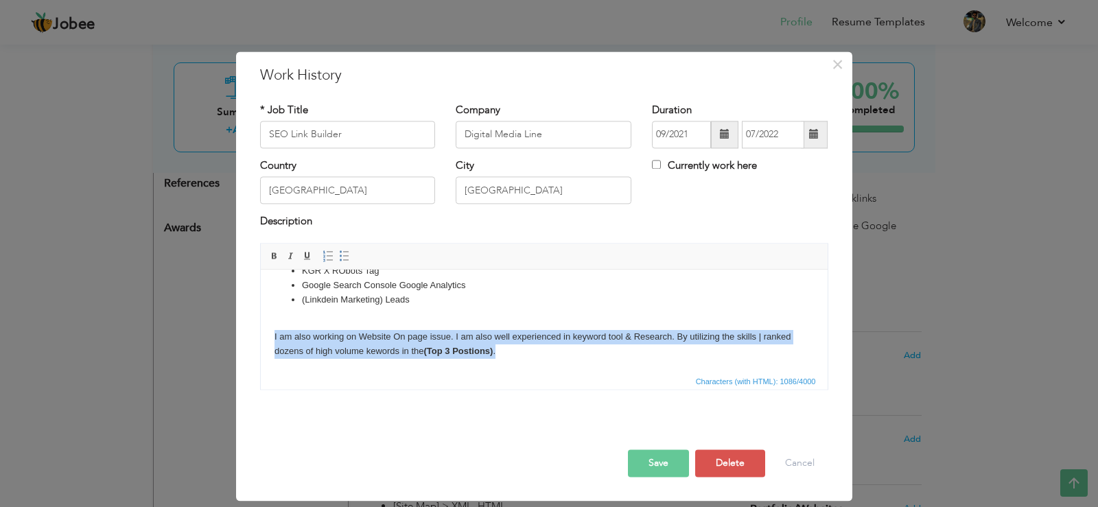
drag, startPoint x: 518, startPoint y: 350, endPoint x: 261, endPoint y: 344, distance: 256.1
click at [261, 344] on html "Handing the OFF-PAGE Strategy backlinks: [ON PAGE & OFF-PAGE] Optimization with…" at bounding box center [543, 124] width 567 height 497
copy p "I am also working on Website On page issue. I am also well experienced in keywo…"
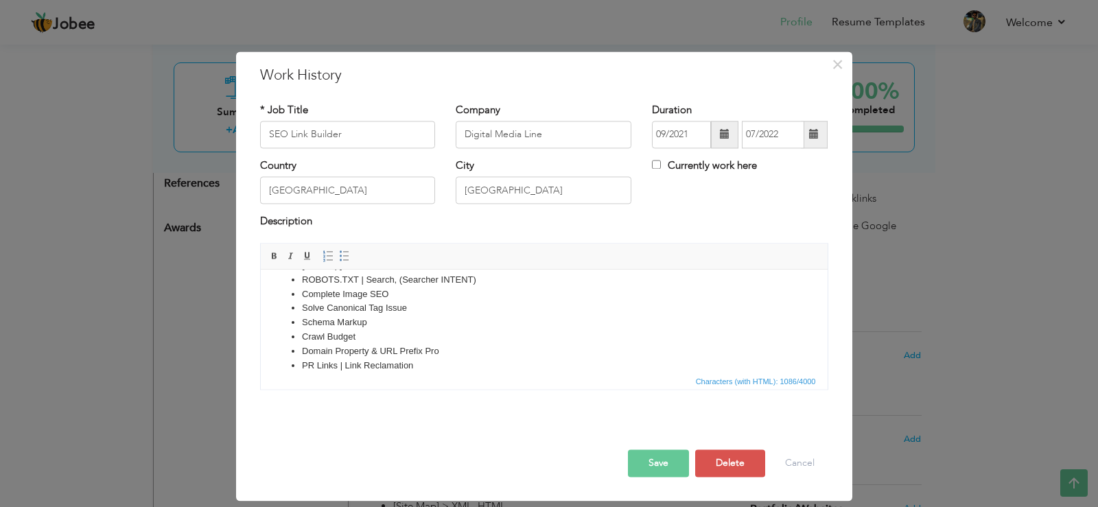
scroll to position [188, 0]
drag, startPoint x: 301, startPoint y: 303, endPoint x: 387, endPoint y: 303, distance: 86.5
click at [387, 303] on li "LOCAL SEO" at bounding box center [543, 306] width 485 height 14
copy li "LOCAL SEO"
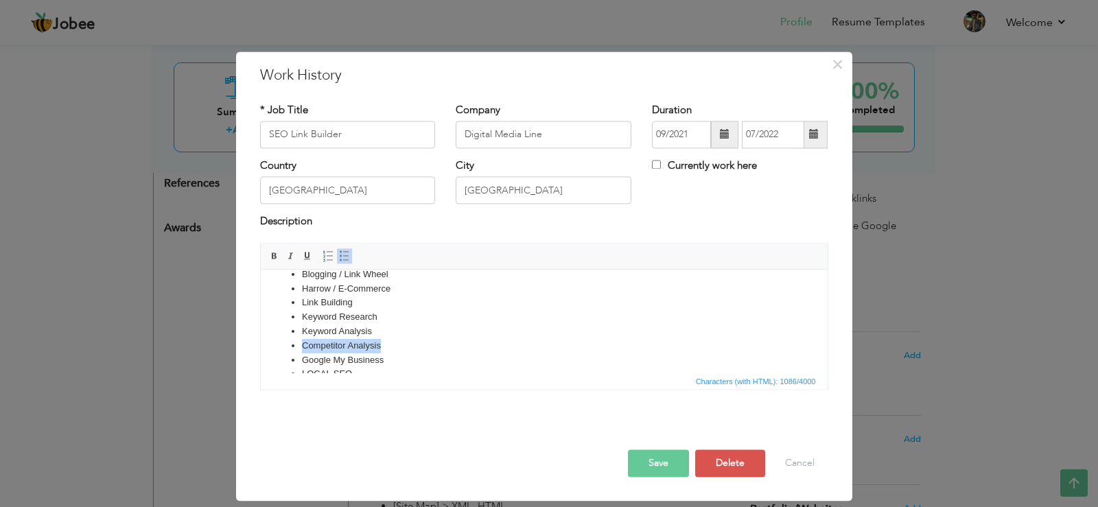
drag, startPoint x: 303, startPoint y: 344, endPoint x: 388, endPoint y: 345, distance: 85.1
click at [388, 345] on li "Competitor Analysis" at bounding box center [543, 346] width 485 height 14
drag, startPoint x: 302, startPoint y: 326, endPoint x: 406, endPoint y: 323, distance: 103.7
click at [406, 323] on ul "[ON PAGE & OFF-PAGE] Optimization with Latest Trends & Technique Full Audit Sit…" at bounding box center [543, 402] width 539 height 357
drag, startPoint x: 302, startPoint y: 301, endPoint x: 382, endPoint y: 301, distance: 79.6
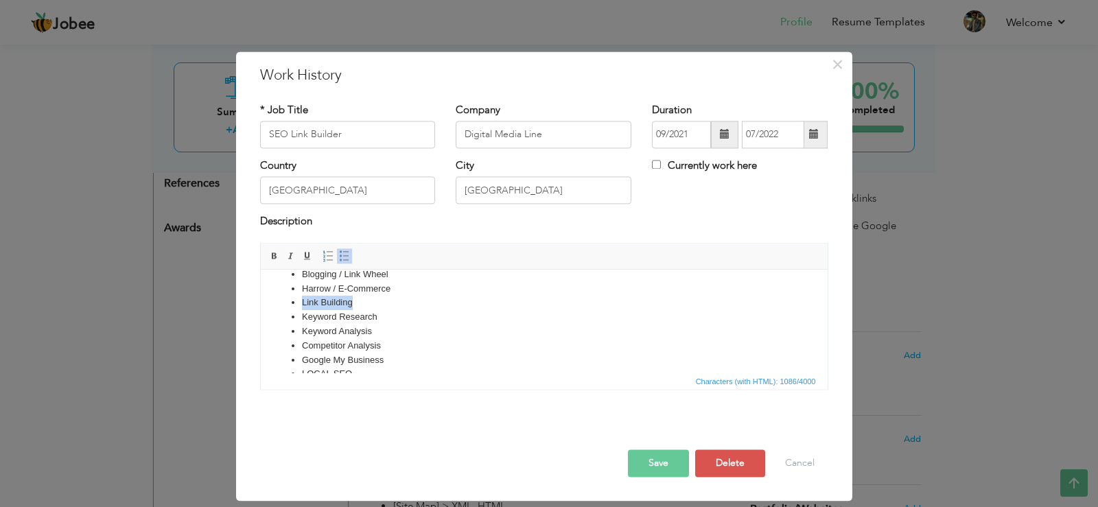
click at [382, 301] on li "Link Building" at bounding box center [543, 303] width 485 height 14
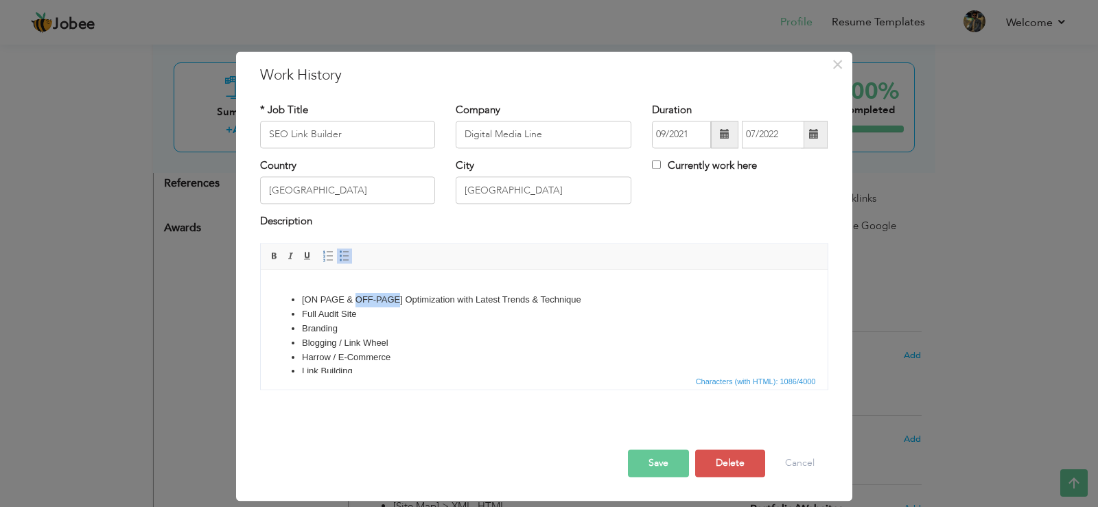
drag, startPoint x: 356, startPoint y: 294, endPoint x: 399, endPoint y: 295, distance: 43.9
click at [399, 295] on li "[ON PAGE & OFF-PAGE] Optimization with Latest Trends & Technique" at bounding box center [543, 300] width 485 height 14
click at [332, 329] on li "Branding" at bounding box center [543, 329] width 485 height 14
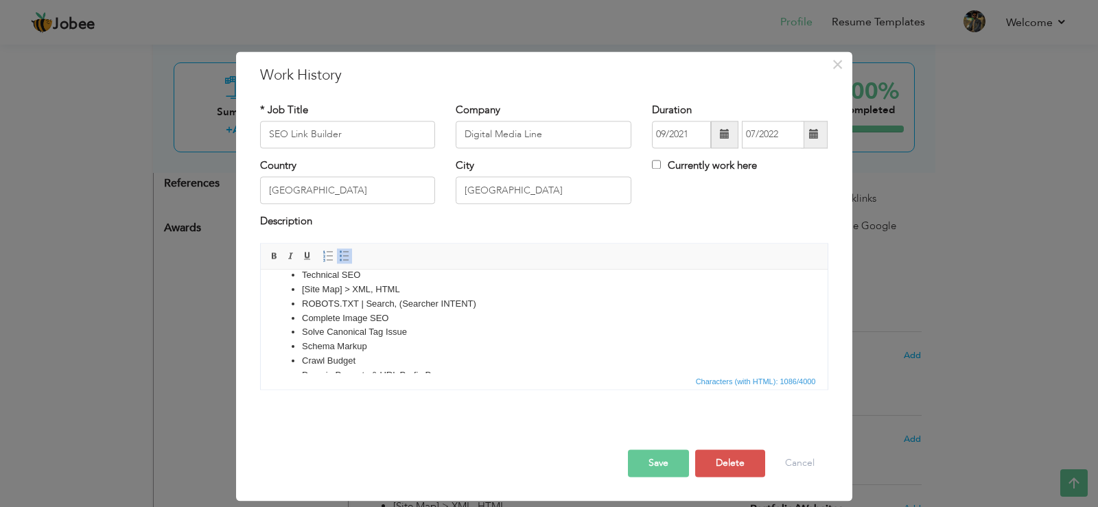
scroll to position [257, 0]
drag, startPoint x: 302, startPoint y: 292, endPoint x: 390, endPoint y: 294, distance: 87.9
click at [390, 294] on li "Complete Image SEO" at bounding box center [543, 295] width 485 height 14
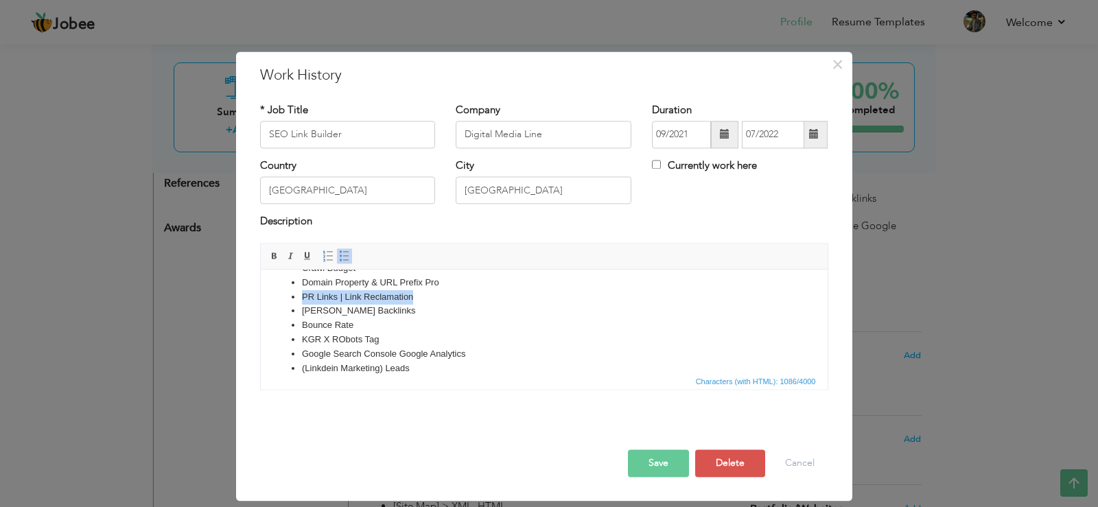
drag, startPoint x: 300, startPoint y: 292, endPoint x: 429, endPoint y: 295, distance: 129.1
click at [429, 295] on ul "[ON PAGE & OFF-PAGE] Optimization with Latest Trends & Technique Full Audit Sit…" at bounding box center [543, 197] width 539 height 357
click at [841, 65] on span "×" at bounding box center [838, 64] width 12 height 25
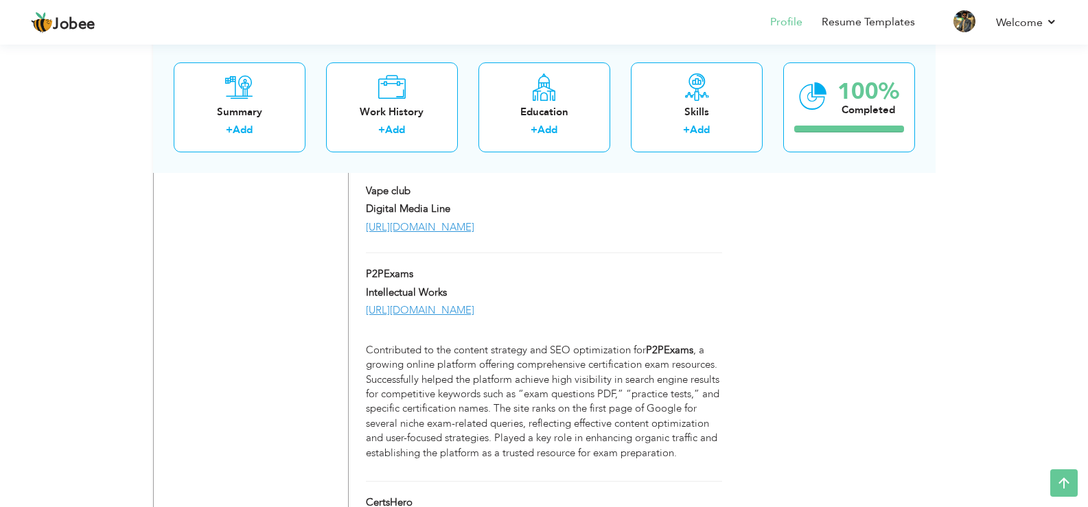
scroll to position [2185, 0]
